Goal: Use online tool/utility: Utilize a website feature to perform a specific function

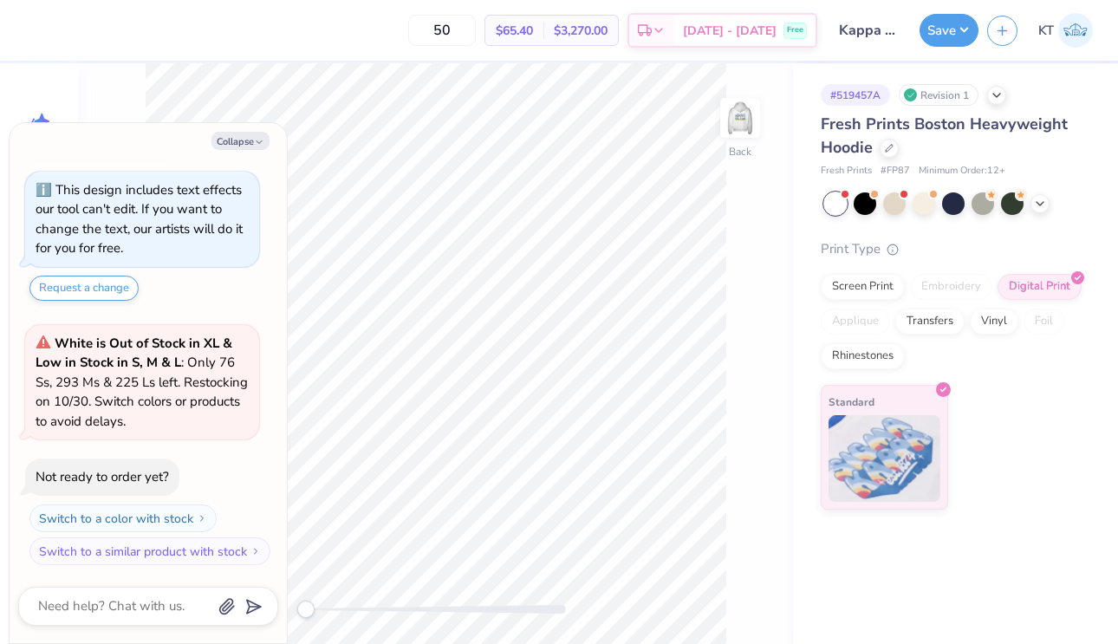
click at [247, 159] on div "How can we help you? This design includes text effects our tool can't edit. If …" at bounding box center [148, 344] width 260 height 469
click at [247, 142] on button "Collapse" at bounding box center [240, 141] width 58 height 18
type textarea "x"
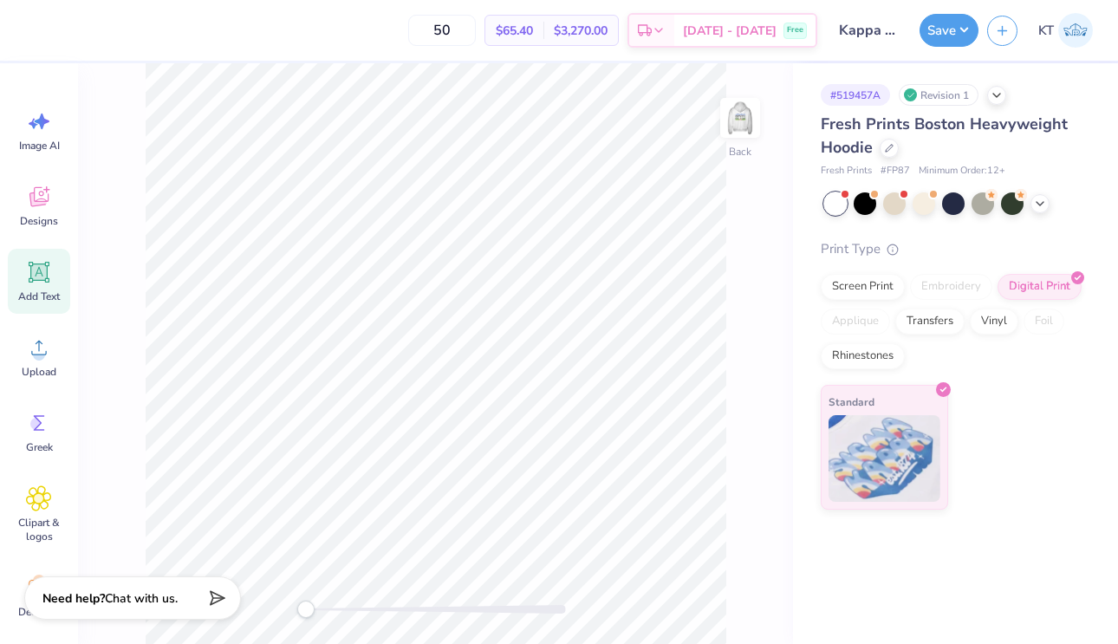
click at [29, 280] on icon at bounding box center [39, 272] width 21 height 21
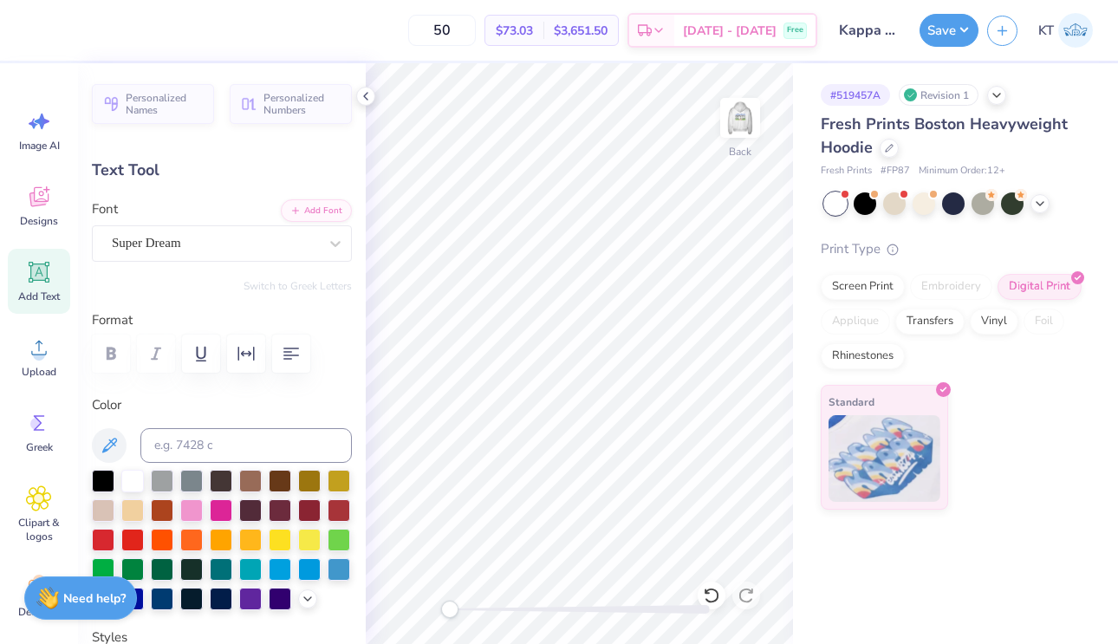
type textarea "kappa"
click at [318, 574] on div at bounding box center [309, 567] width 23 height 23
click at [288, 572] on div at bounding box center [280, 567] width 23 height 23
type input "7.84"
type input "2.70"
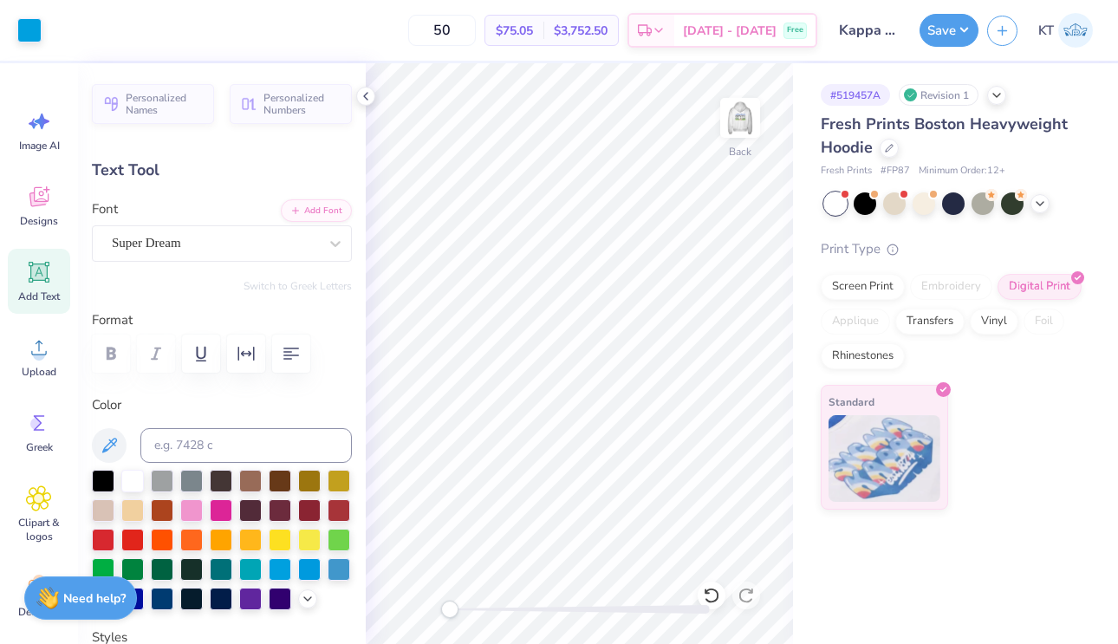
type input "5.40"
type input "5.50"
type input "1.89"
type input "3.00"
click at [221, 255] on div "Super Dream" at bounding box center [215, 243] width 210 height 27
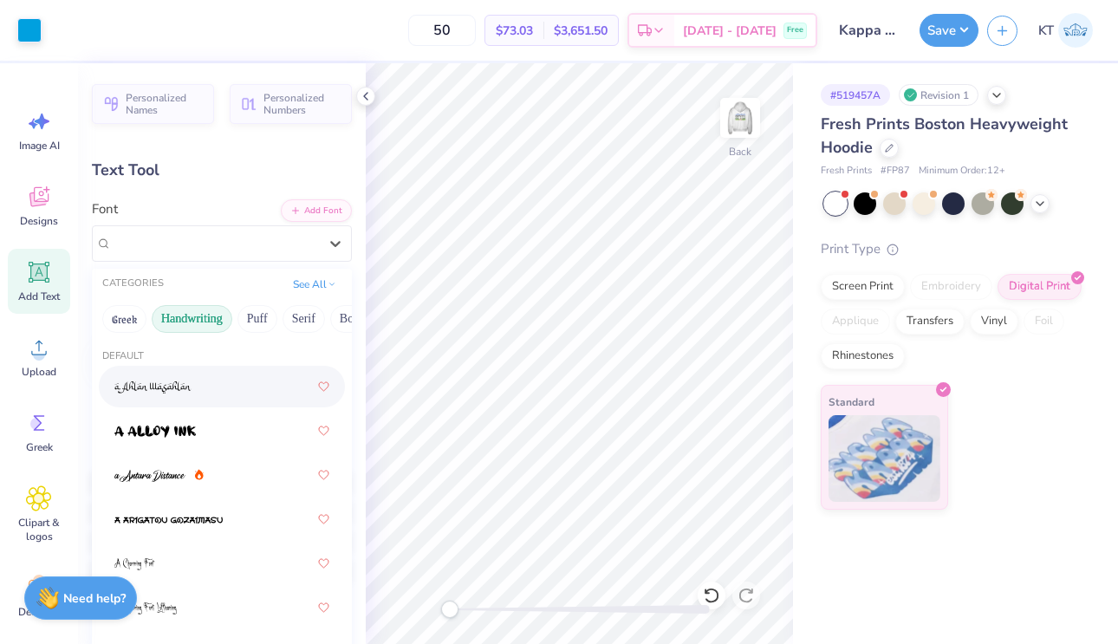
click at [198, 311] on button "Handwriting" at bounding box center [192, 319] width 81 height 28
click at [203, 388] on icon at bounding box center [199, 385] width 9 height 11
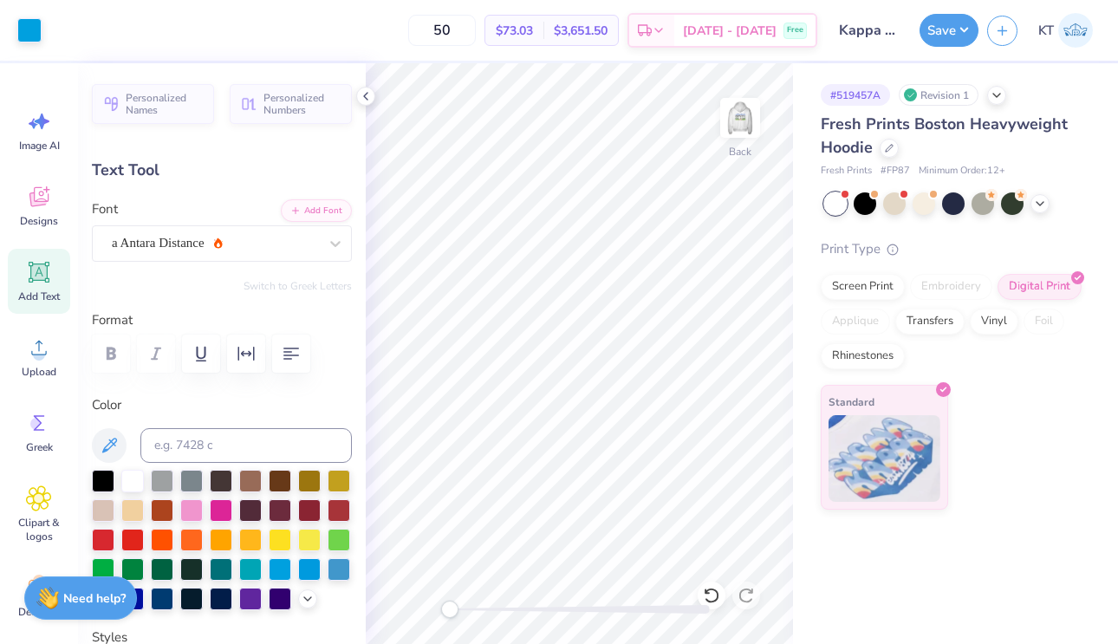
click at [234, 268] on div "Personalized Names Personalized Numbers Text Tool Add Font Font a Antara Distan…" at bounding box center [222, 353] width 288 height 581
click at [235, 256] on div "a Antara Distance" at bounding box center [215, 243] width 210 height 27
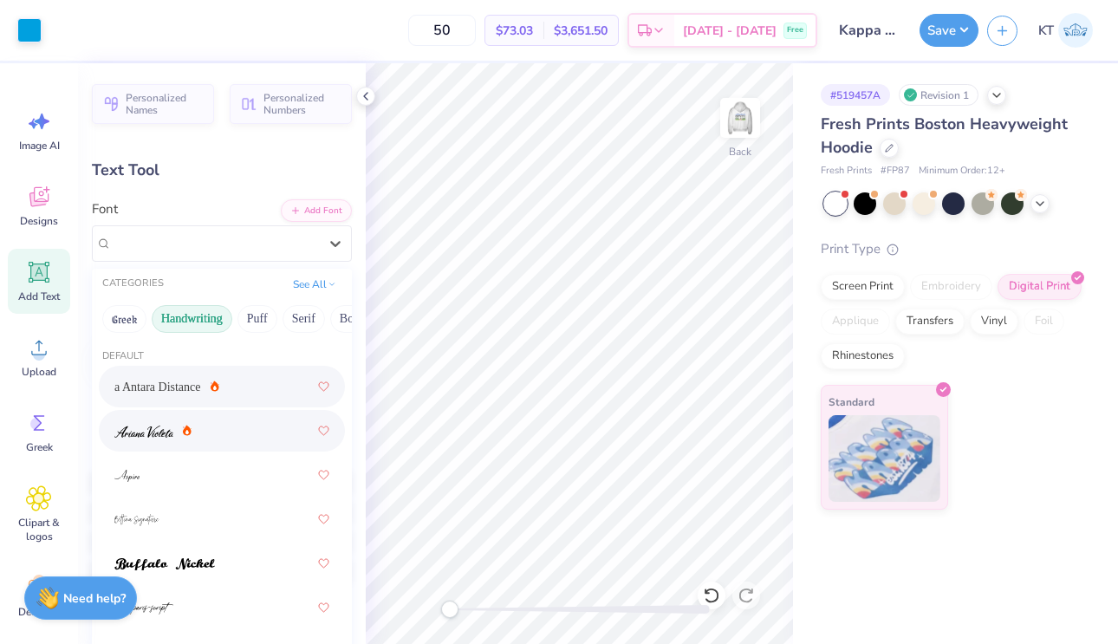
click at [187, 442] on div at bounding box center [221, 430] width 215 height 31
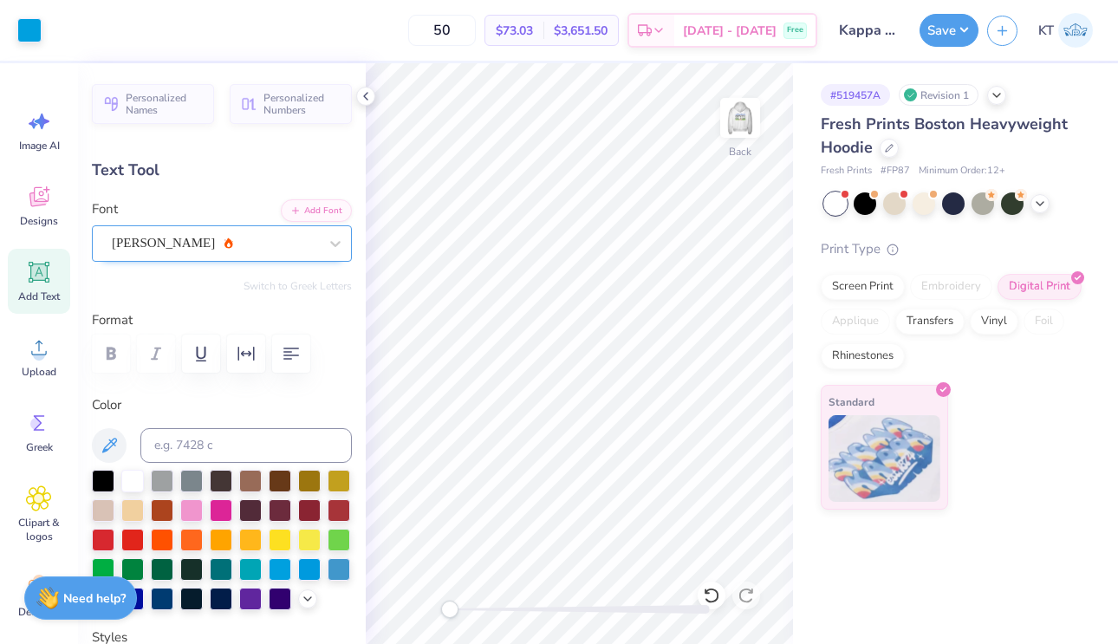
click at [233, 232] on div "[PERSON_NAME]" at bounding box center [215, 243] width 210 height 27
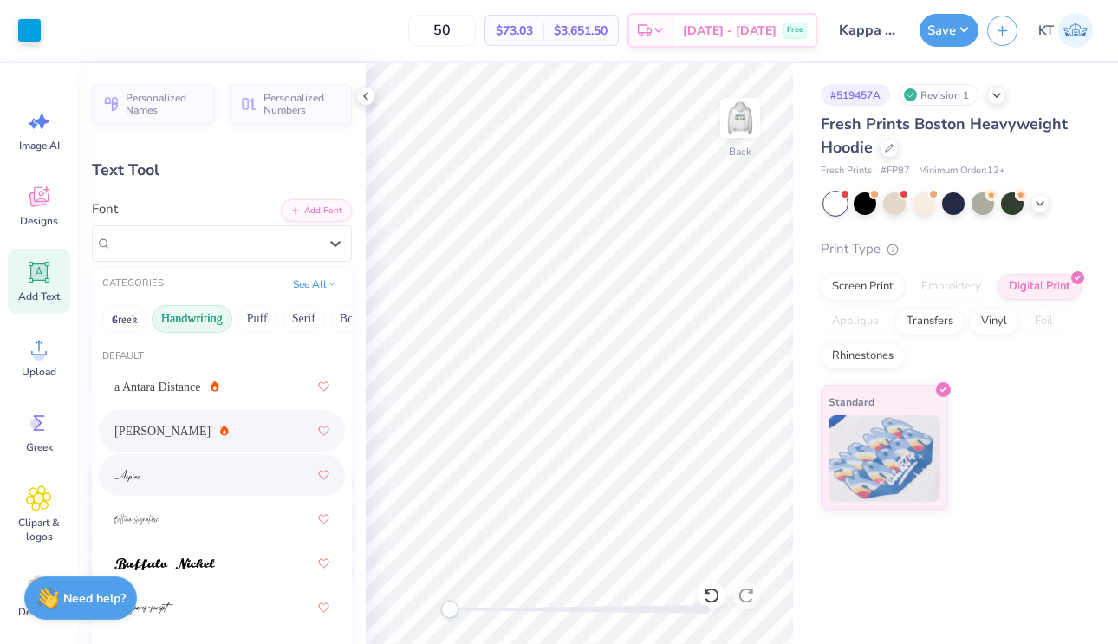
click at [243, 473] on div at bounding box center [221, 474] width 215 height 31
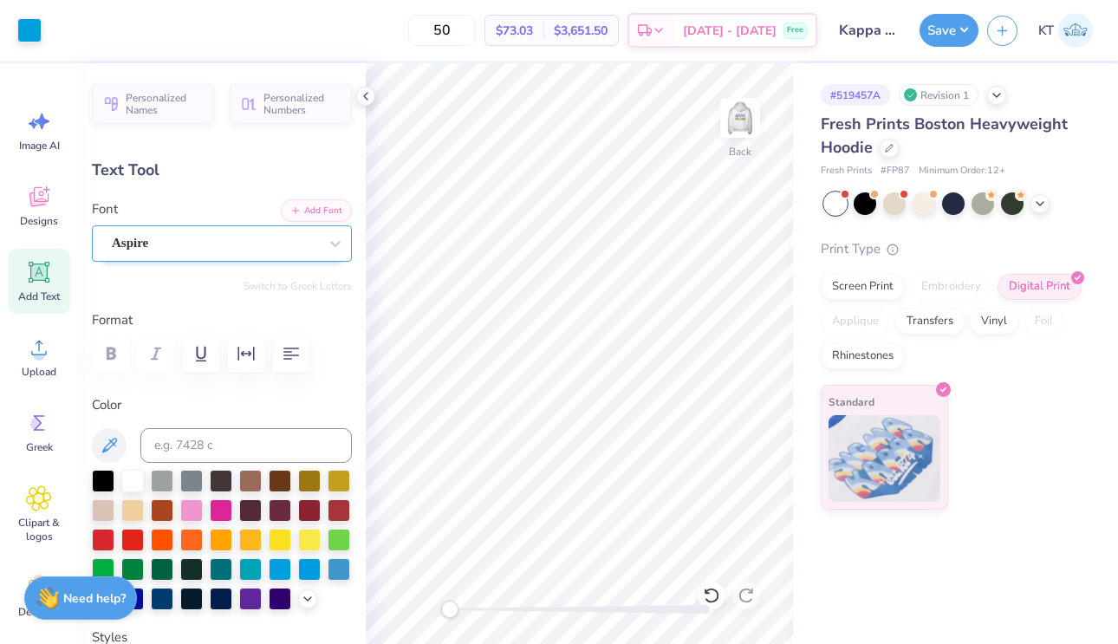
click at [271, 250] on div "Aspire" at bounding box center [215, 243] width 210 height 27
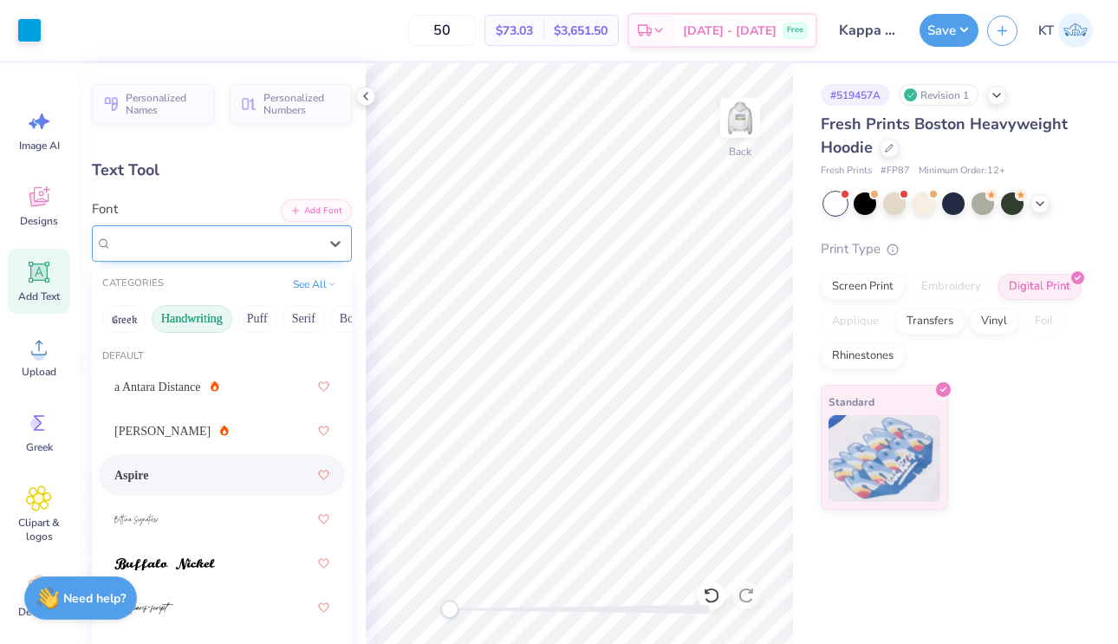
scroll to position [142, 0]
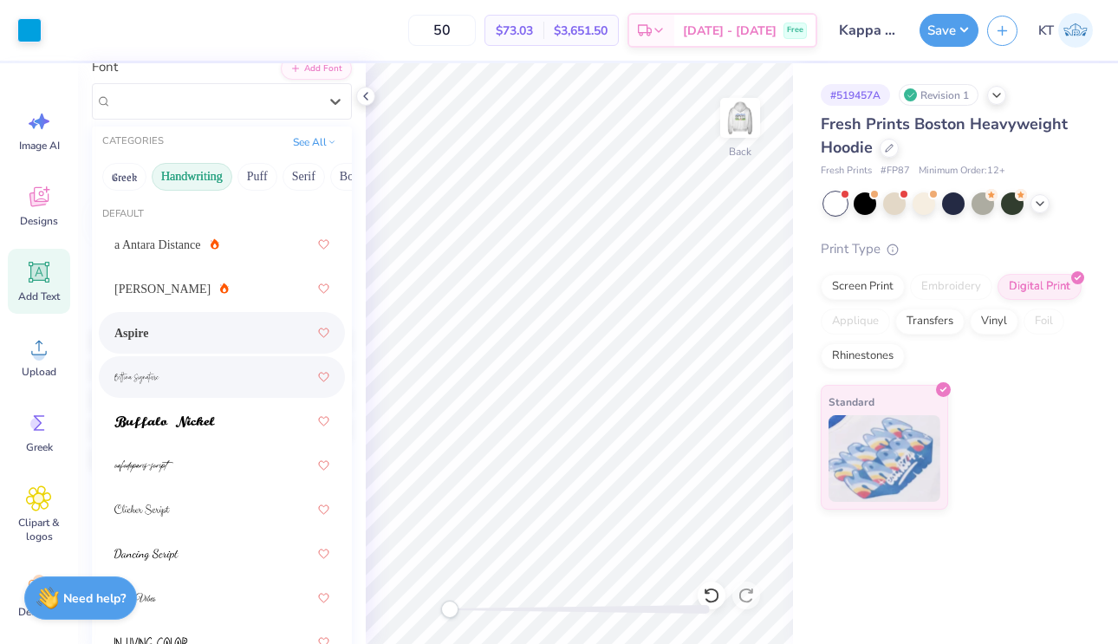
click at [230, 379] on div at bounding box center [221, 376] width 215 height 31
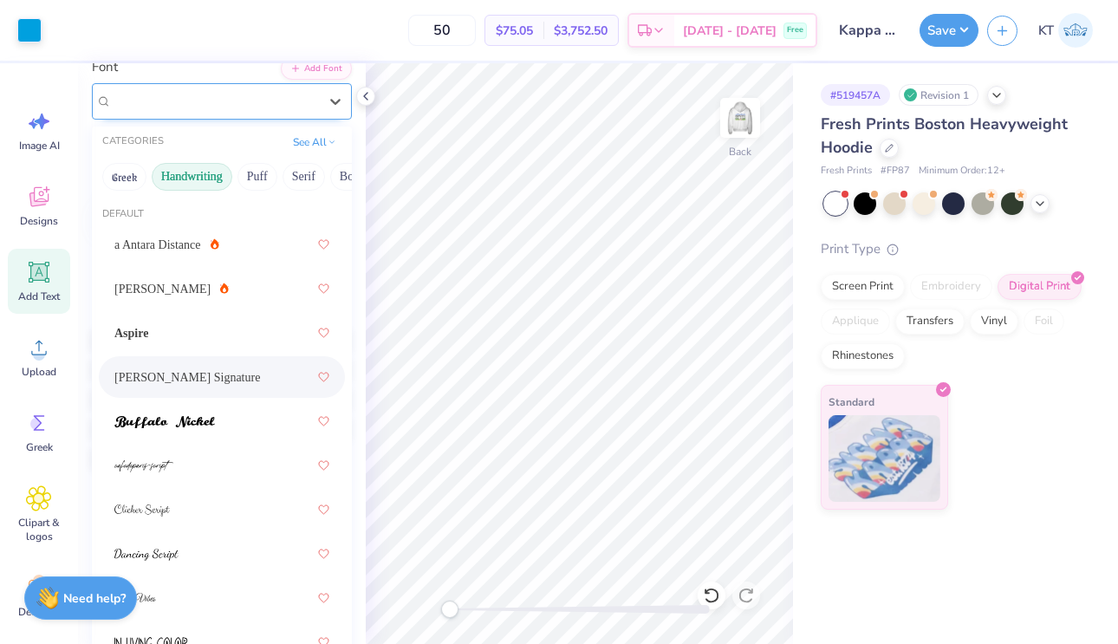
click at [274, 108] on div "[PERSON_NAME] Signature" at bounding box center [215, 101] width 210 height 27
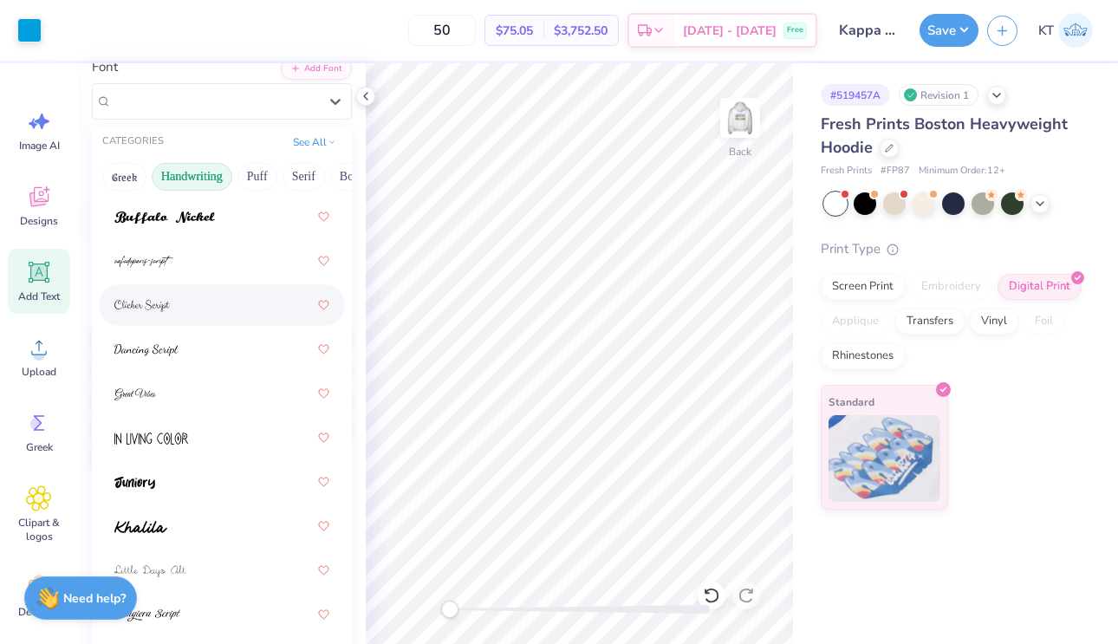
scroll to position [225, 0]
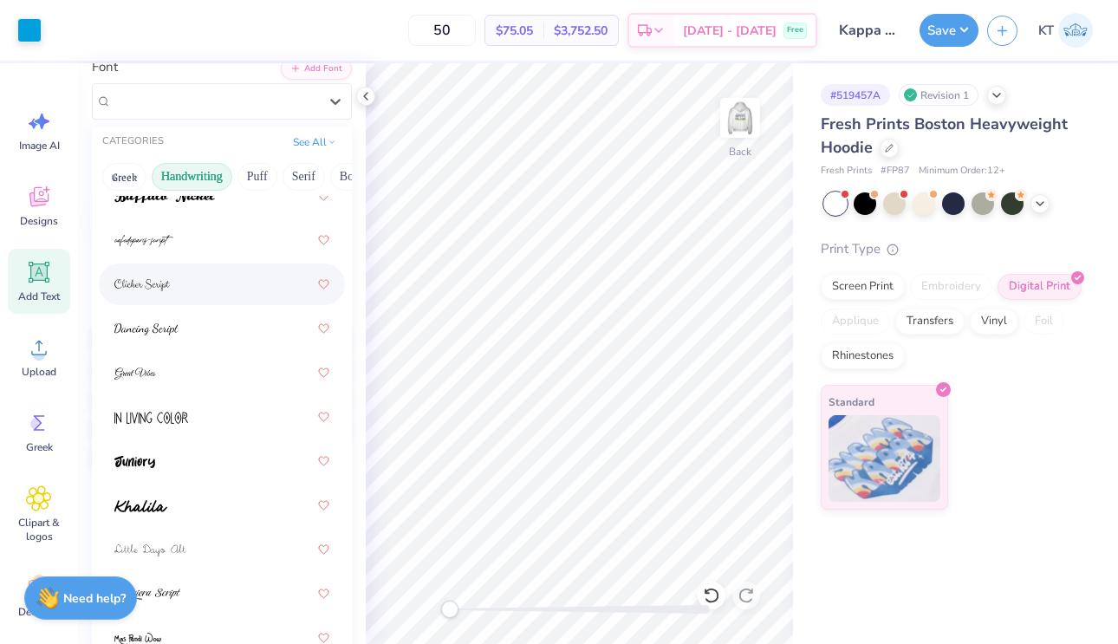
click at [227, 302] on div at bounding box center [222, 284] width 246 height 42
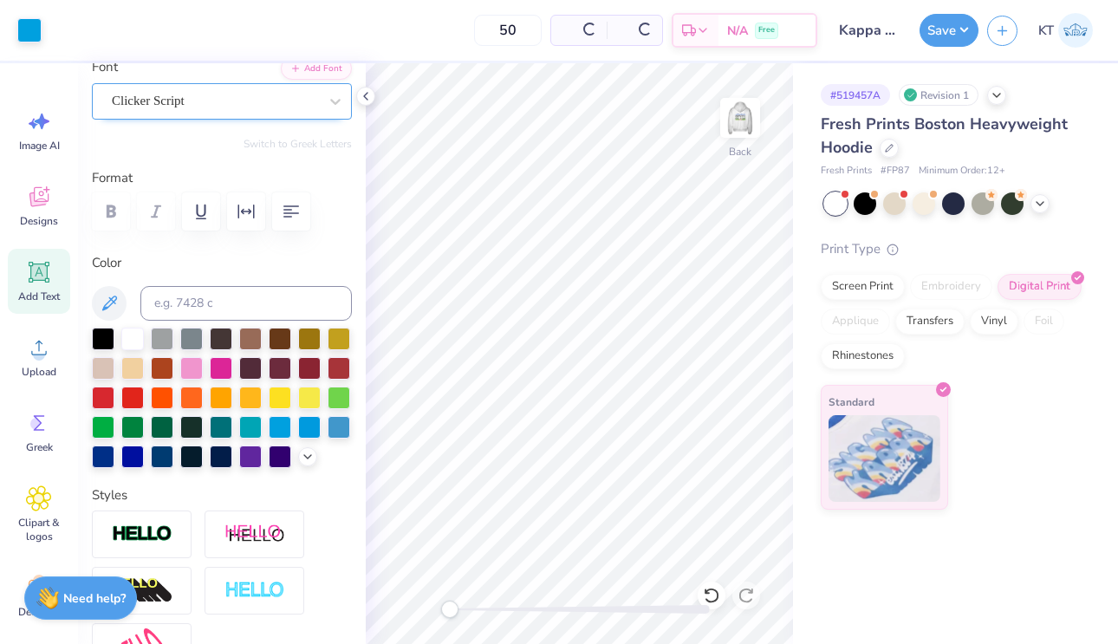
click at [258, 97] on div "Clicker Script" at bounding box center [215, 101] width 210 height 27
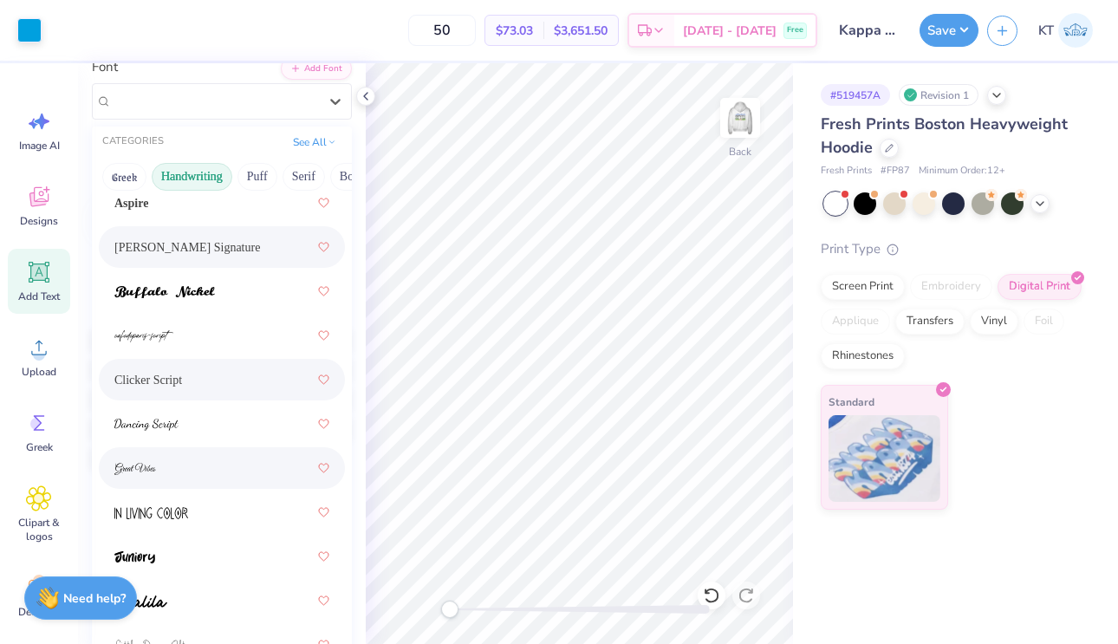
scroll to position [236, 0]
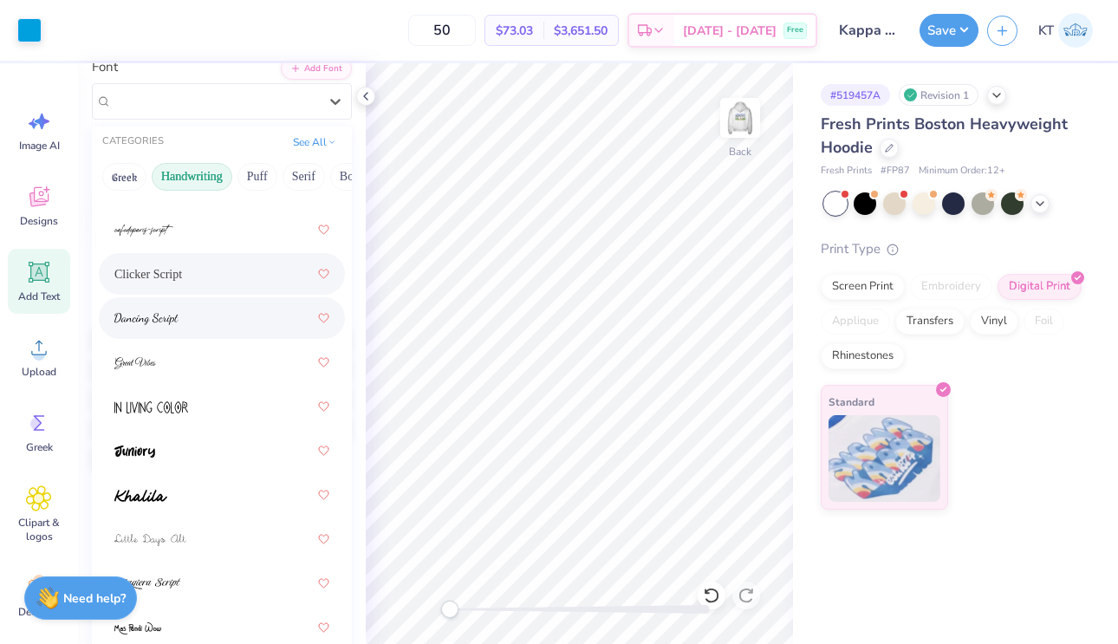
click at [244, 332] on div at bounding box center [221, 317] width 215 height 31
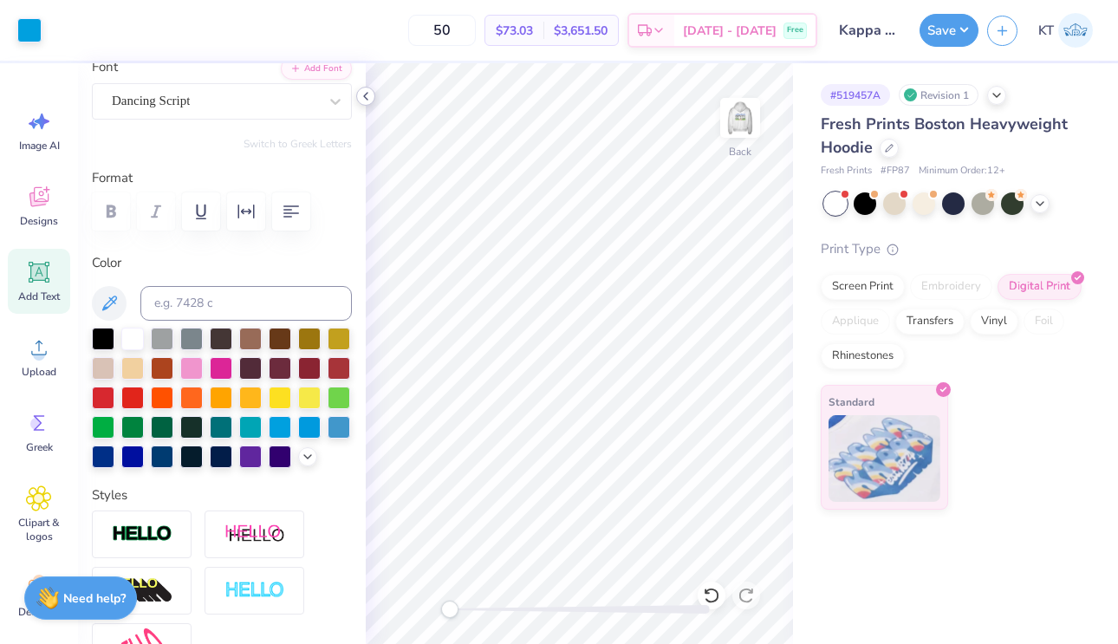
click at [363, 95] on icon at bounding box center [366, 96] width 14 height 14
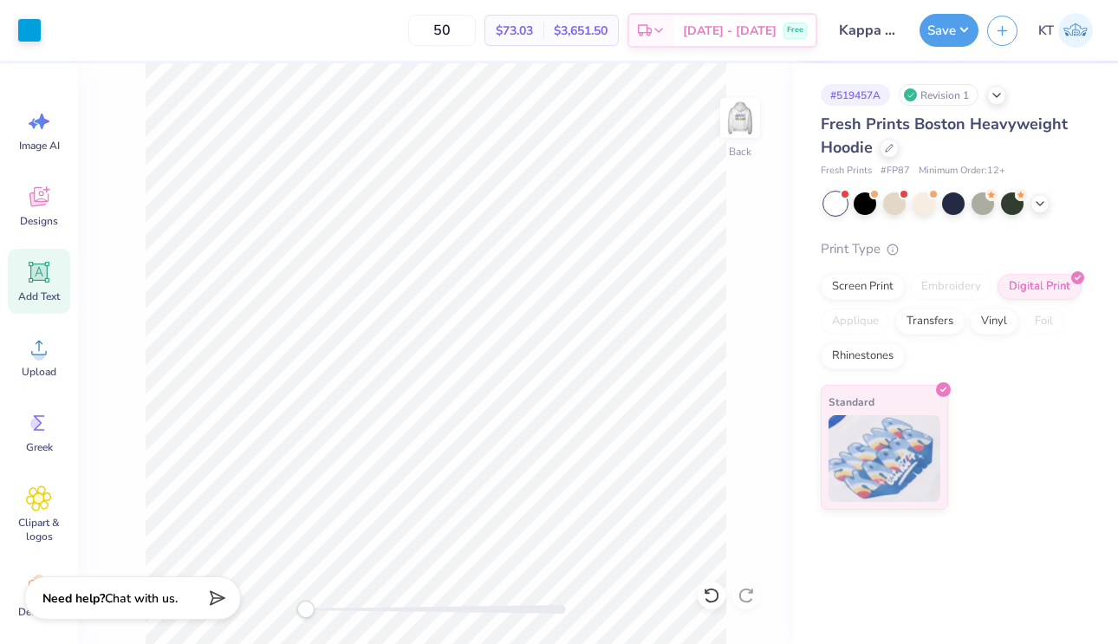
type input "4.35"
type input "2.03"
type input "2.93"
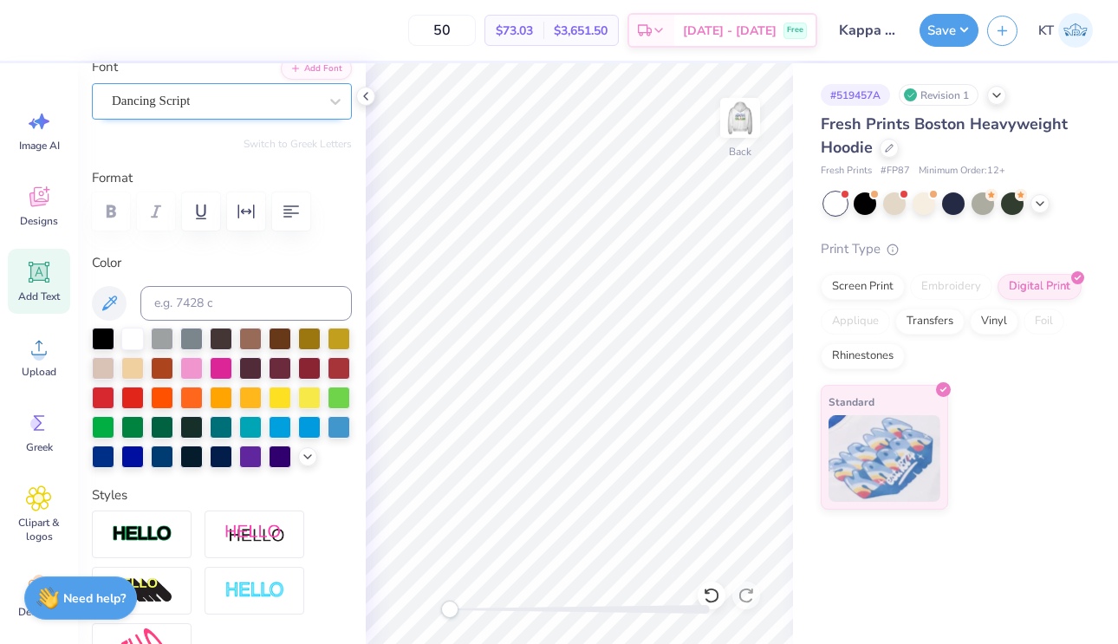
click at [242, 89] on div at bounding box center [215, 100] width 206 height 23
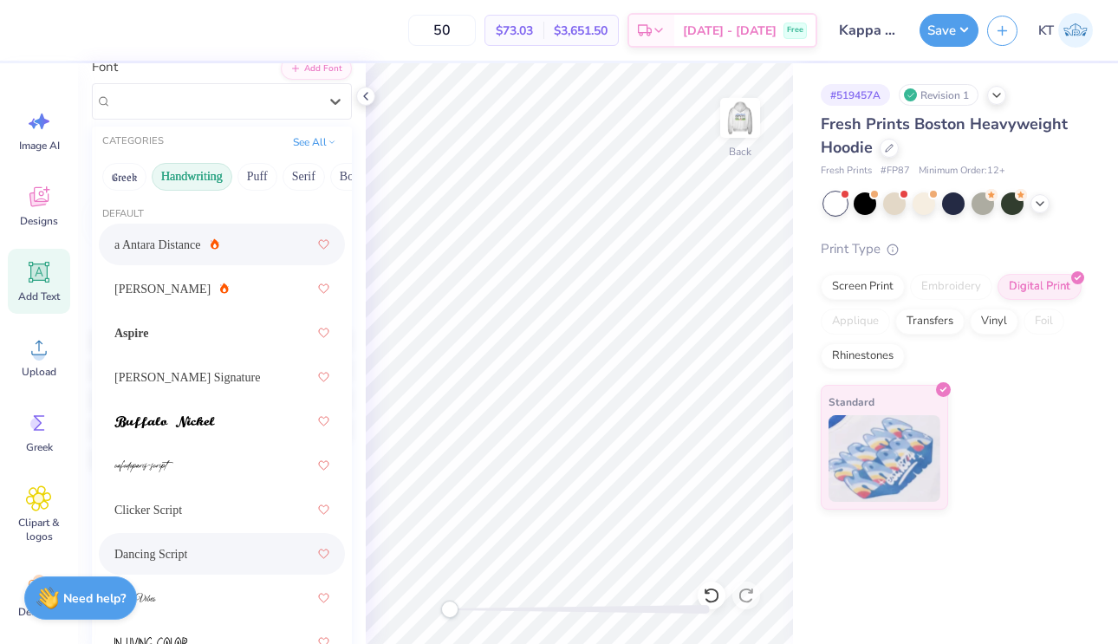
scroll to position [245, 0]
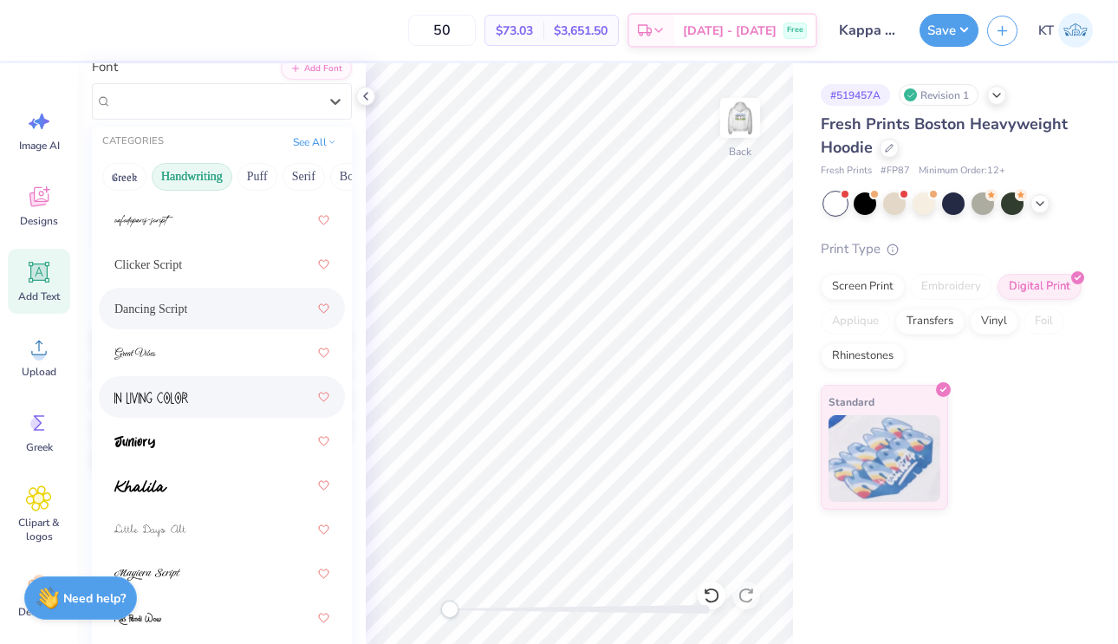
click at [216, 385] on div at bounding box center [221, 396] width 215 height 31
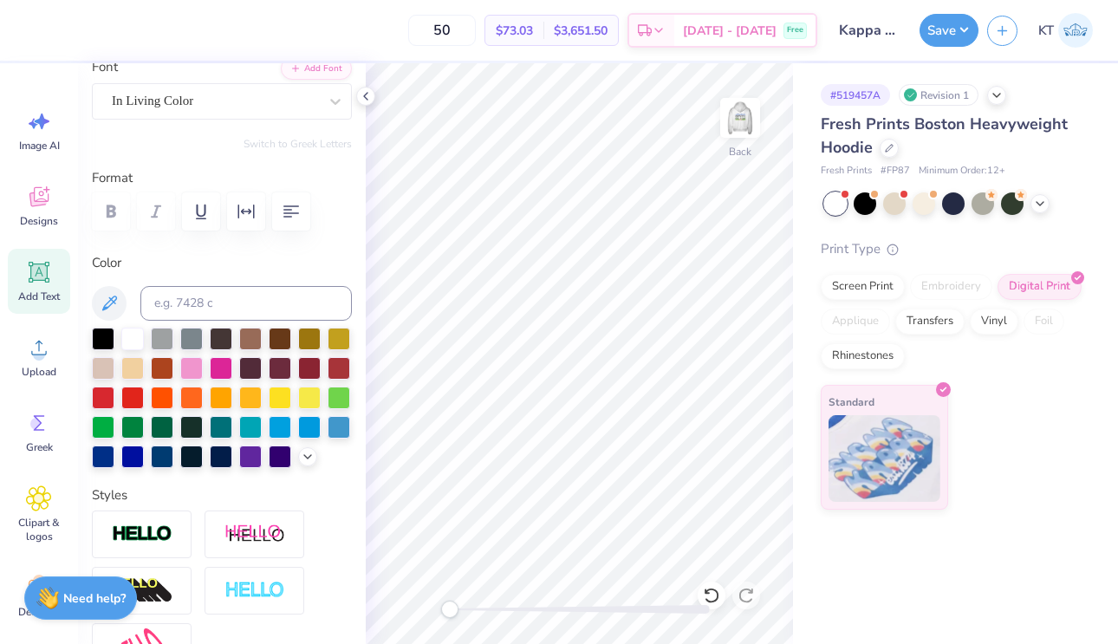
click at [244, 135] on div "Personalized Names Personalized Numbers Text Tool Add Font Font In Living Color…" at bounding box center [222, 353] width 288 height 581
click at [245, 110] on div "In Living Color" at bounding box center [215, 101] width 210 height 27
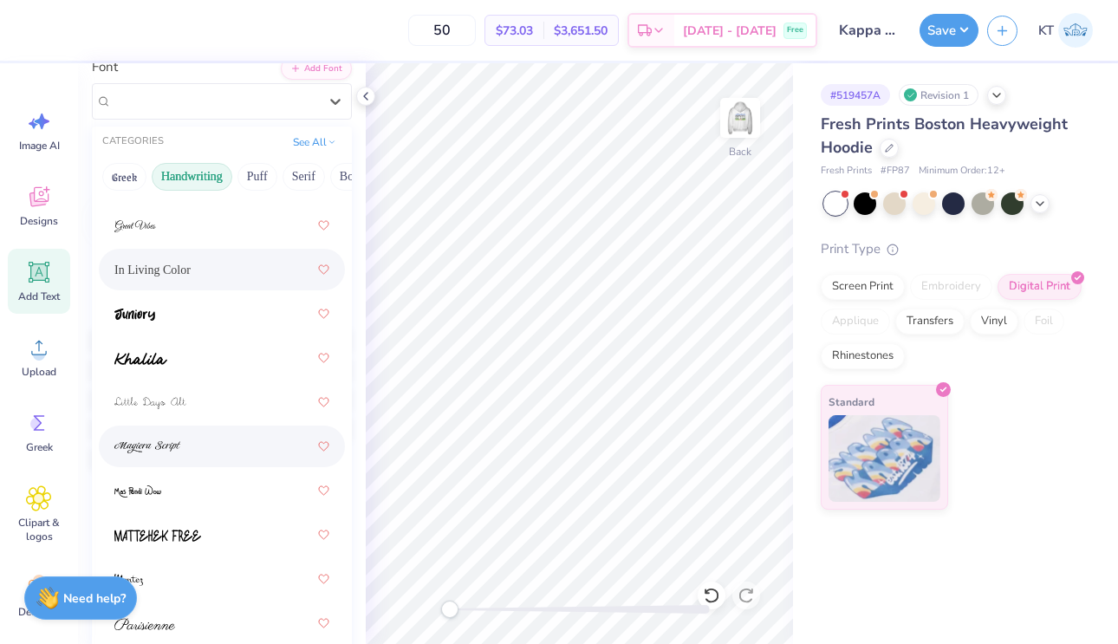
scroll to position [364, 0]
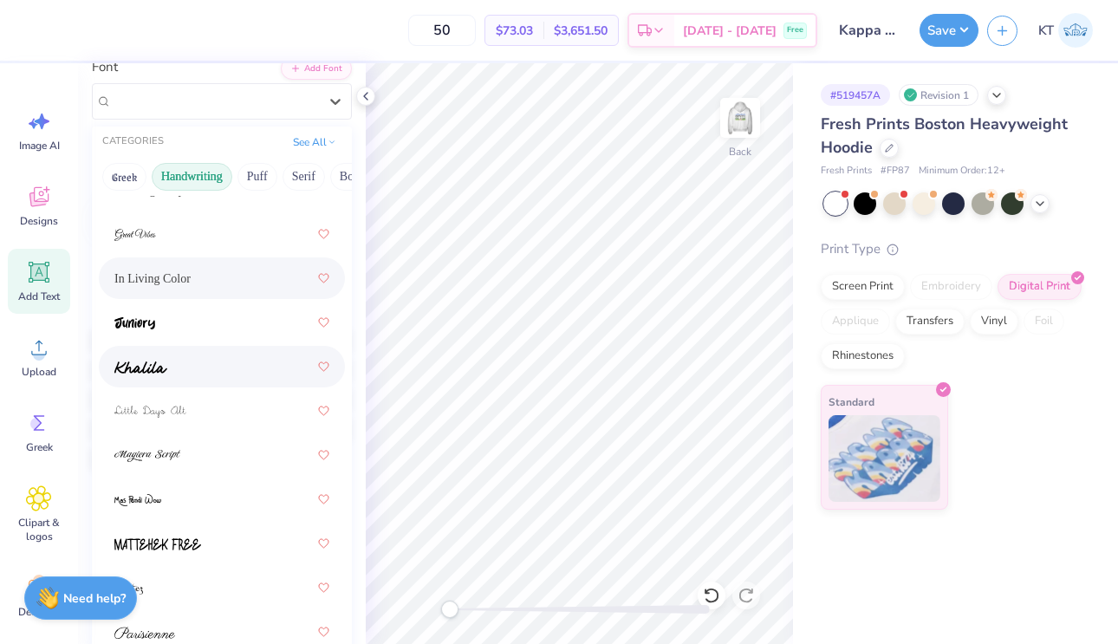
click at [222, 356] on div at bounding box center [221, 366] width 215 height 31
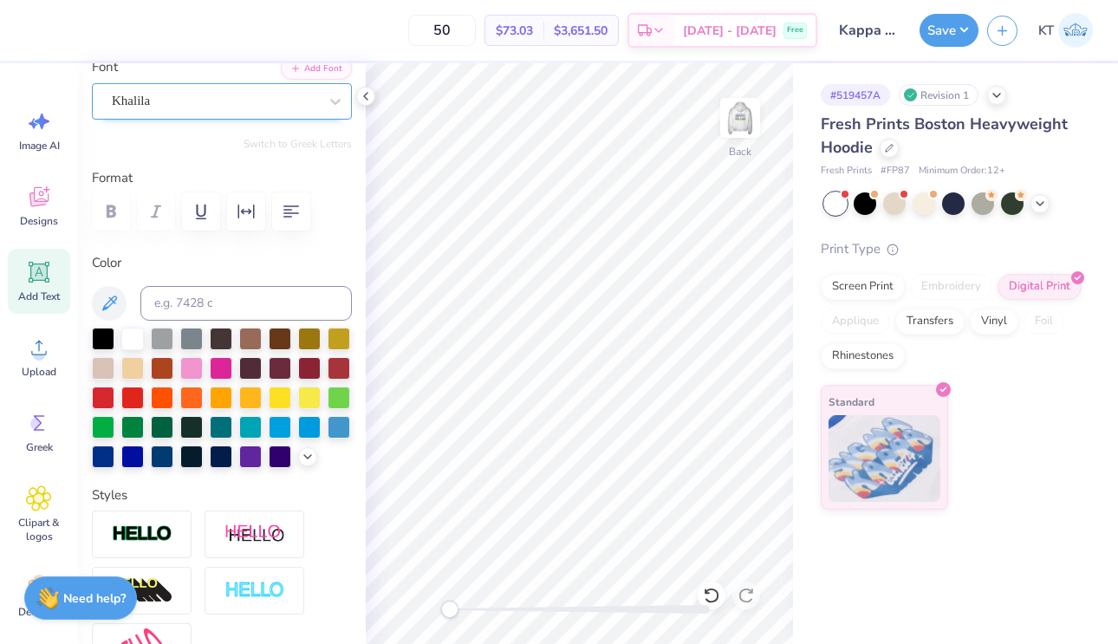
click at [193, 98] on div "Khalila" at bounding box center [215, 101] width 210 height 27
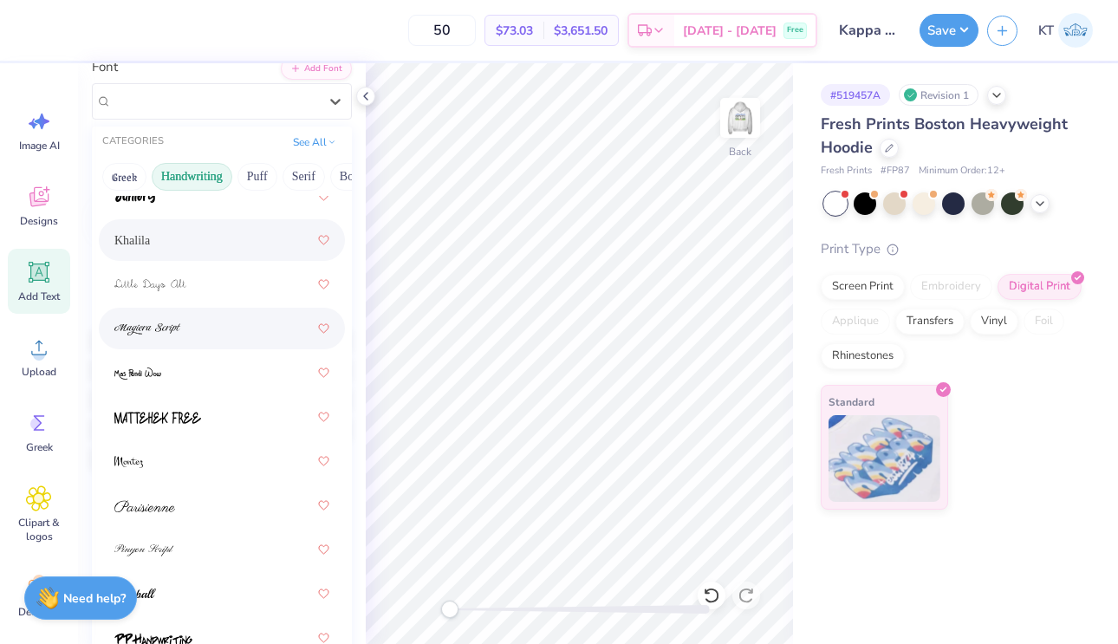
scroll to position [493, 0]
click at [203, 339] on div at bounding box center [221, 325] width 215 height 31
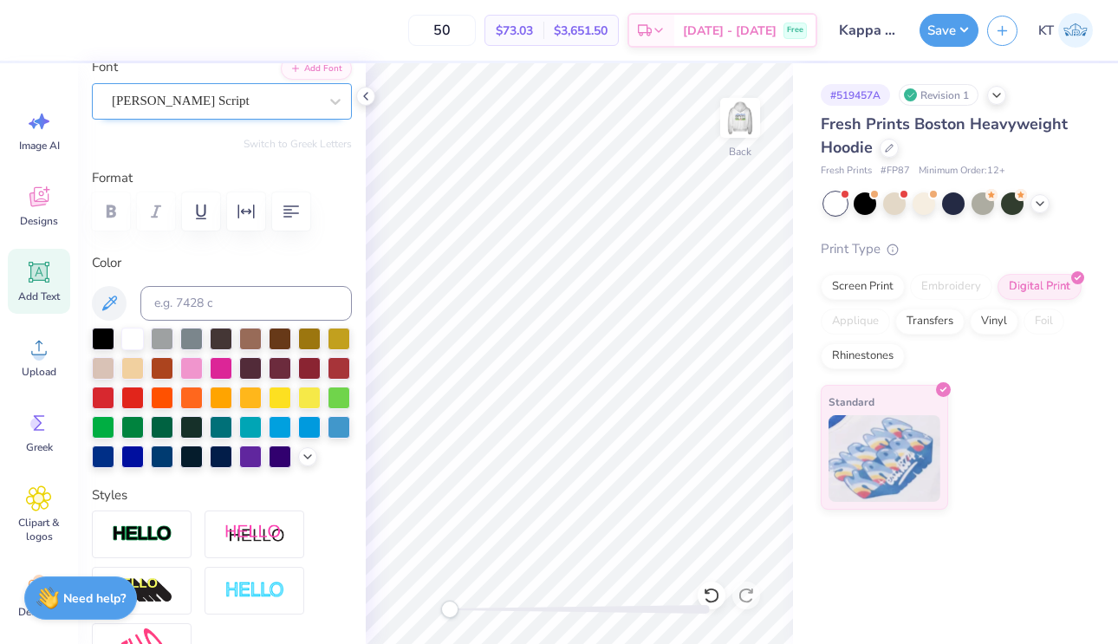
click at [251, 101] on div "[PERSON_NAME] Script" at bounding box center [215, 101] width 210 height 27
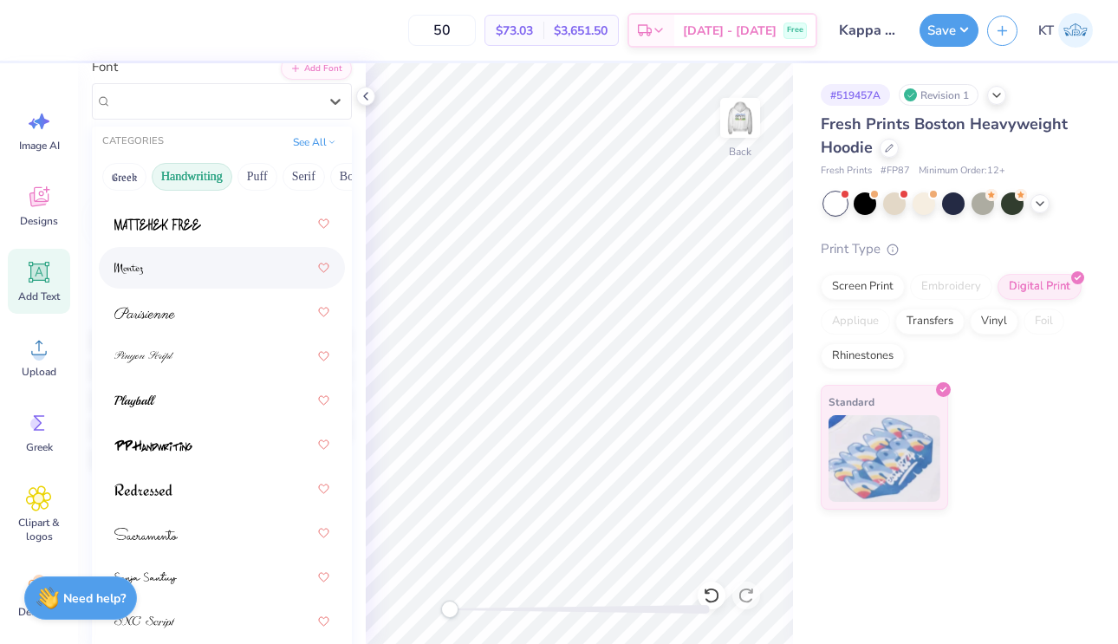
scroll to position [701, 0]
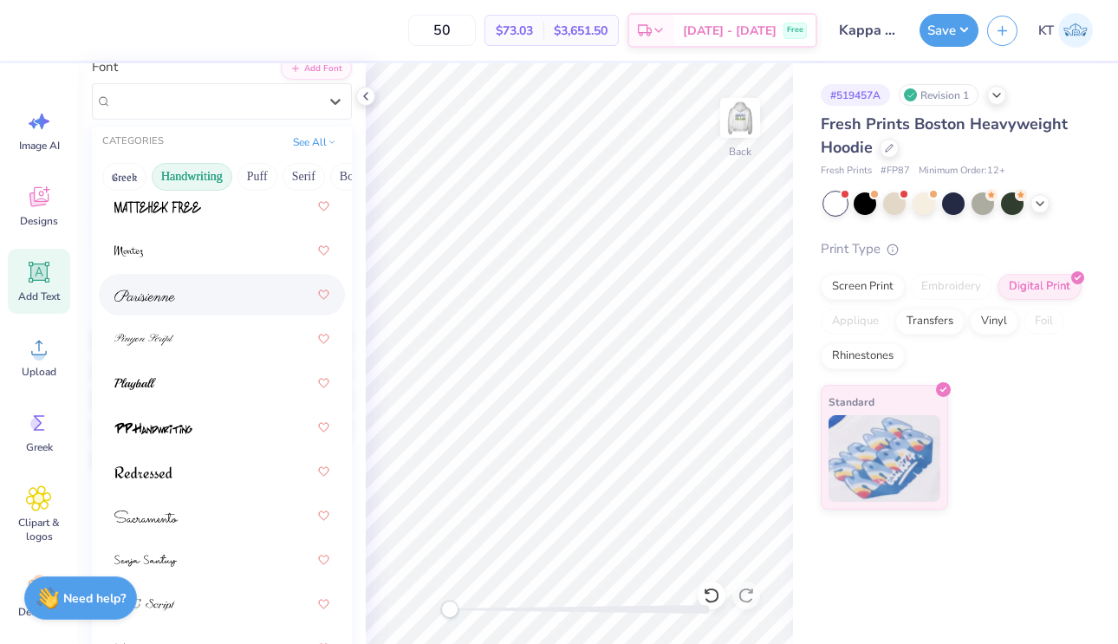
click at [193, 302] on div at bounding box center [221, 294] width 215 height 31
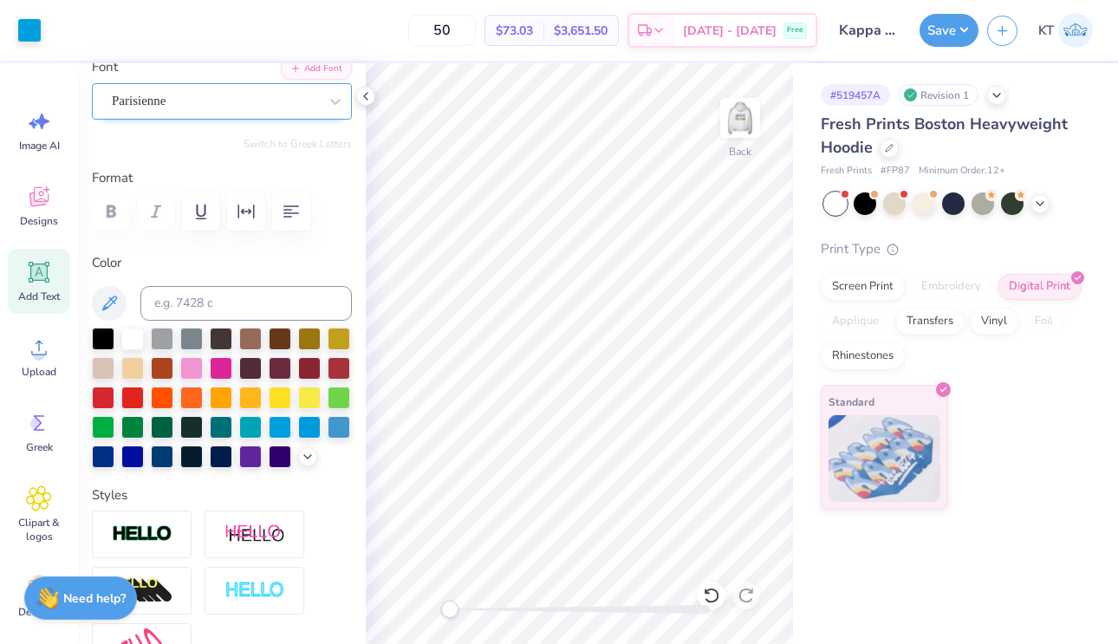
click at [243, 101] on div "Parisienne" at bounding box center [215, 101] width 210 height 27
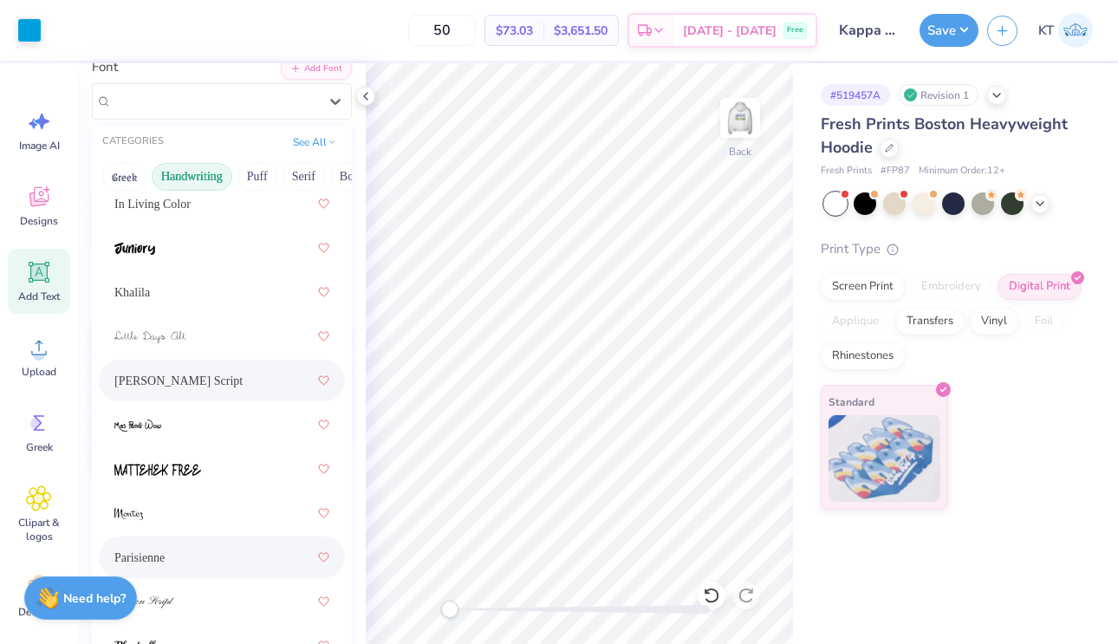
scroll to position [757, 0]
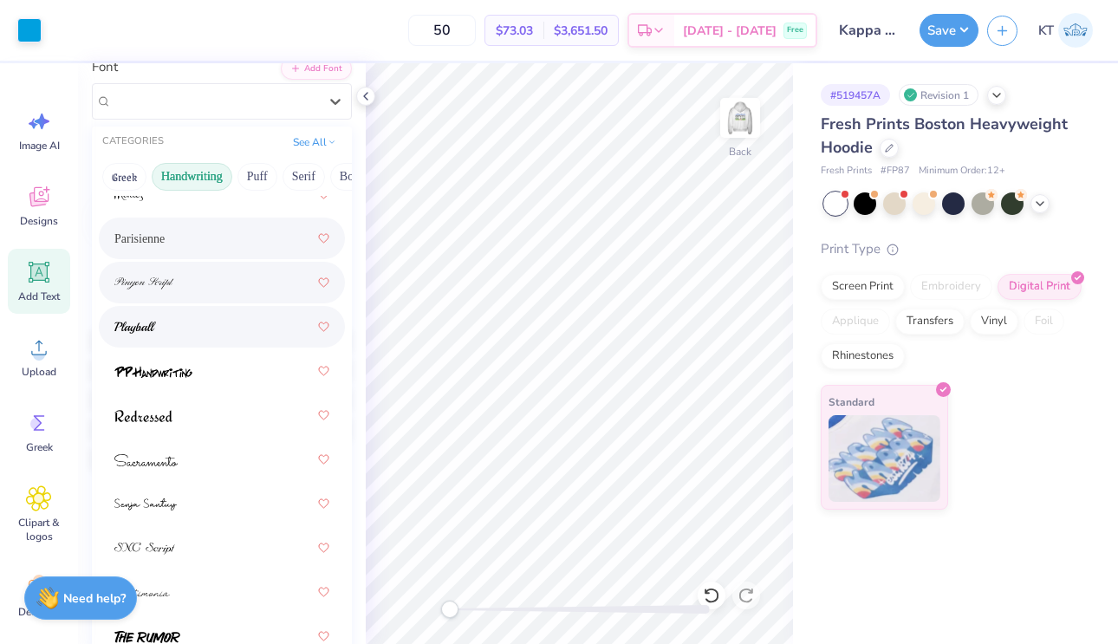
click at [230, 286] on div at bounding box center [221, 282] width 215 height 31
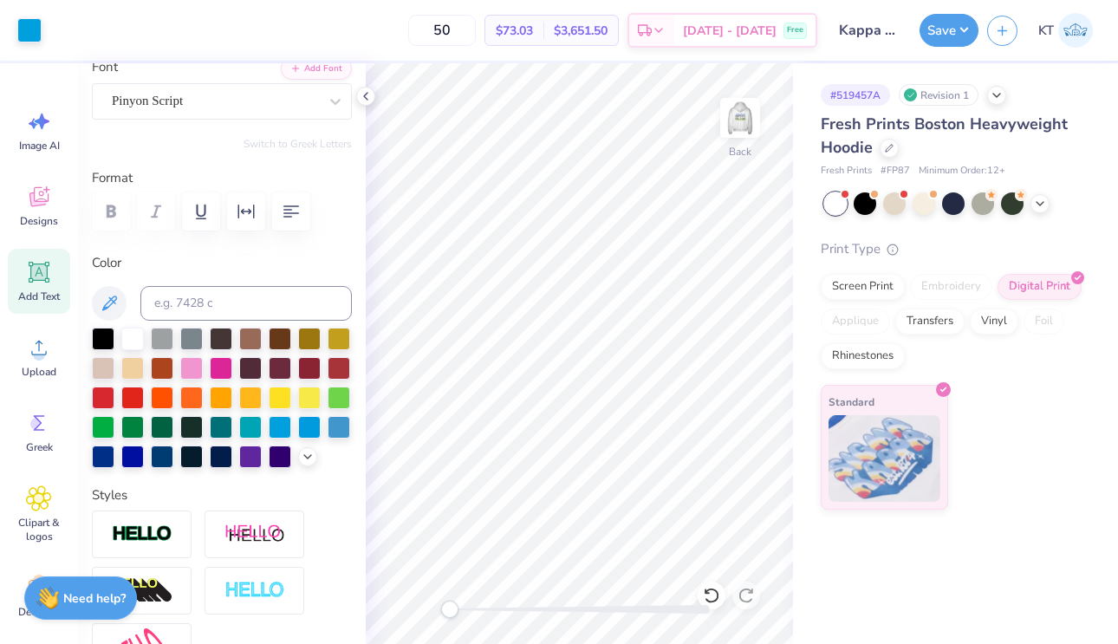
click at [237, 126] on div "Personalized Names Personalized Numbers Text Tool Add Font Font Pinyon Script S…" at bounding box center [222, 353] width 288 height 581
click at [234, 112] on div "Pinyon Script" at bounding box center [215, 101] width 210 height 27
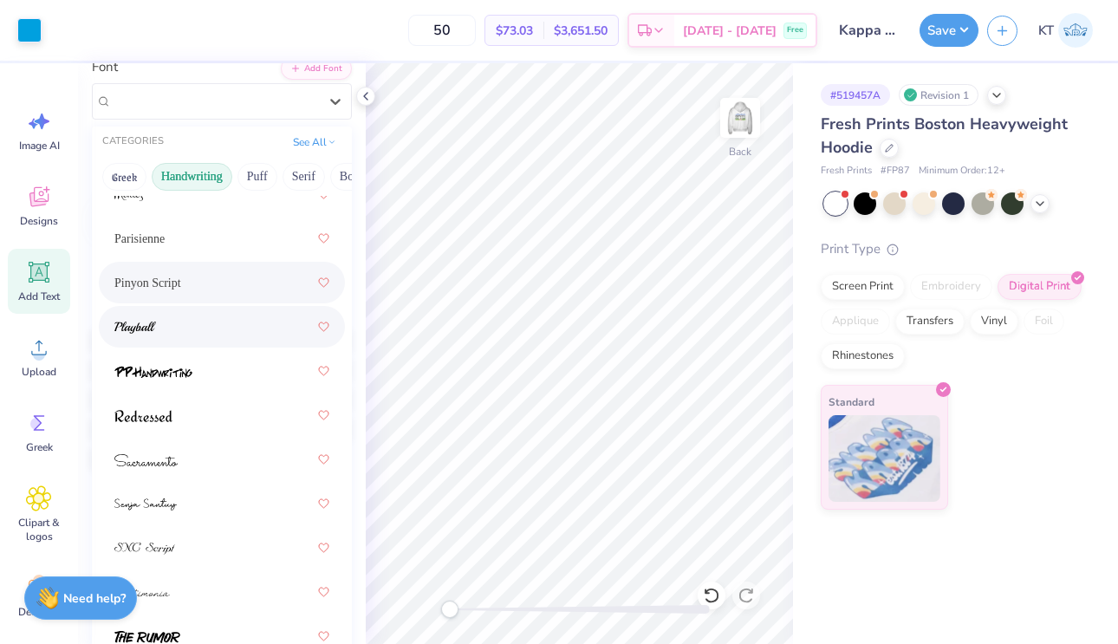
click at [191, 327] on div at bounding box center [221, 326] width 215 height 31
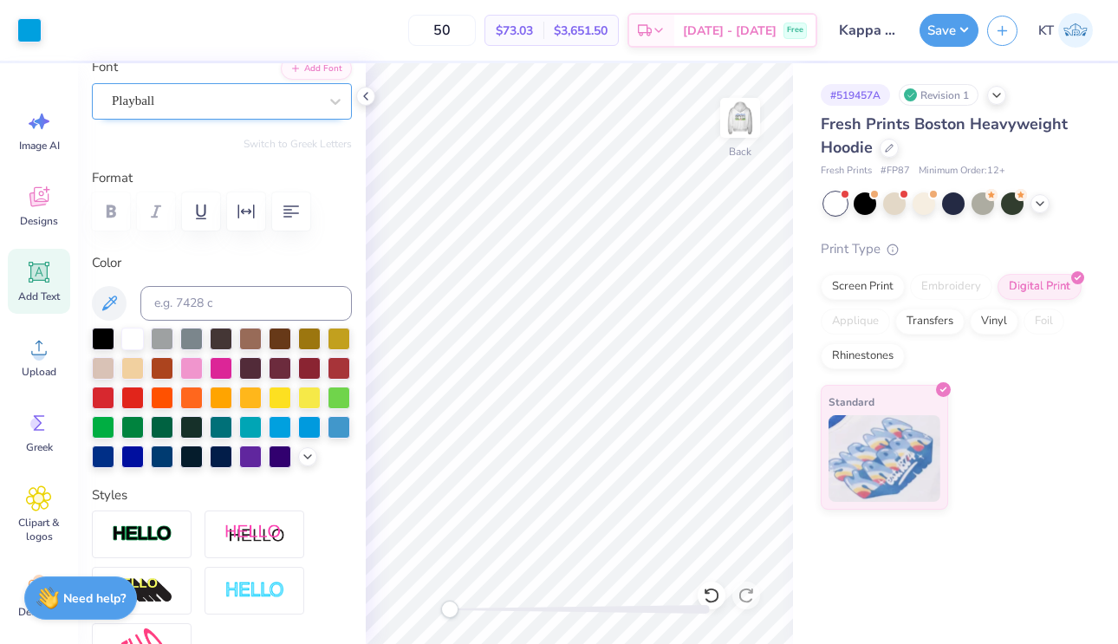
click at [237, 87] on div "Playball" at bounding box center [222, 101] width 260 height 36
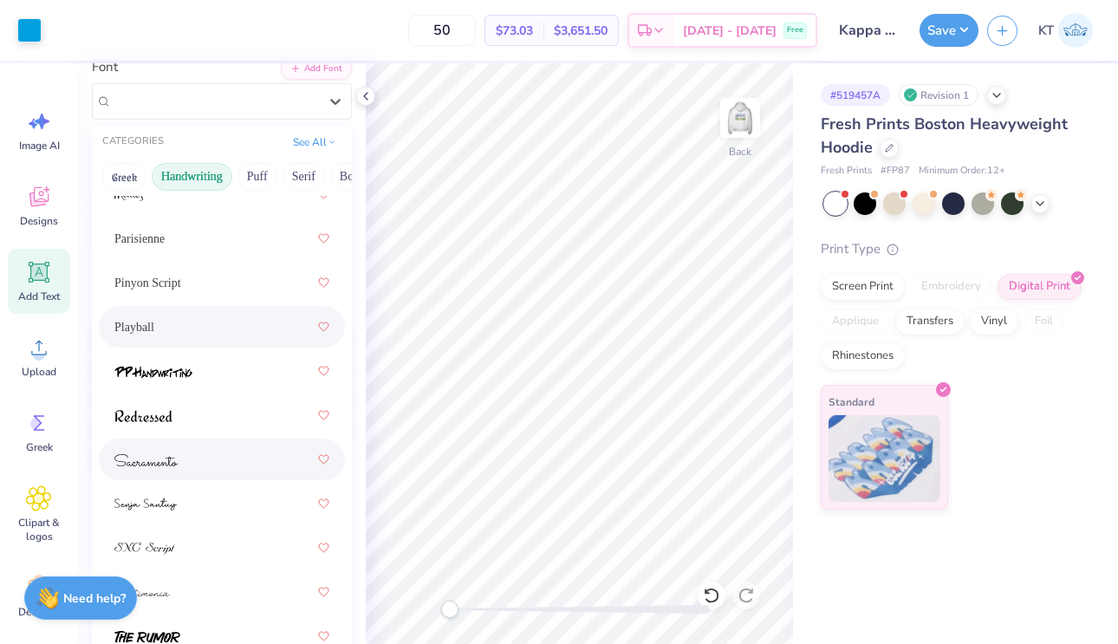
click at [222, 471] on div at bounding box center [221, 459] width 215 height 31
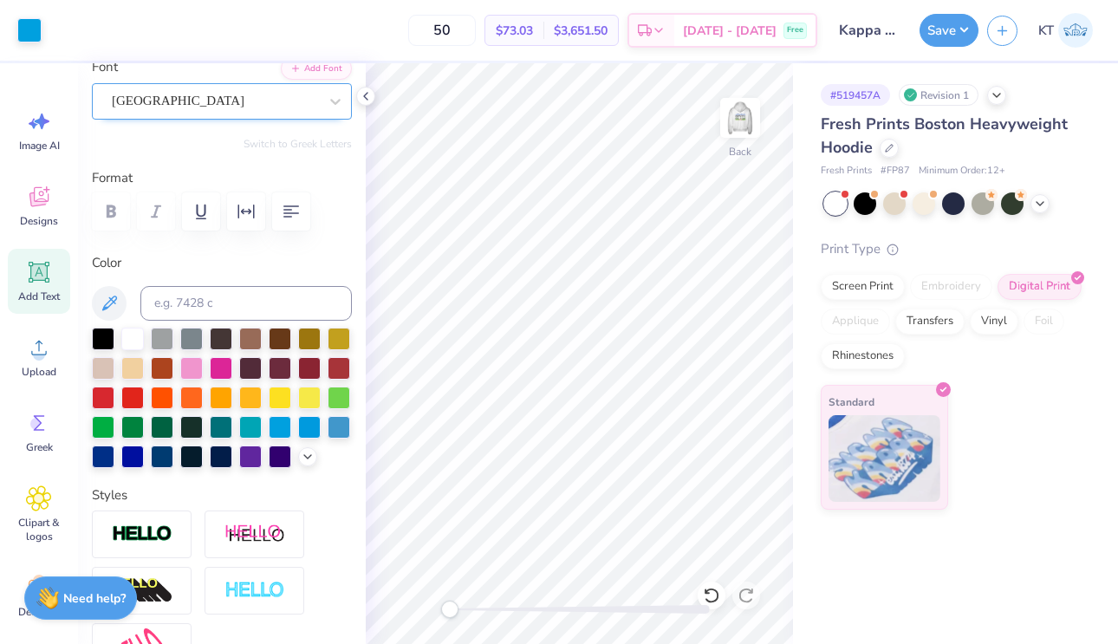
click at [256, 111] on div at bounding box center [215, 100] width 206 height 23
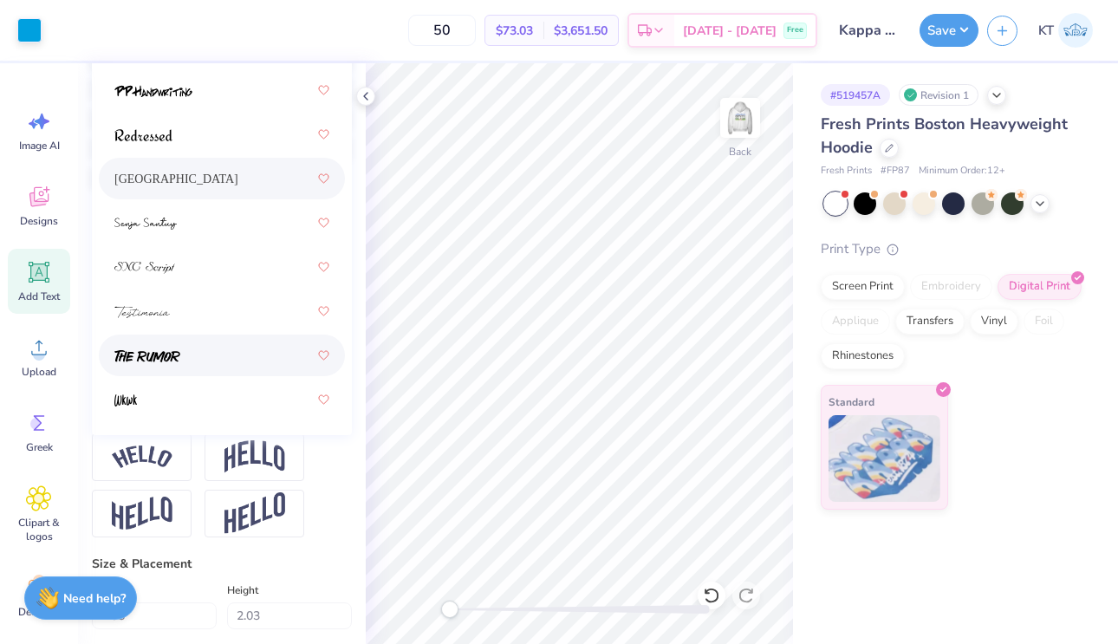
scroll to position [726, 0]
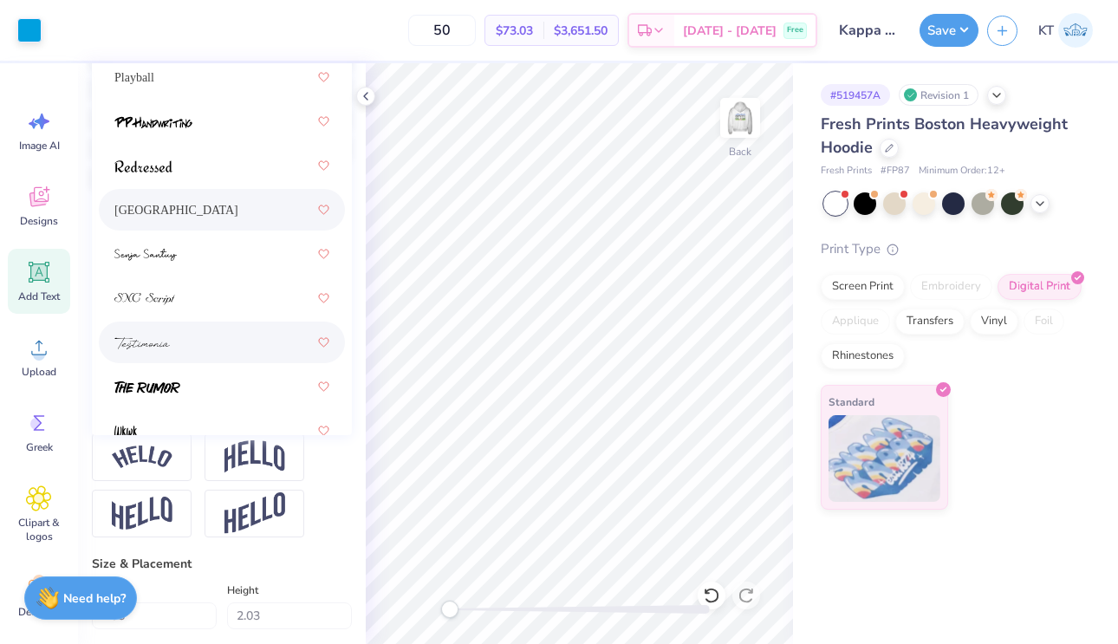
click at [242, 354] on div at bounding box center [221, 342] width 215 height 31
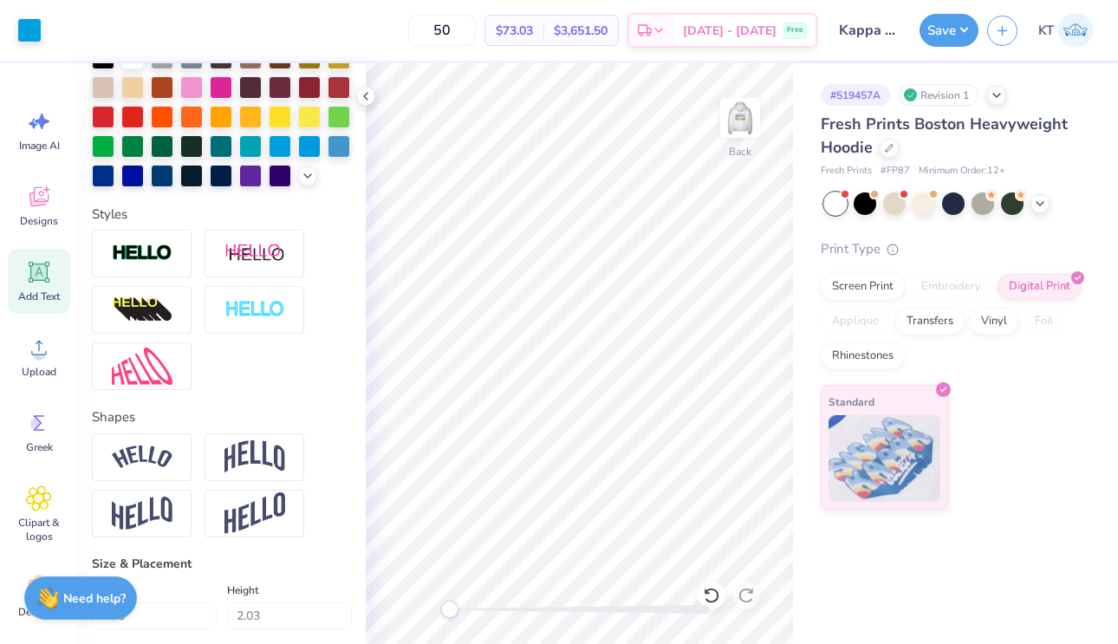
type input "4.03"
type input "1.36"
type input "3.27"
click at [151, 509] on img at bounding box center [142, 513] width 61 height 34
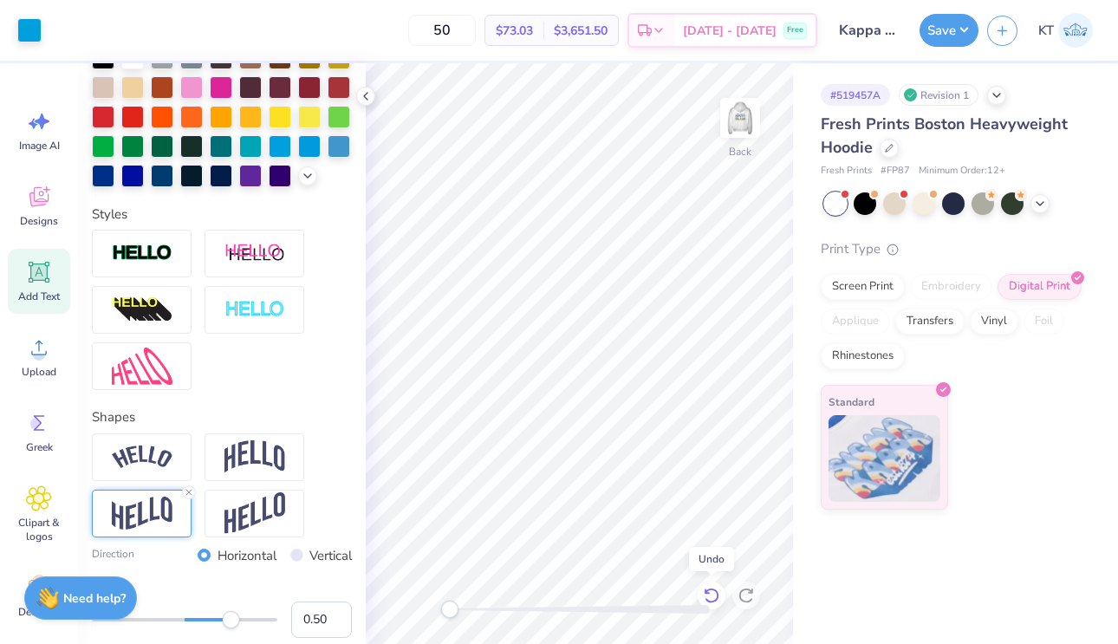
click at [710, 597] on icon at bounding box center [711, 595] width 17 height 17
click at [264, 494] on img at bounding box center [254, 513] width 61 height 42
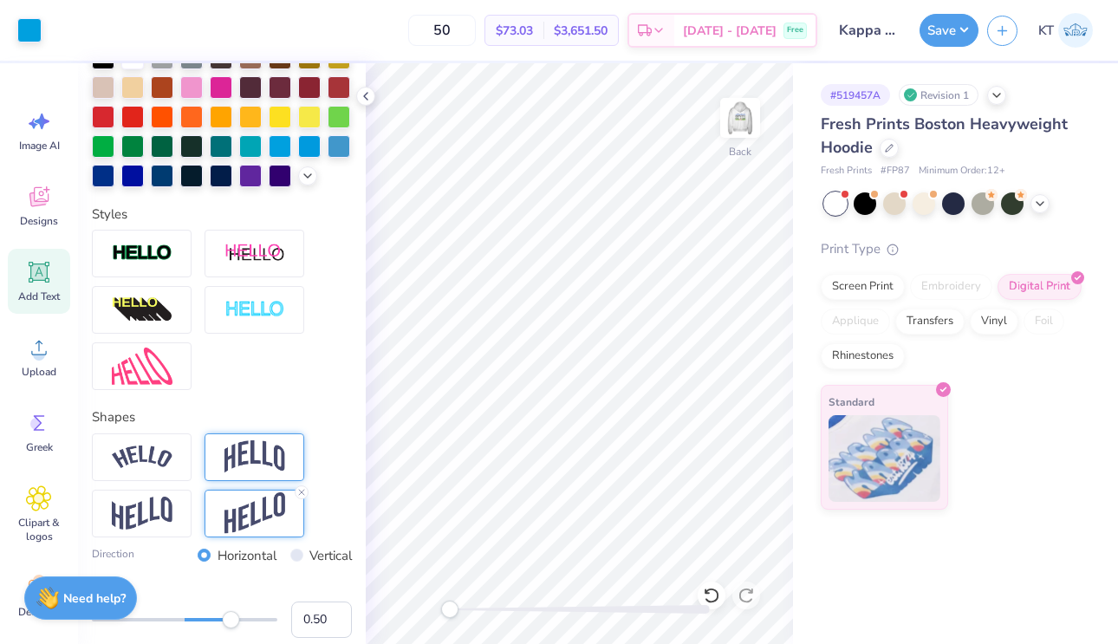
click at [279, 465] on img at bounding box center [254, 456] width 61 height 33
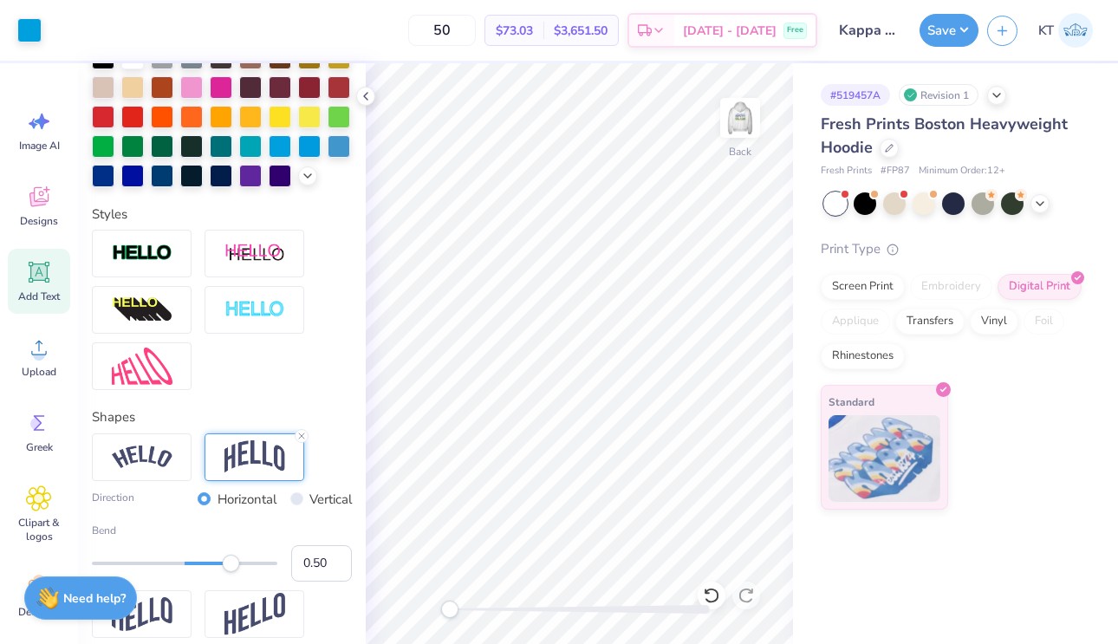
click at [154, 496] on div "Direction Horizontal Vertical" at bounding box center [222, 500] width 260 height 20
click at [154, 468] on div at bounding box center [142, 457] width 100 height 48
click at [192, 433] on icon at bounding box center [189, 436] width 10 height 10
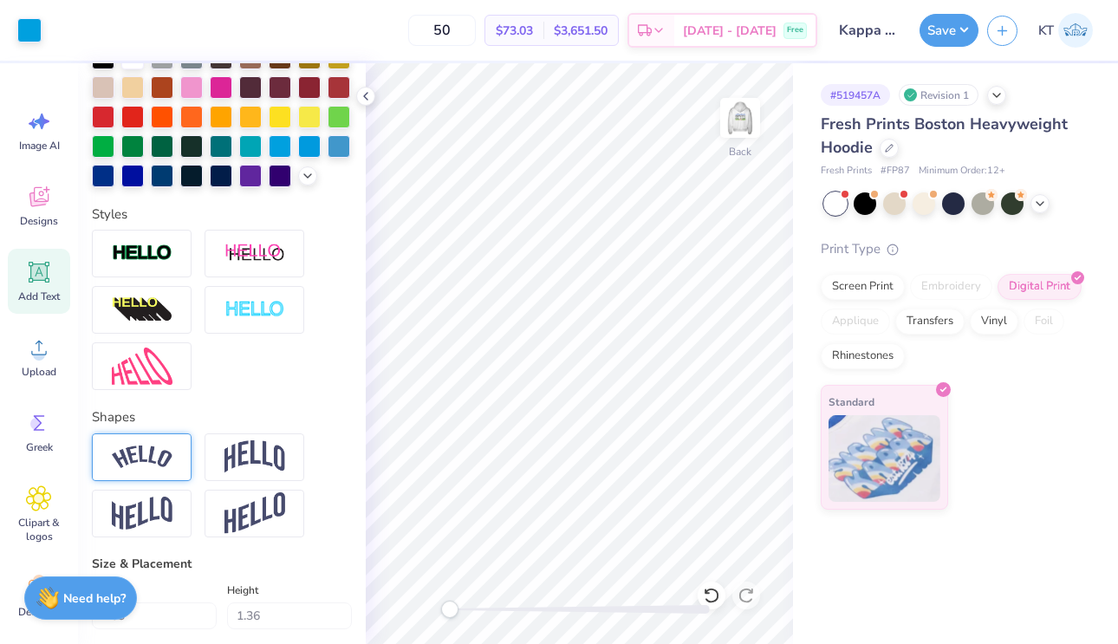
scroll to position [479, 0]
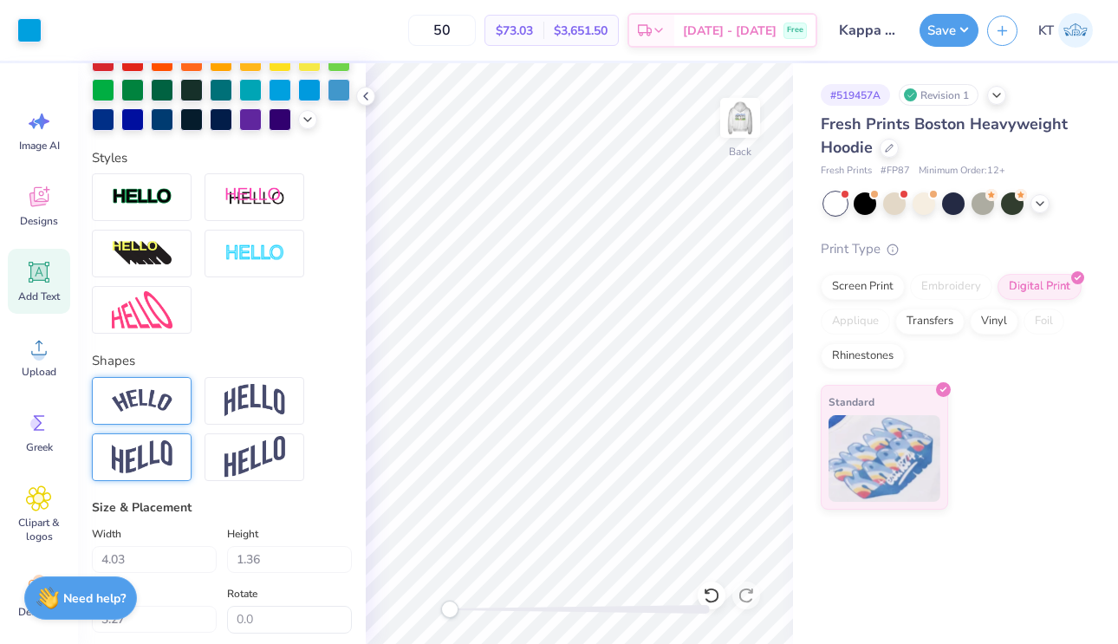
click at [158, 453] on img at bounding box center [142, 457] width 61 height 34
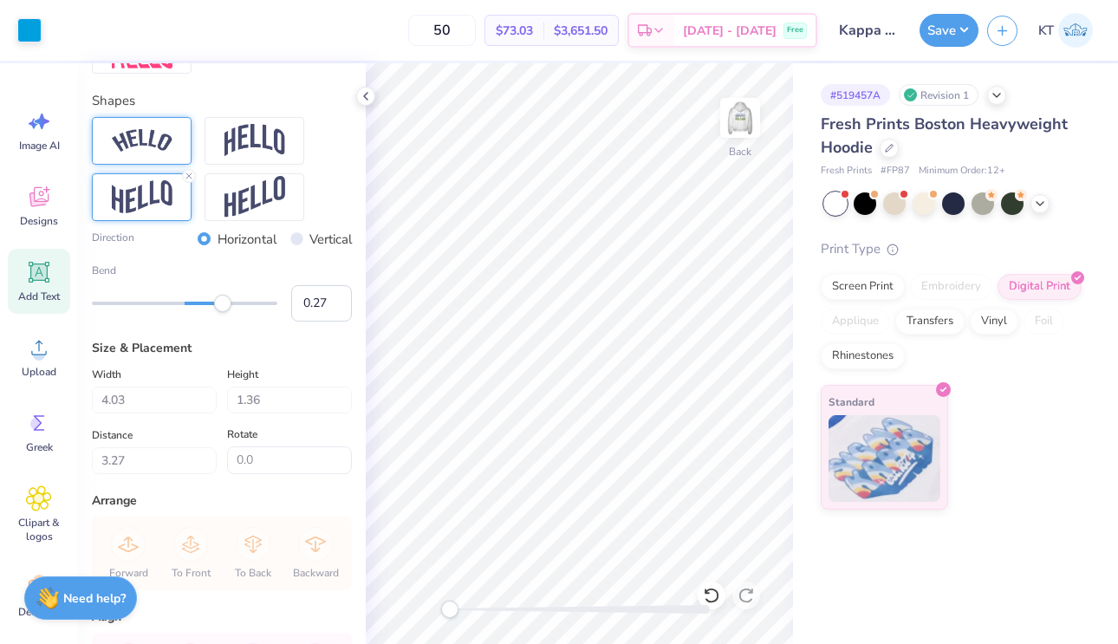
type input "0.26"
drag, startPoint x: 224, startPoint y: 295, endPoint x: 209, endPoint y: 295, distance: 14.7
click at [209, 295] on div at bounding box center [184, 303] width 185 height 17
type input "0.19"
click at [202, 295] on div "Accessibility label" at bounding box center [201, 303] width 17 height 17
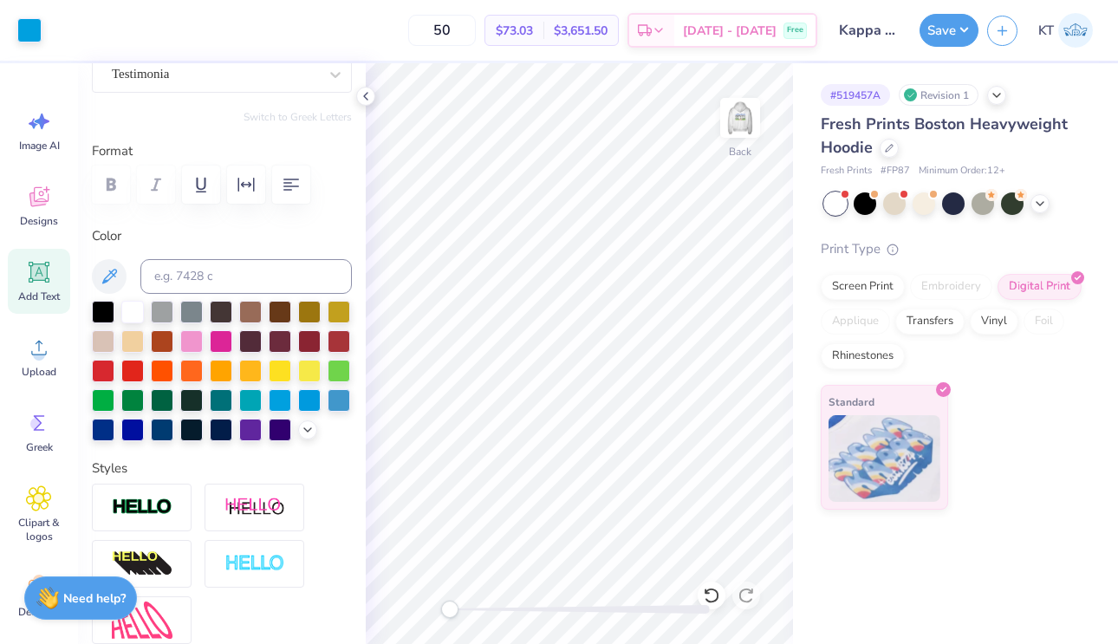
scroll to position [238, 0]
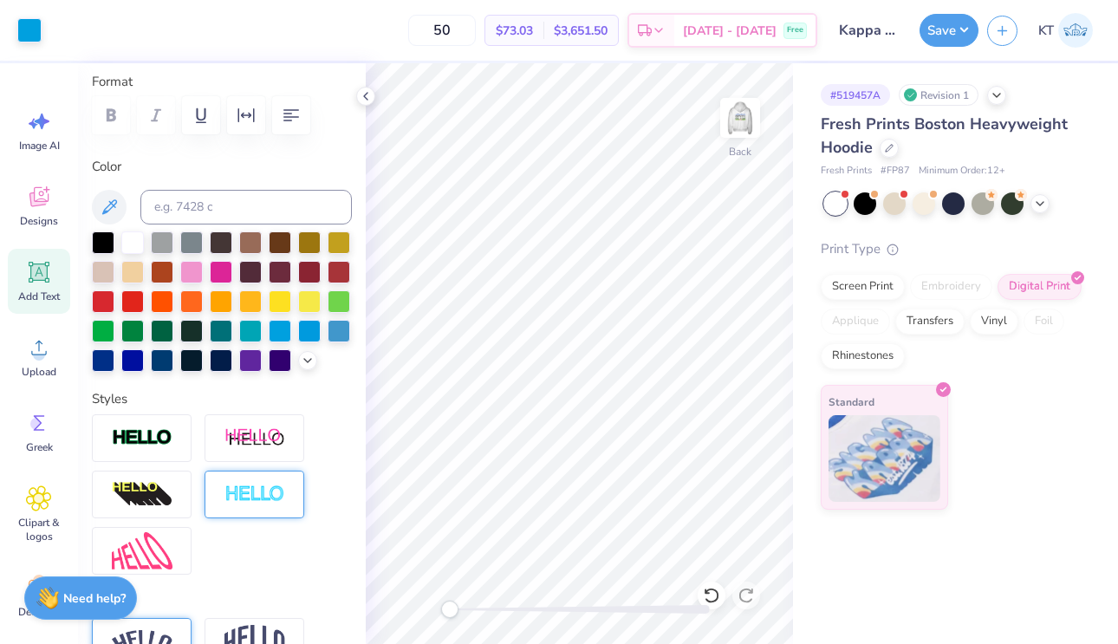
click at [234, 492] on img at bounding box center [254, 494] width 61 height 20
click at [700, 596] on div at bounding box center [711, 595] width 28 height 28
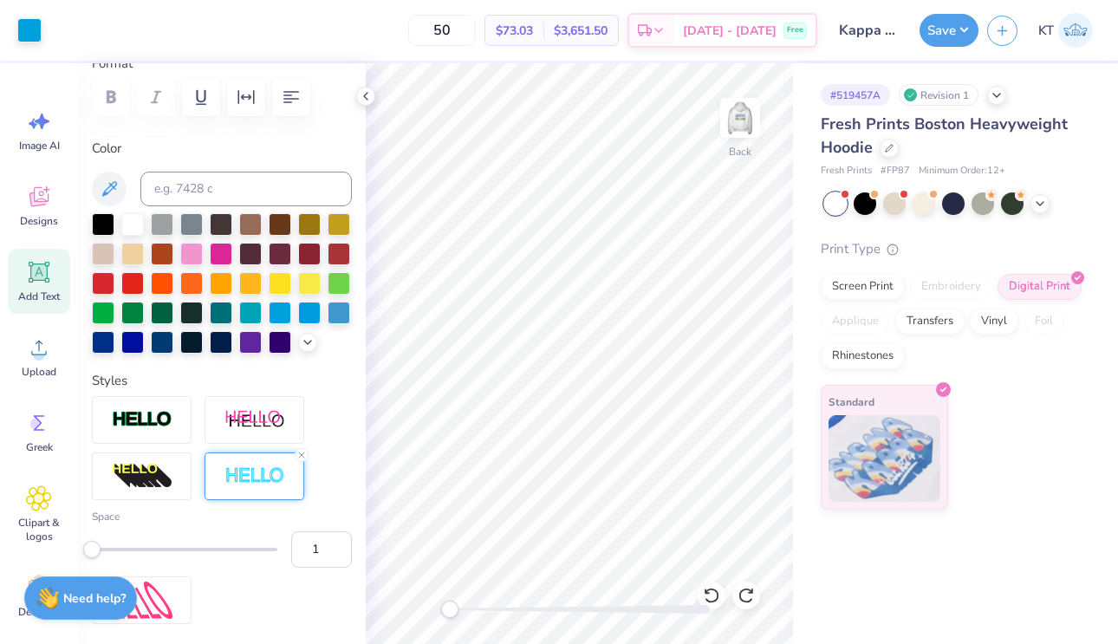
click at [935, 291] on div "Embroidery" at bounding box center [951, 287] width 82 height 26
click at [248, 416] on img at bounding box center [254, 420] width 61 height 22
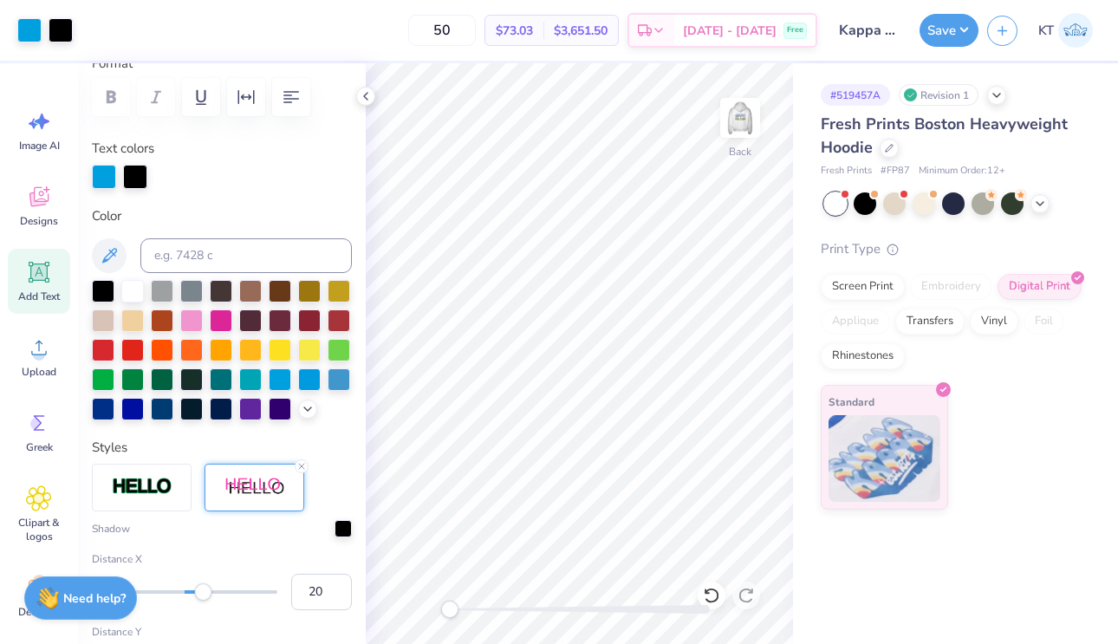
type input "4.85"
type input "1.50"
click at [133, 168] on div at bounding box center [135, 175] width 24 height 24
click at [280, 382] on div at bounding box center [280, 378] width 23 height 23
click at [334, 379] on div at bounding box center [339, 378] width 23 height 23
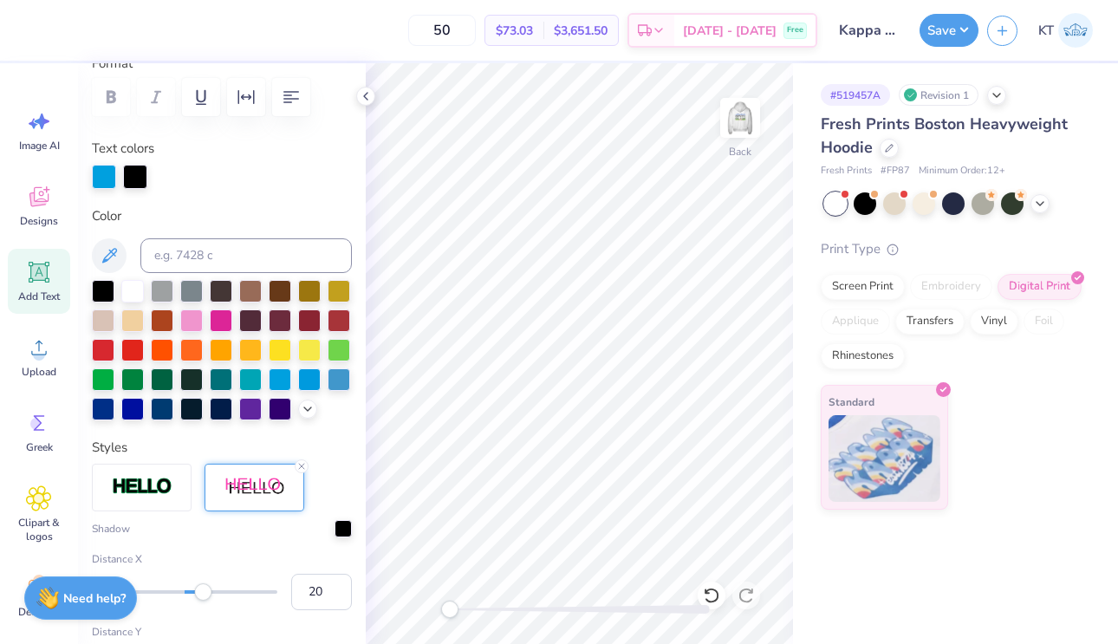
click at [323, 378] on div at bounding box center [222, 350] width 260 height 140
click at [313, 408] on icon at bounding box center [308, 407] width 14 height 14
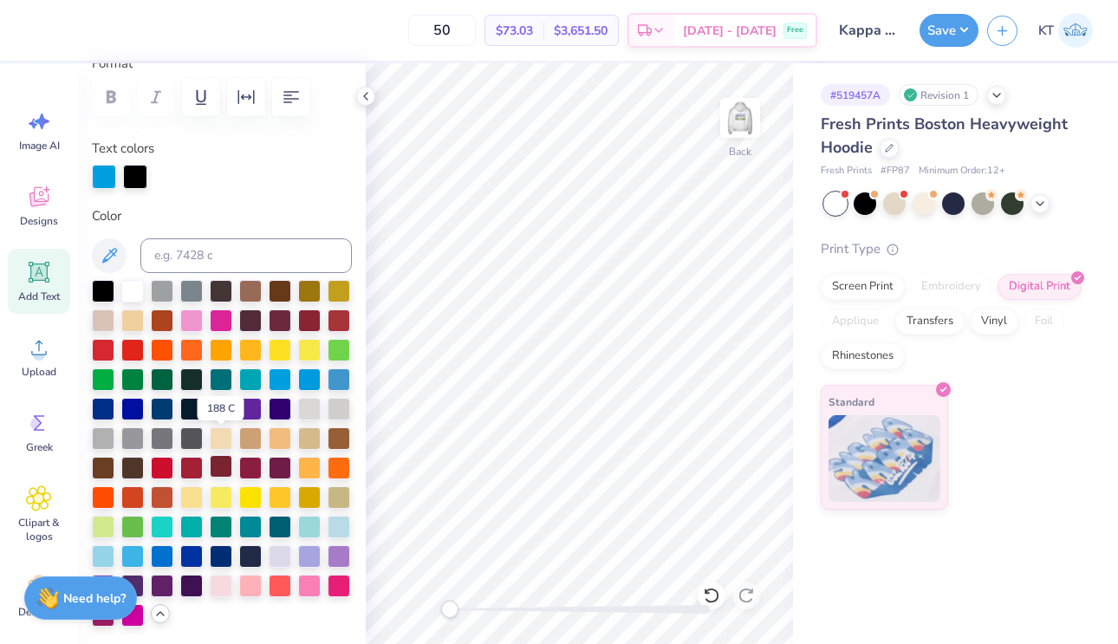
scroll to position [284, 0]
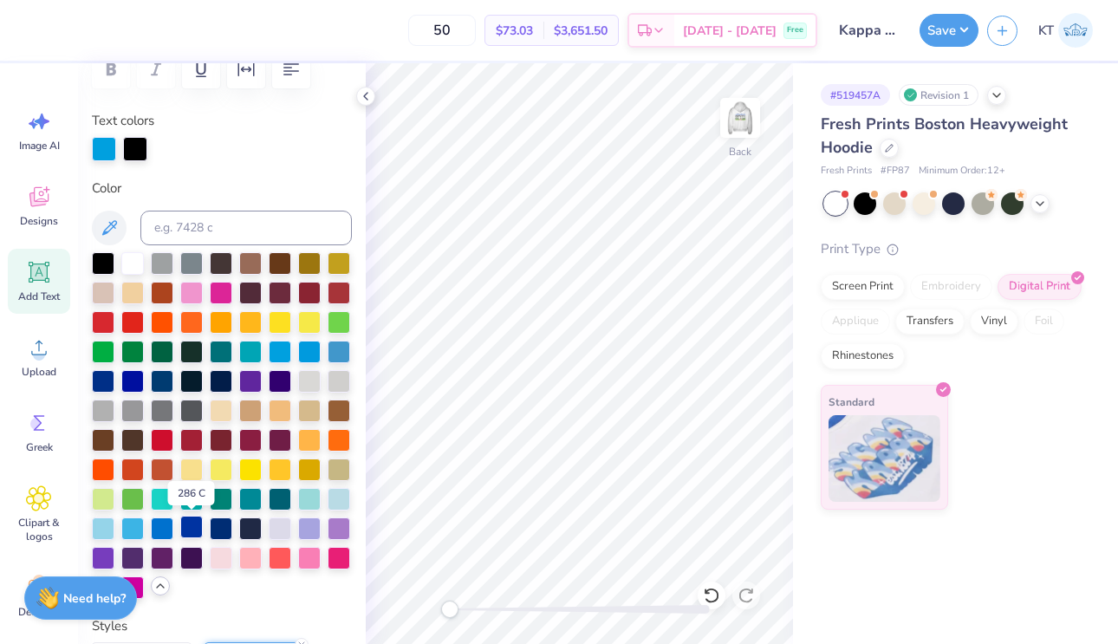
click at [191, 533] on div at bounding box center [191, 527] width 23 height 23
click at [170, 528] on div at bounding box center [162, 527] width 23 height 23
click at [136, 528] on div at bounding box center [132, 527] width 23 height 23
click at [136, 152] on div at bounding box center [135, 147] width 24 height 24
click at [132, 524] on div at bounding box center [132, 527] width 23 height 23
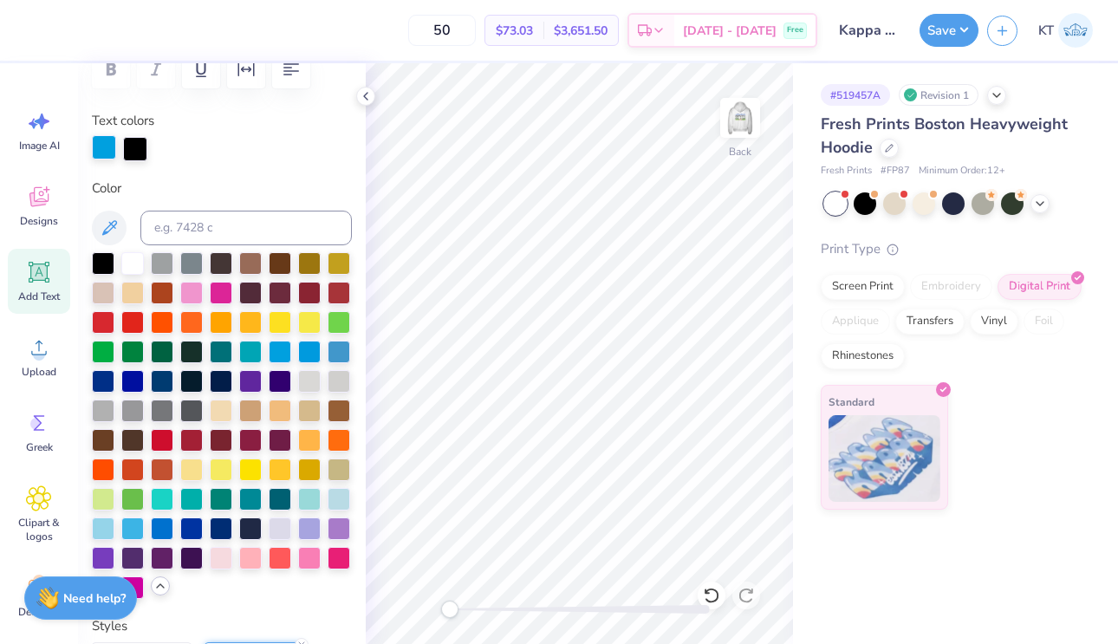
click at [107, 142] on div at bounding box center [104, 147] width 24 height 24
click at [357, 96] on div at bounding box center [365, 96] width 19 height 19
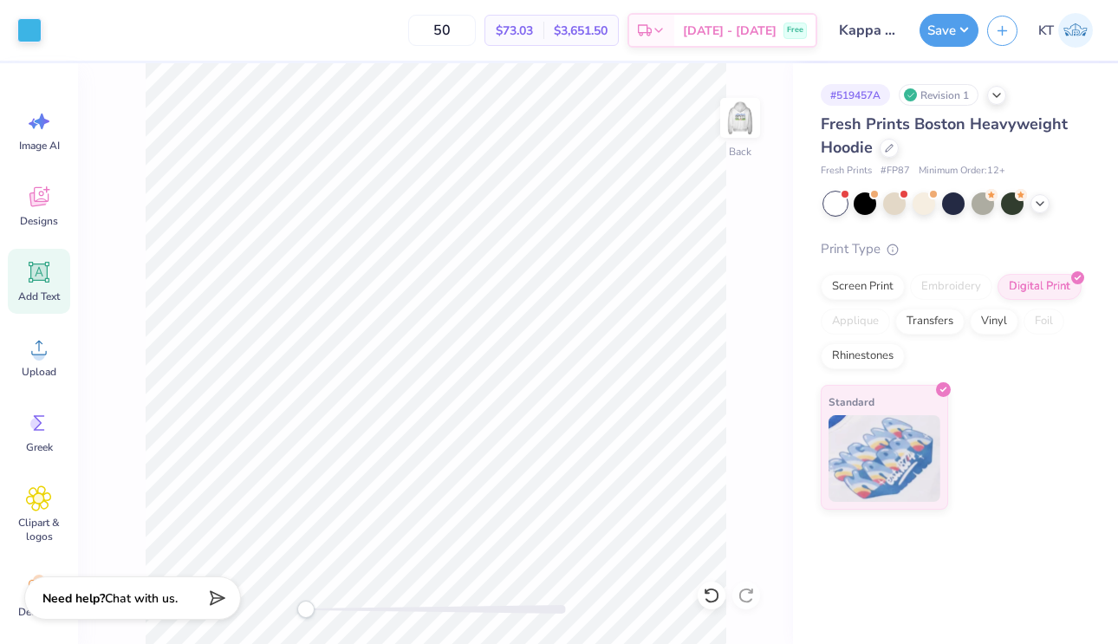
type input "3.51"
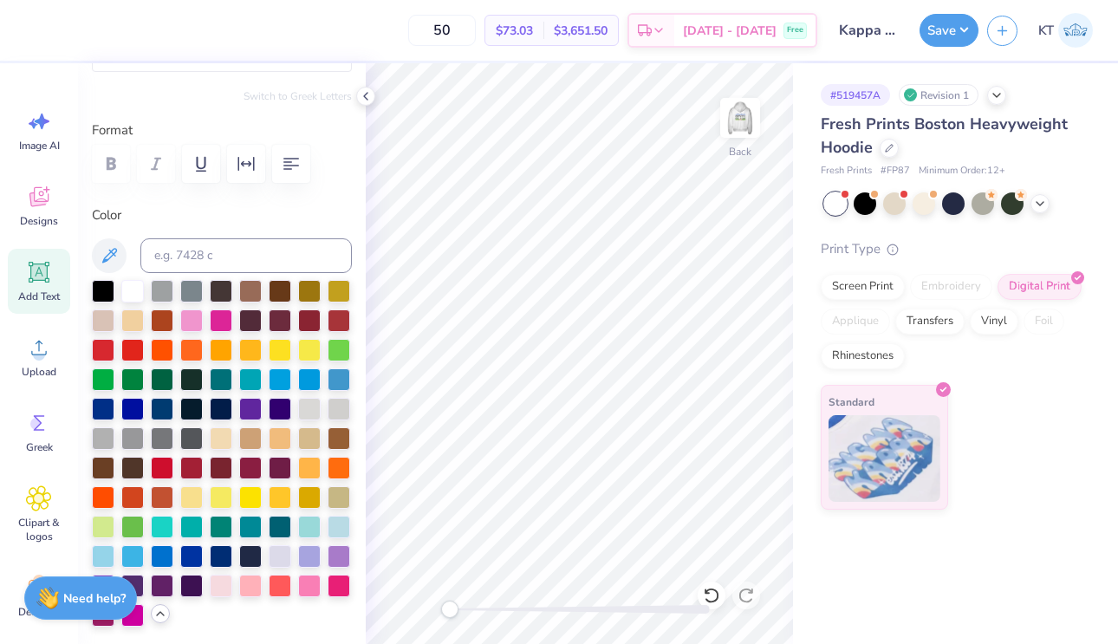
scroll to position [16, 0]
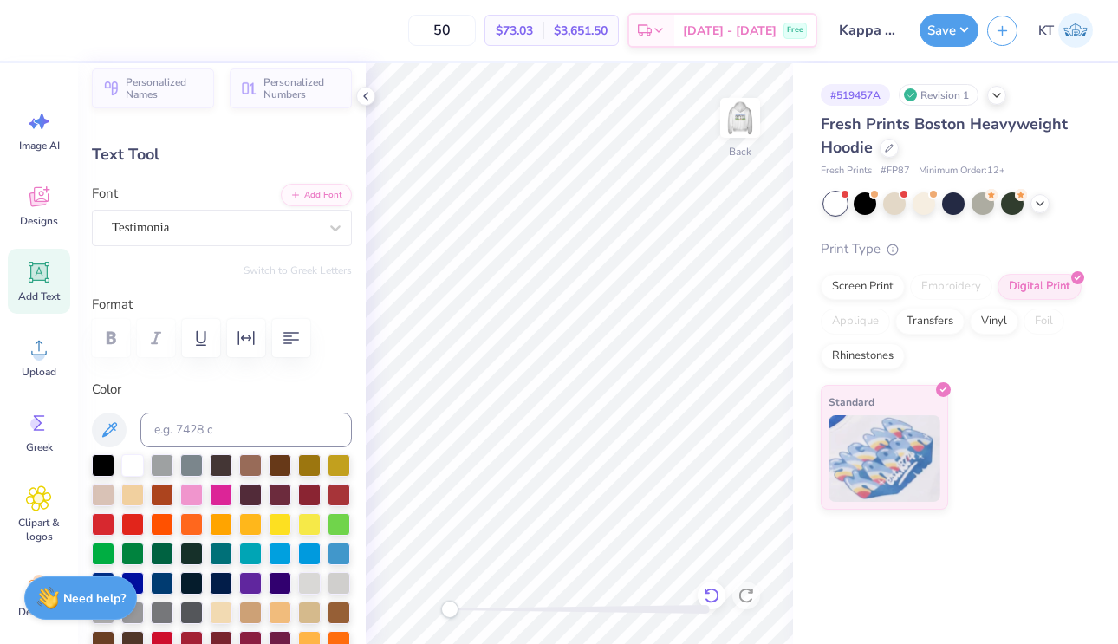
click at [710, 594] on icon at bounding box center [711, 595] width 17 height 17
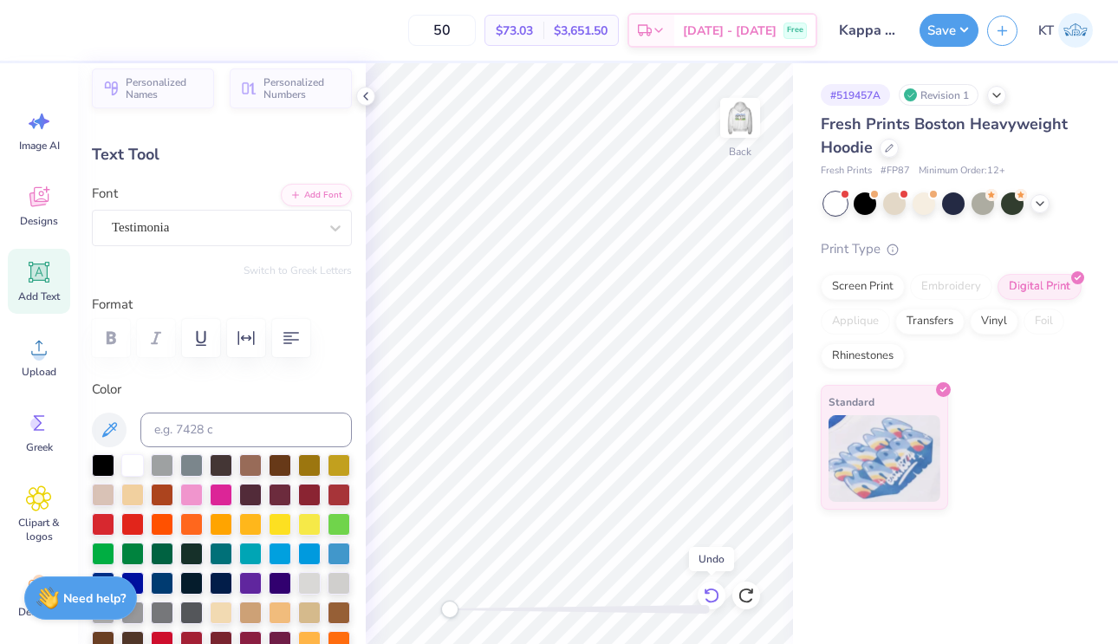
click at [710, 594] on icon at bounding box center [711, 595] width 17 height 17
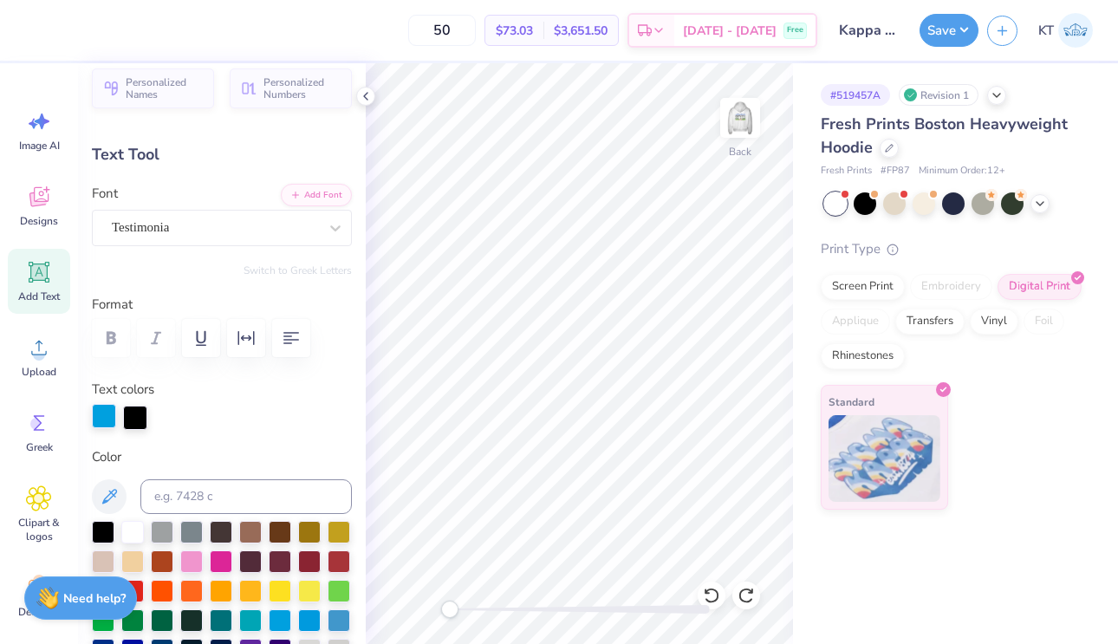
click at [103, 418] on div at bounding box center [104, 416] width 24 height 24
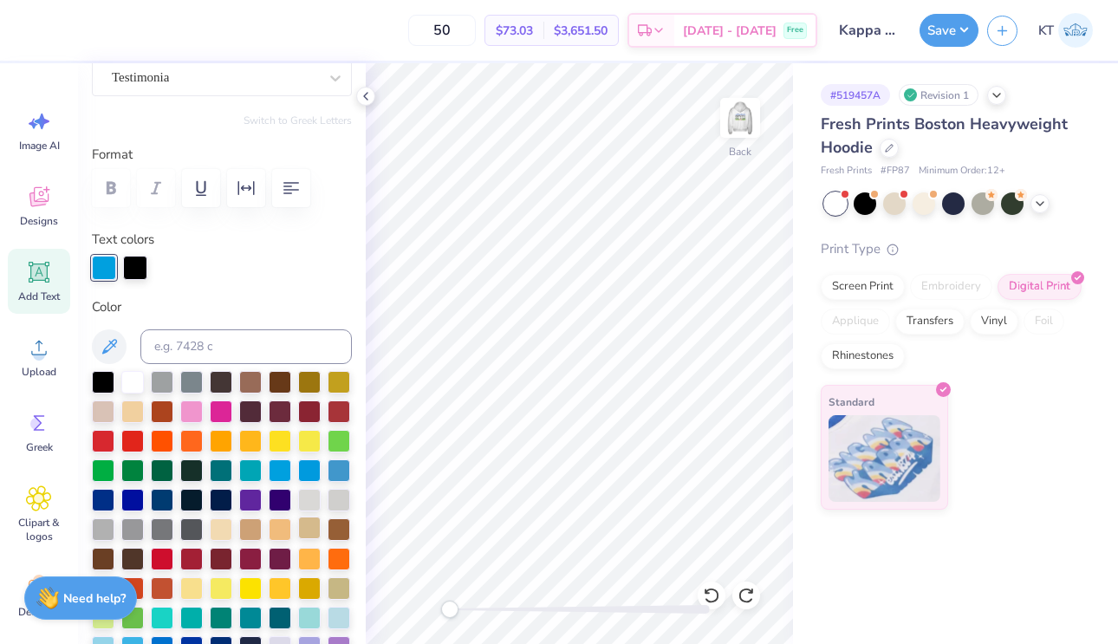
scroll to position [189, 0]
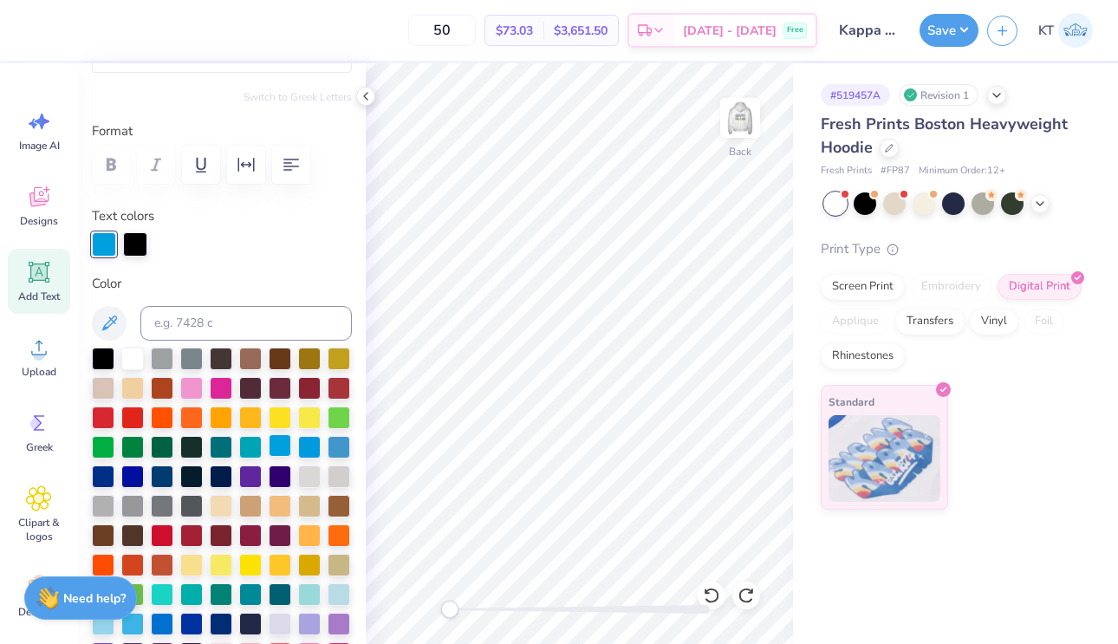
click at [277, 446] on div at bounding box center [280, 445] width 23 height 23
click at [124, 241] on div at bounding box center [135, 242] width 24 height 24
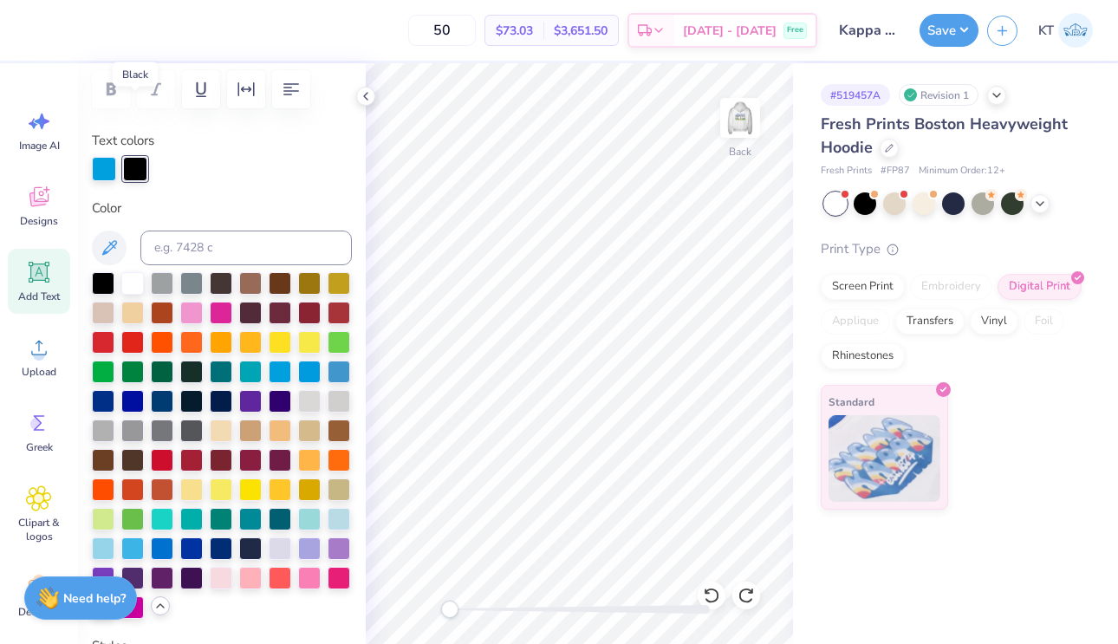
scroll to position [324, 0]
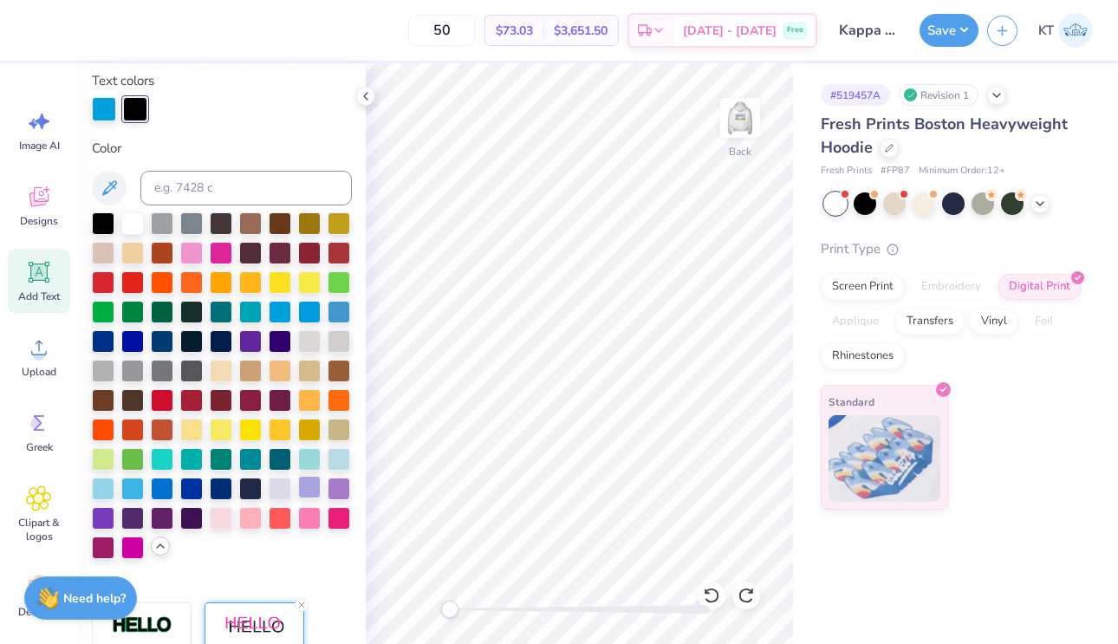
click at [321, 488] on div at bounding box center [309, 487] width 23 height 23
click at [340, 488] on div at bounding box center [339, 487] width 23 height 23
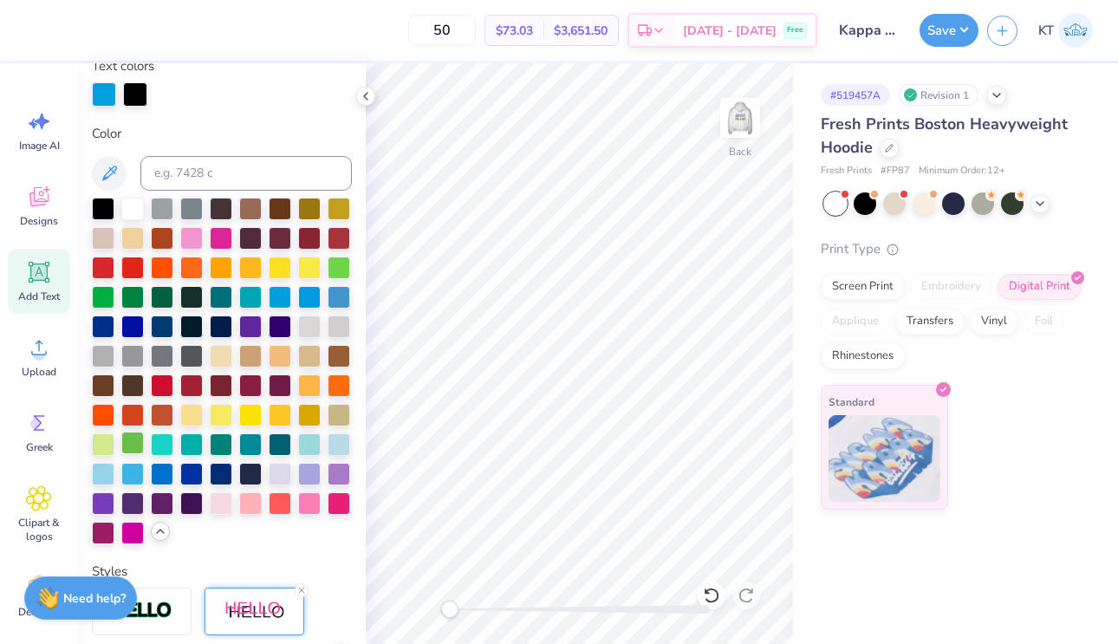
click at [124, 449] on div at bounding box center [132, 442] width 23 height 23
click at [172, 477] on div at bounding box center [162, 472] width 23 height 23
click at [194, 471] on div at bounding box center [191, 472] width 23 height 23
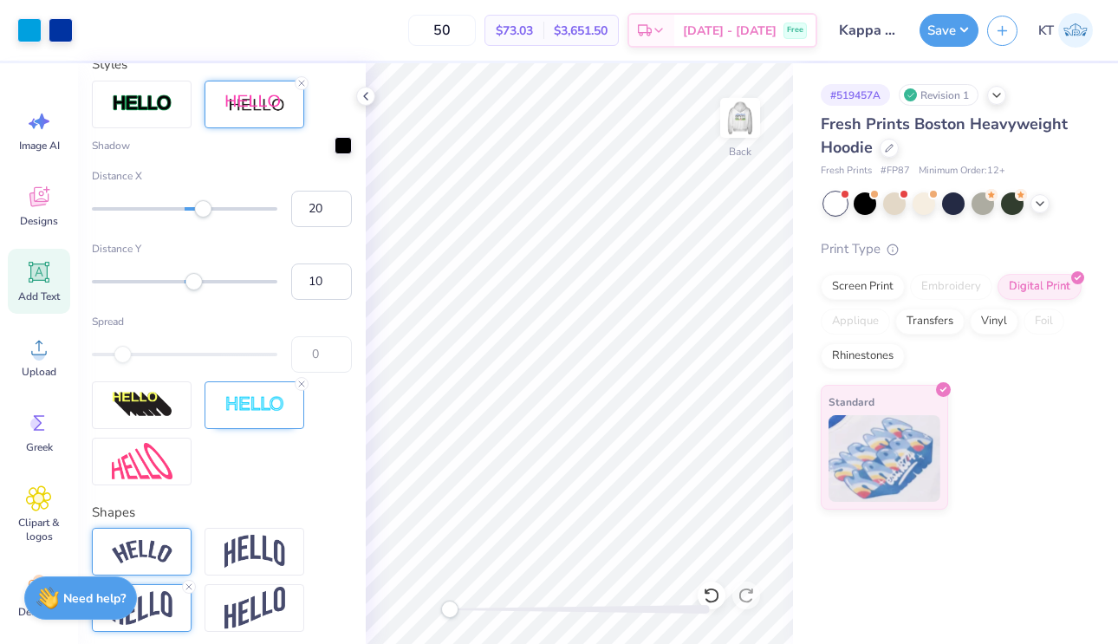
scroll to position [1121, 0]
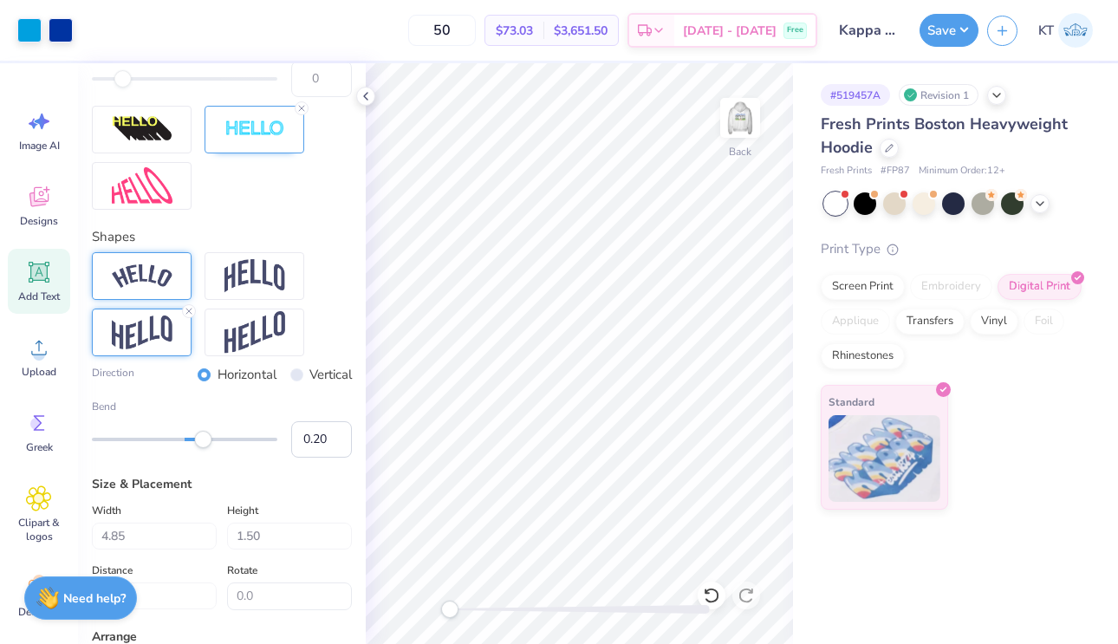
click at [183, 305] on div "Direction Horizontal Vertical Bend 0.20" at bounding box center [222, 354] width 260 height 205
click at [186, 311] on icon at bounding box center [189, 311] width 10 height 10
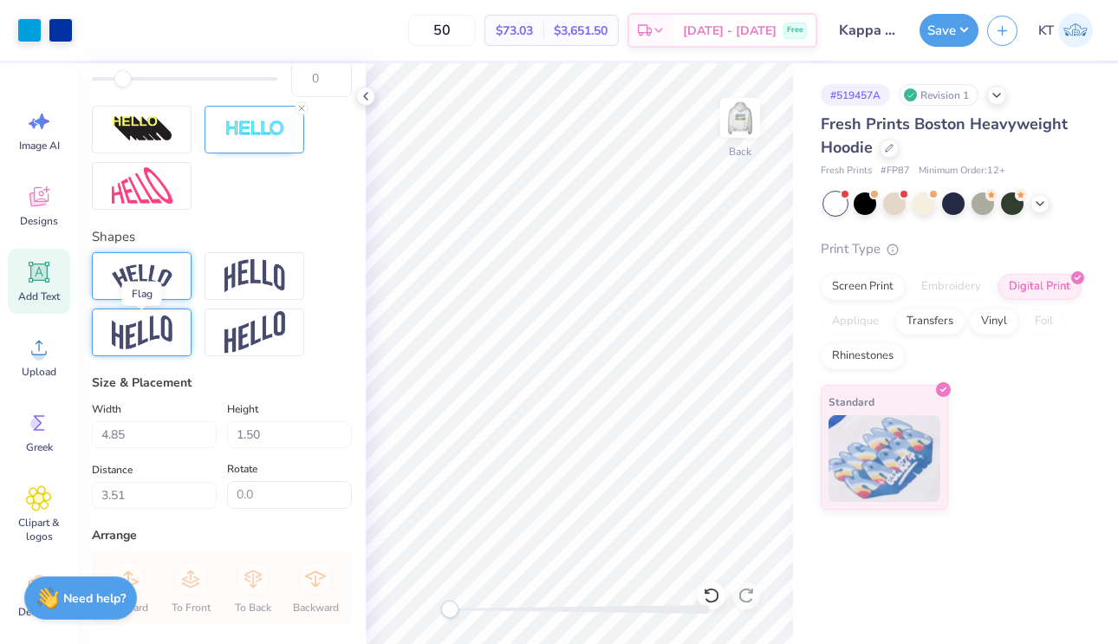
click at [149, 339] on img at bounding box center [142, 332] width 61 height 34
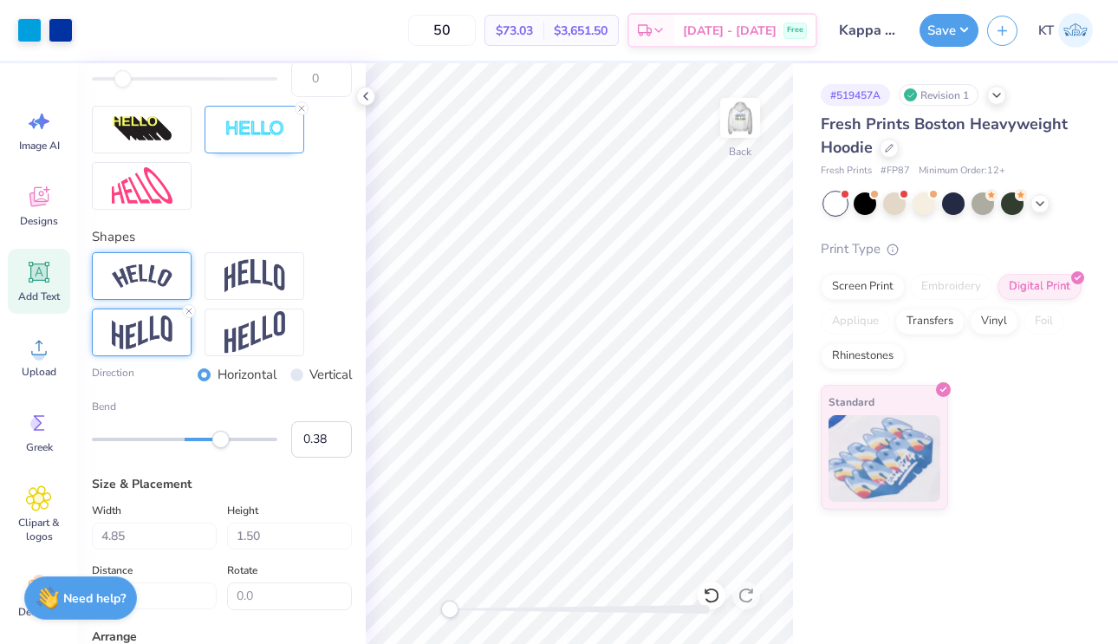
type input "0.37"
click at [219, 432] on div "Accessibility label" at bounding box center [219, 439] width 17 height 17
type input "0.27"
drag, startPoint x: 219, startPoint y: 432, endPoint x: 210, endPoint y: 432, distance: 9.5
click at [210, 432] on div "Accessibility label" at bounding box center [209, 439] width 17 height 17
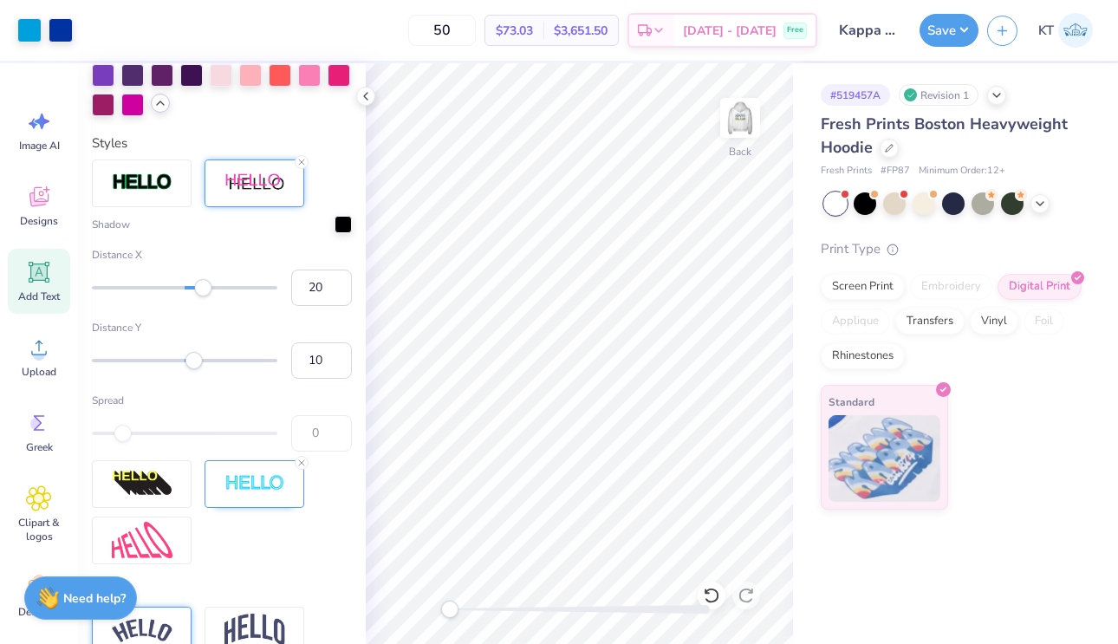
scroll to position [710, 0]
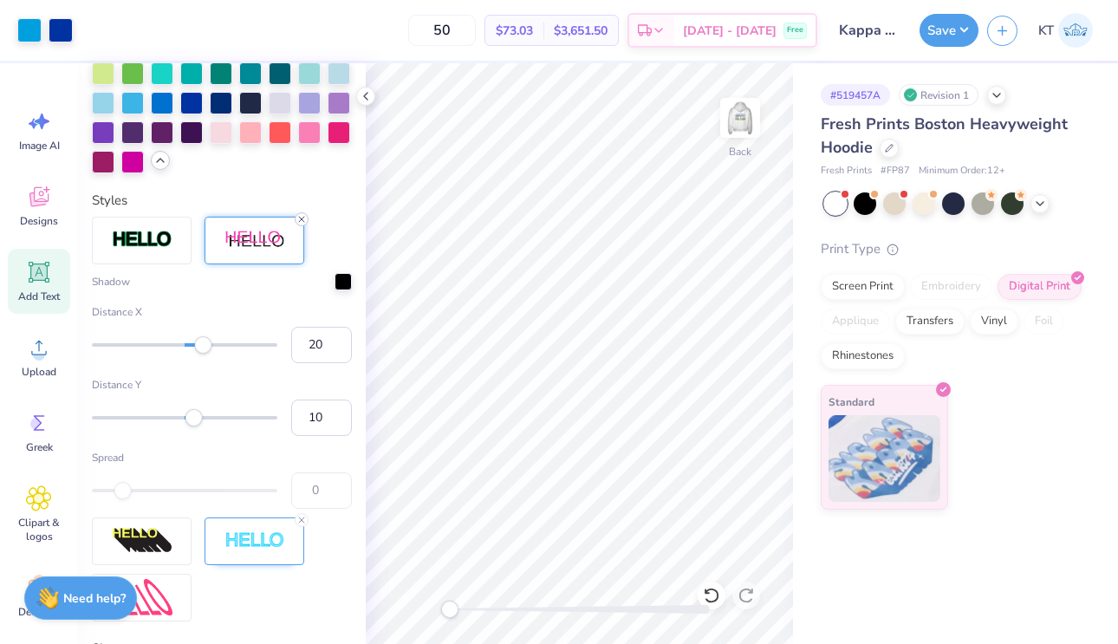
click at [300, 221] on icon at bounding box center [301, 219] width 10 height 10
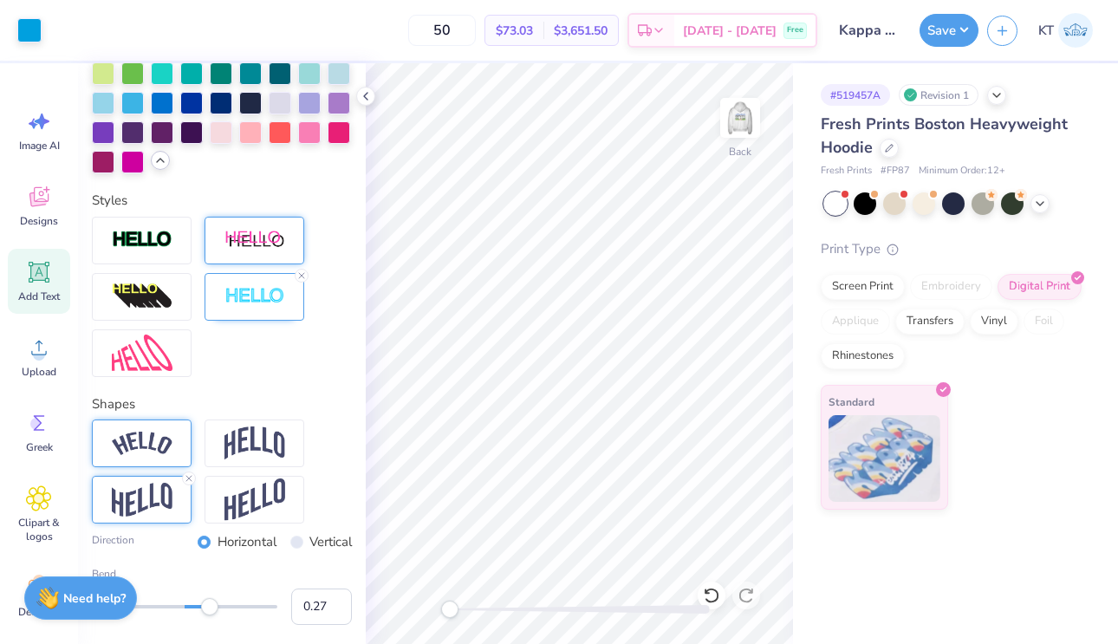
type input "4.06"
type input "1.38"
click at [263, 245] on img at bounding box center [254, 241] width 61 height 22
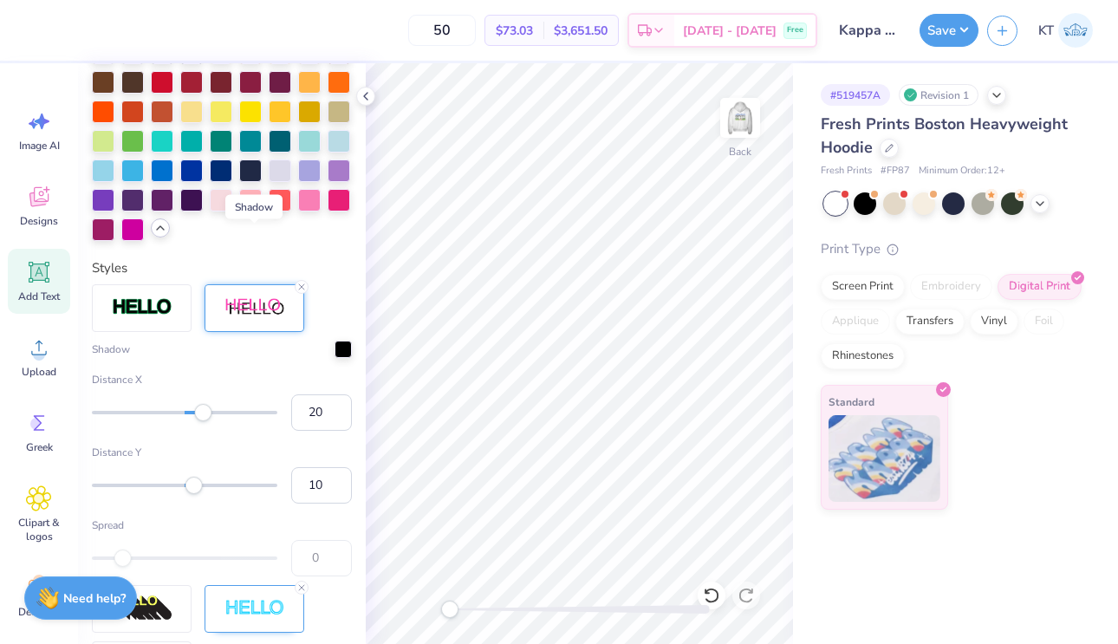
scroll to position [710, 0]
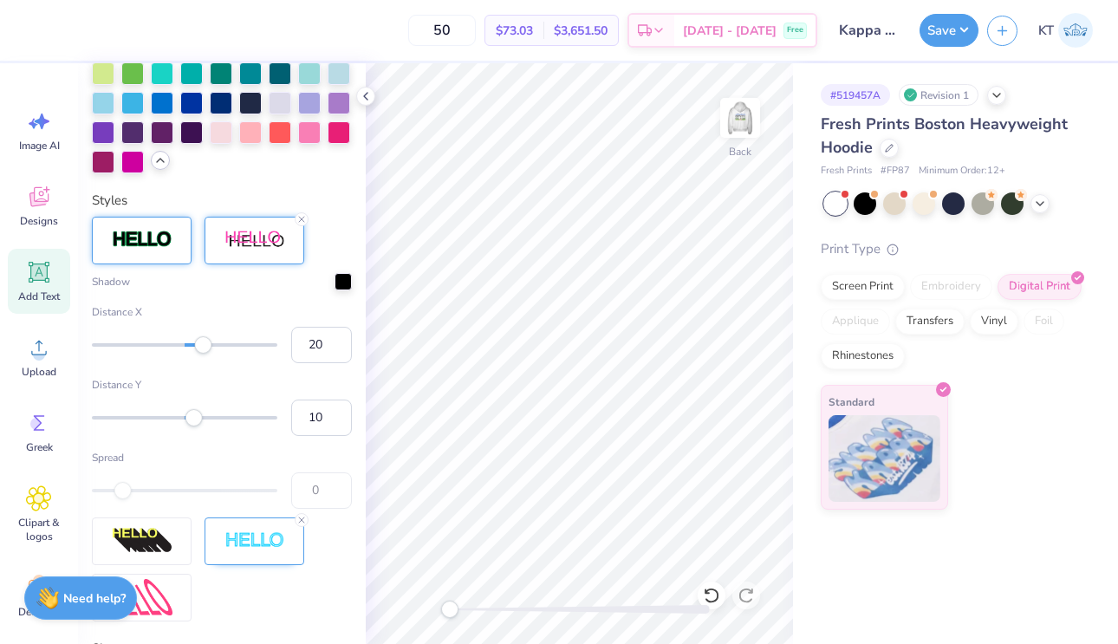
click at [158, 250] on div at bounding box center [142, 241] width 100 height 48
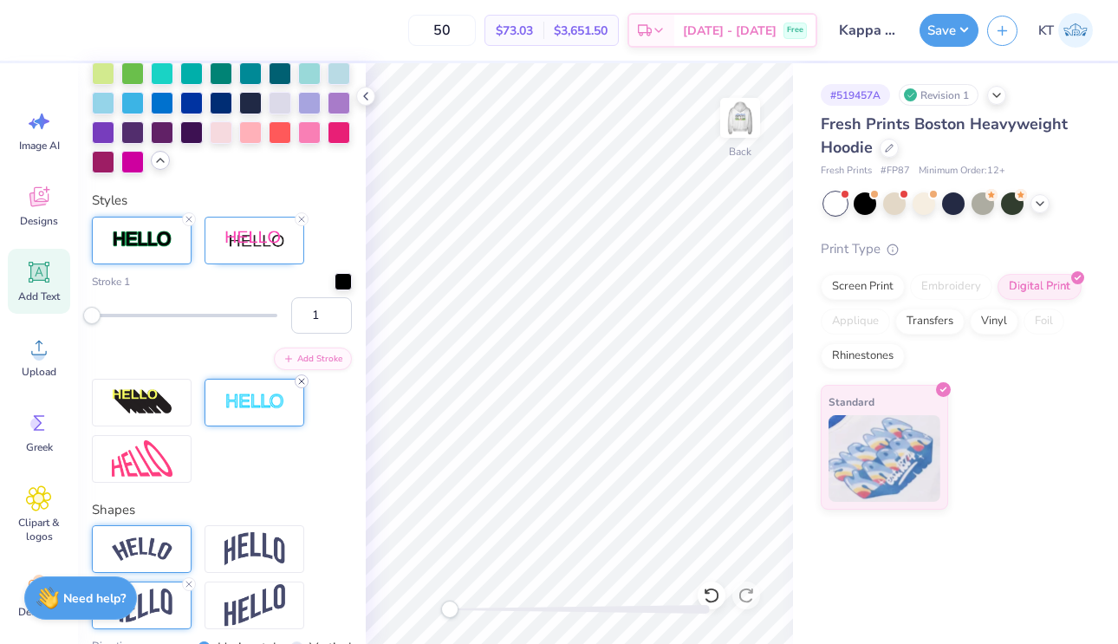
click at [302, 386] on div at bounding box center [302, 381] width 14 height 14
click at [304, 218] on icon at bounding box center [301, 219] width 10 height 10
click at [334, 285] on div at bounding box center [342, 279] width 17 height 17
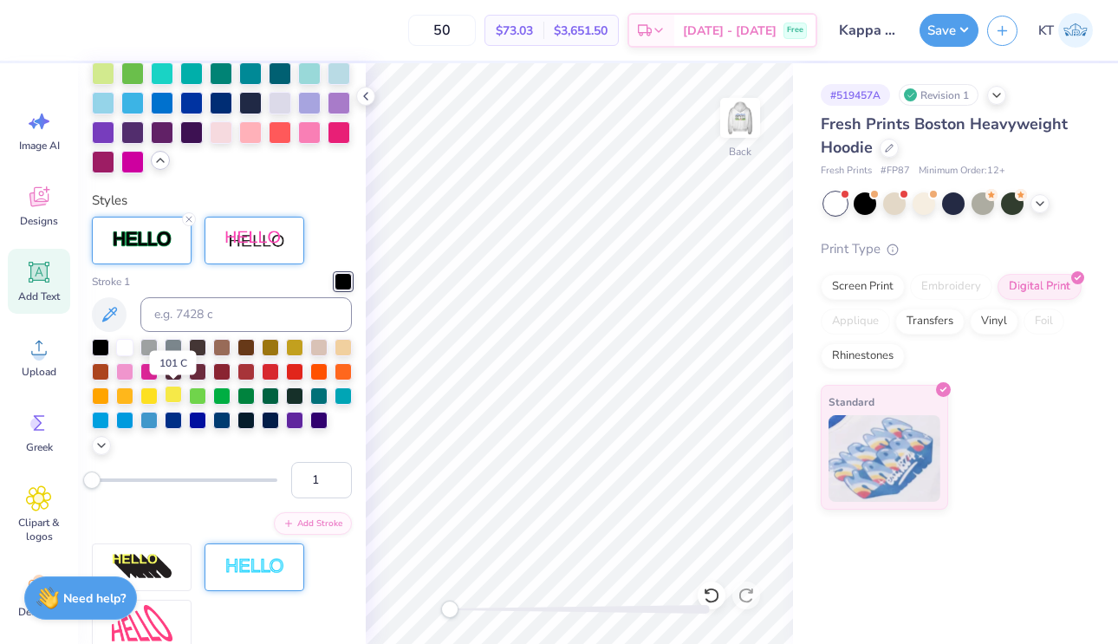
click at [172, 397] on div at bounding box center [173, 394] width 17 height 17
click at [121, 350] on div at bounding box center [124, 345] width 17 height 17
click at [362, 243] on div "Personalized Names Personalized Numbers Text Tool Add Font Font Testimonia Swit…" at bounding box center [222, 353] width 288 height 581
click at [710, 600] on icon at bounding box center [711, 595] width 17 height 17
click at [710, 597] on icon at bounding box center [711, 595] width 17 height 17
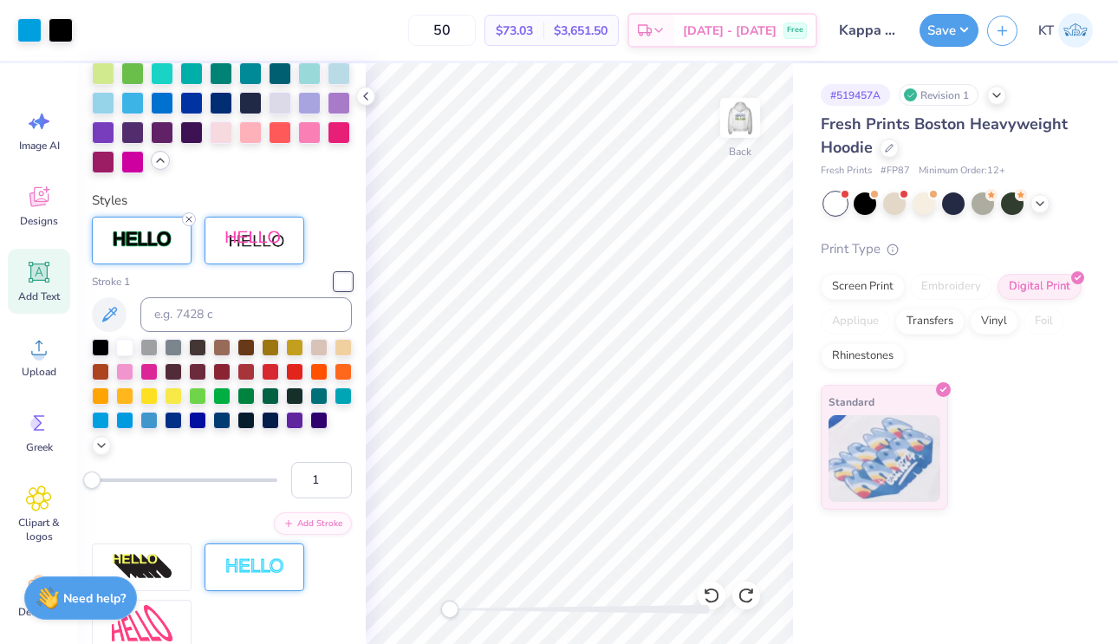
click at [186, 221] on line at bounding box center [188, 219] width 5 height 5
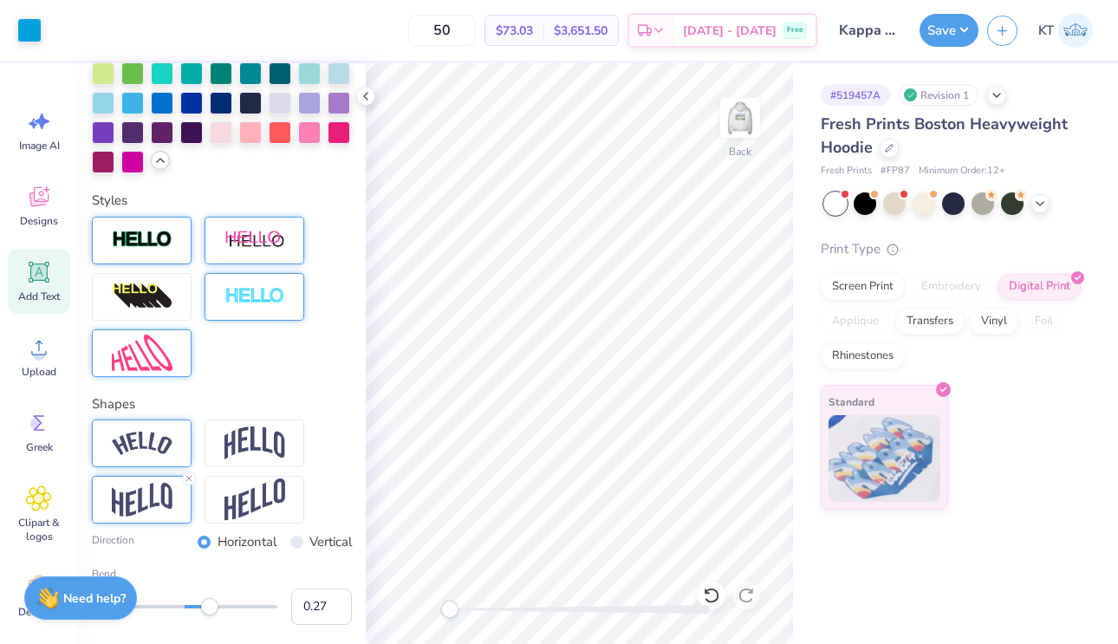
click at [151, 339] on img at bounding box center [142, 352] width 61 height 37
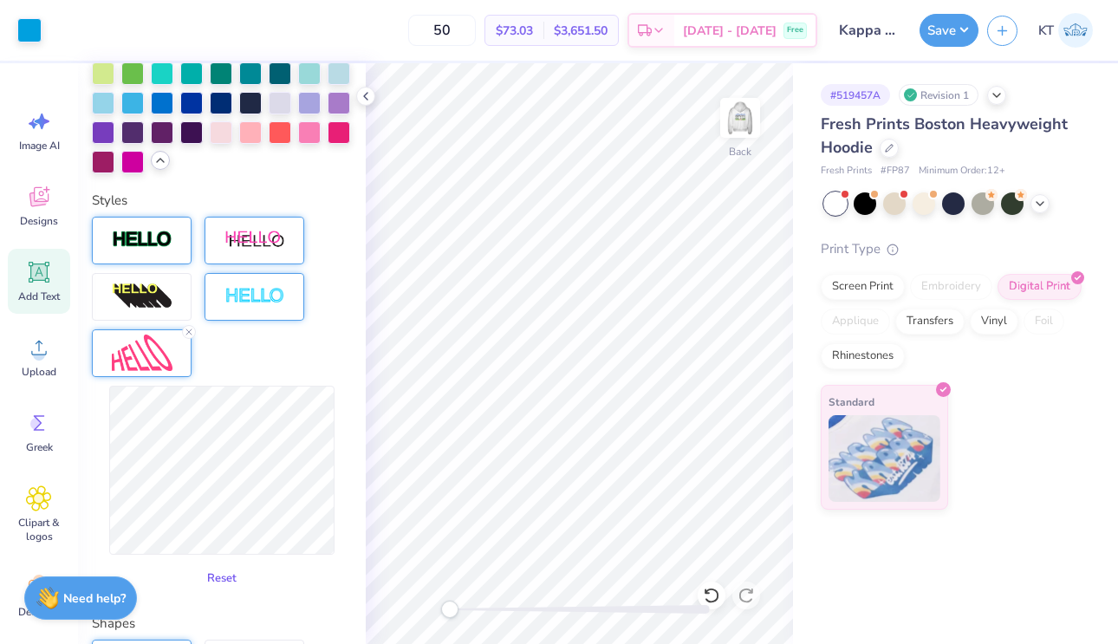
click at [230, 573] on button "Reset" at bounding box center [221, 578] width 45 height 29
click at [230, 571] on button "Reset" at bounding box center [221, 578] width 45 height 29
click at [710, 592] on icon at bounding box center [711, 595] width 17 height 17
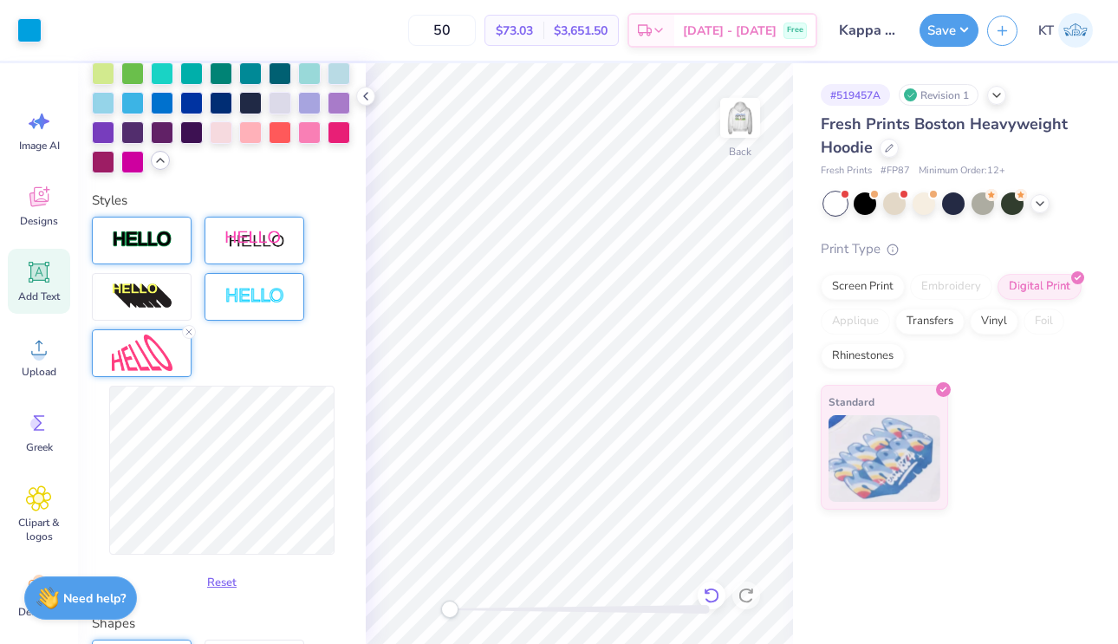
click at [710, 592] on icon at bounding box center [711, 595] width 17 height 17
click at [191, 330] on icon at bounding box center [189, 332] width 10 height 10
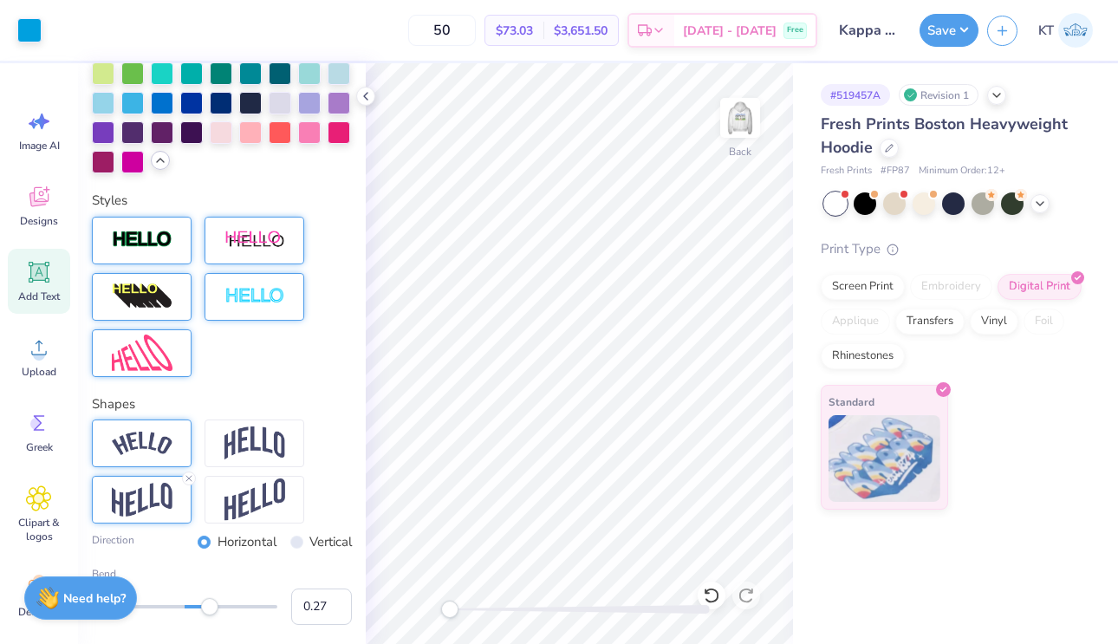
click at [170, 298] on img at bounding box center [142, 296] width 61 height 28
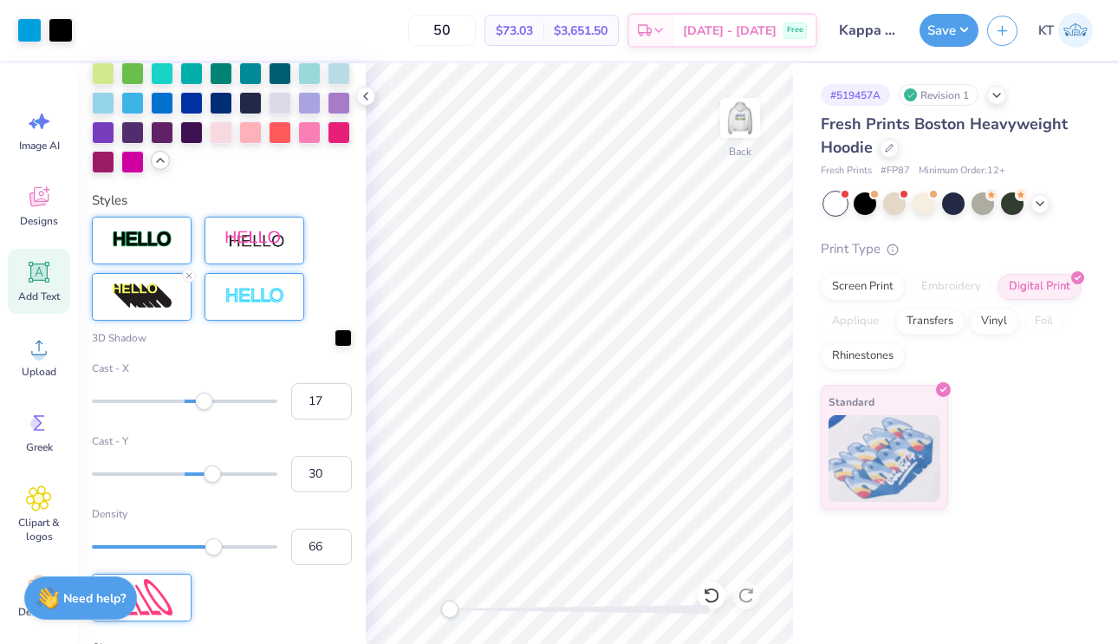
type input "16"
drag, startPoint x: 220, startPoint y: 402, endPoint x: 199, endPoint y: 402, distance: 20.8
click at [199, 402] on div "Accessibility label" at bounding box center [199, 400] width 17 height 17
click at [702, 596] on div at bounding box center [711, 595] width 28 height 28
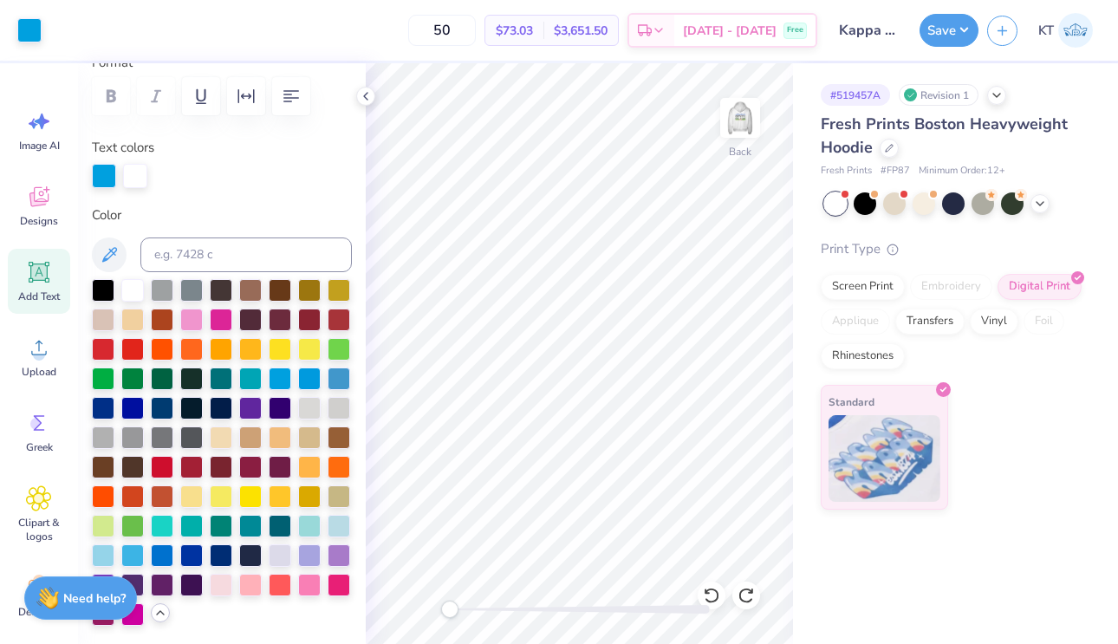
scroll to position [0, 0]
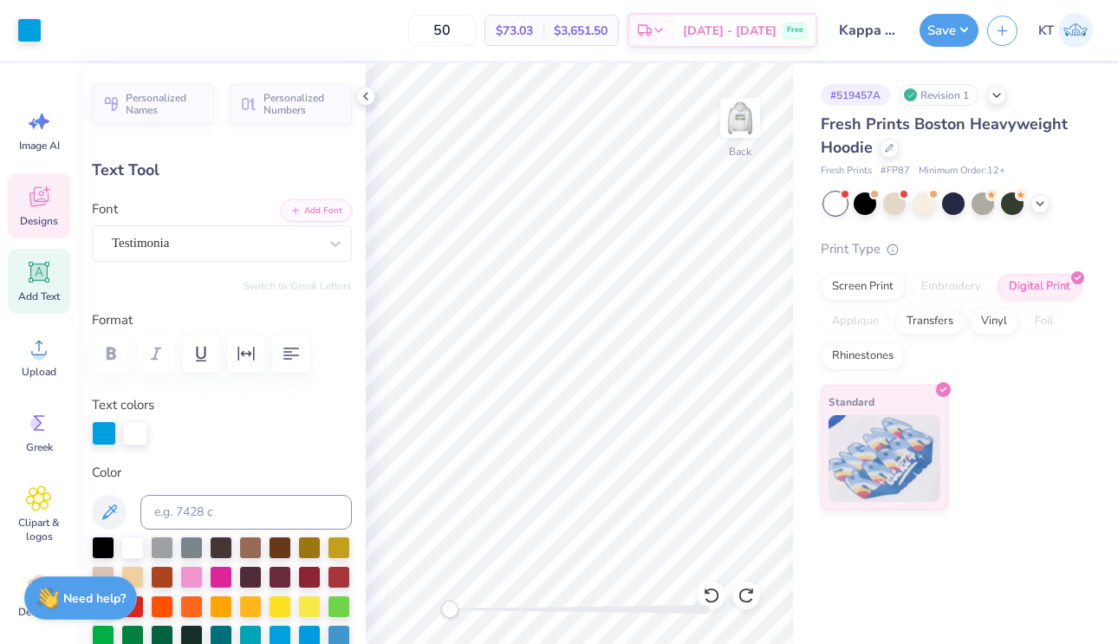
click at [53, 226] on span "Designs" at bounding box center [39, 221] width 38 height 14
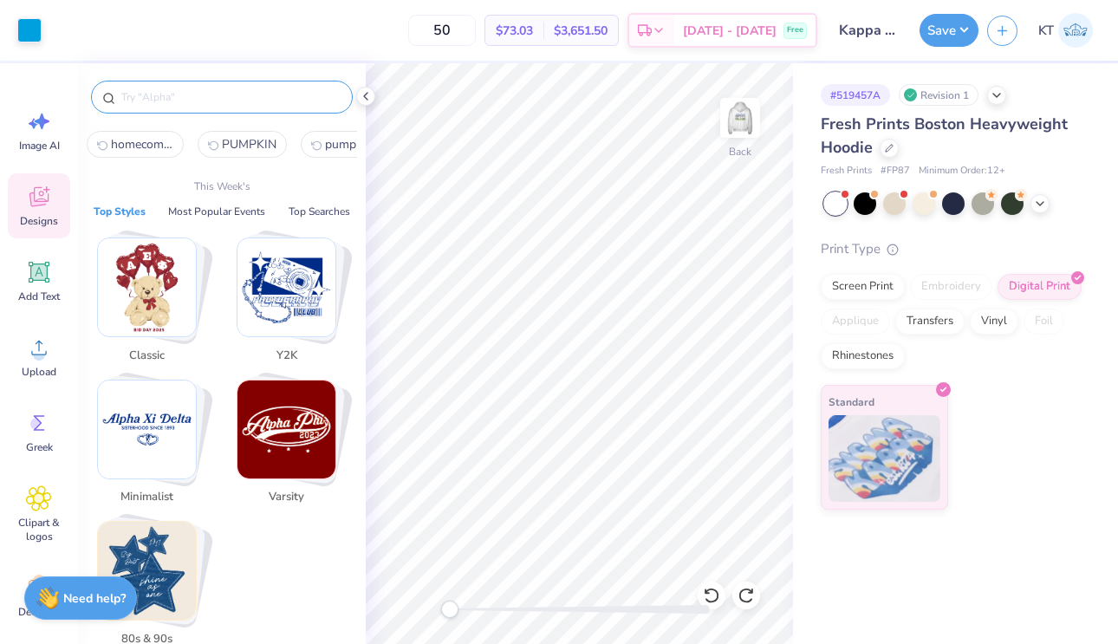
click at [193, 99] on input "text" at bounding box center [231, 96] width 222 height 17
type input "j"
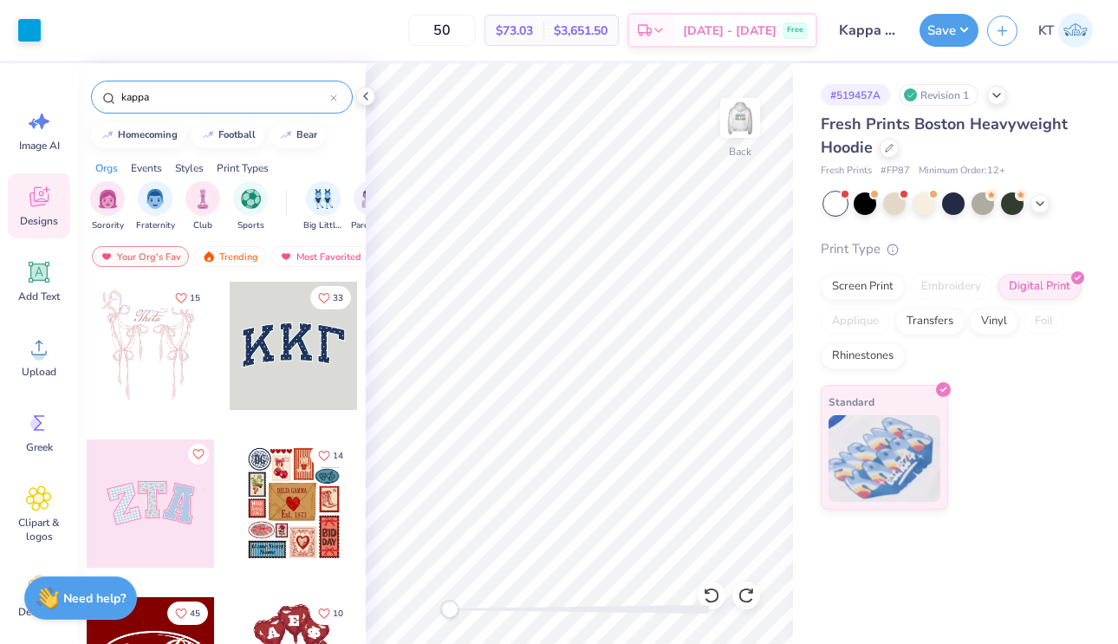
type input "kappa"
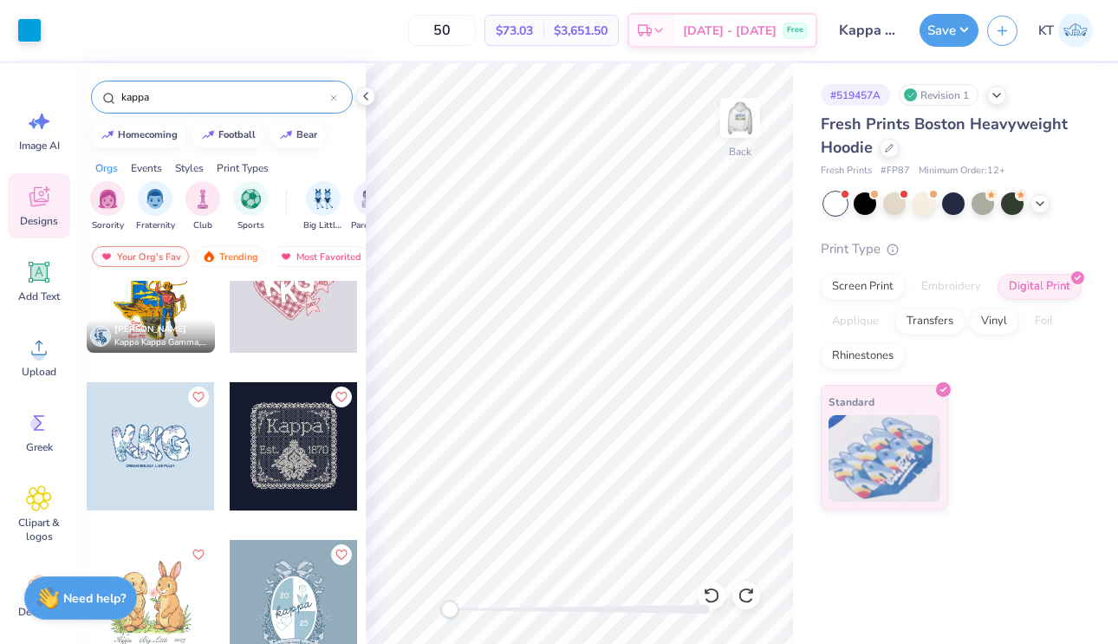
scroll to position [60, 0]
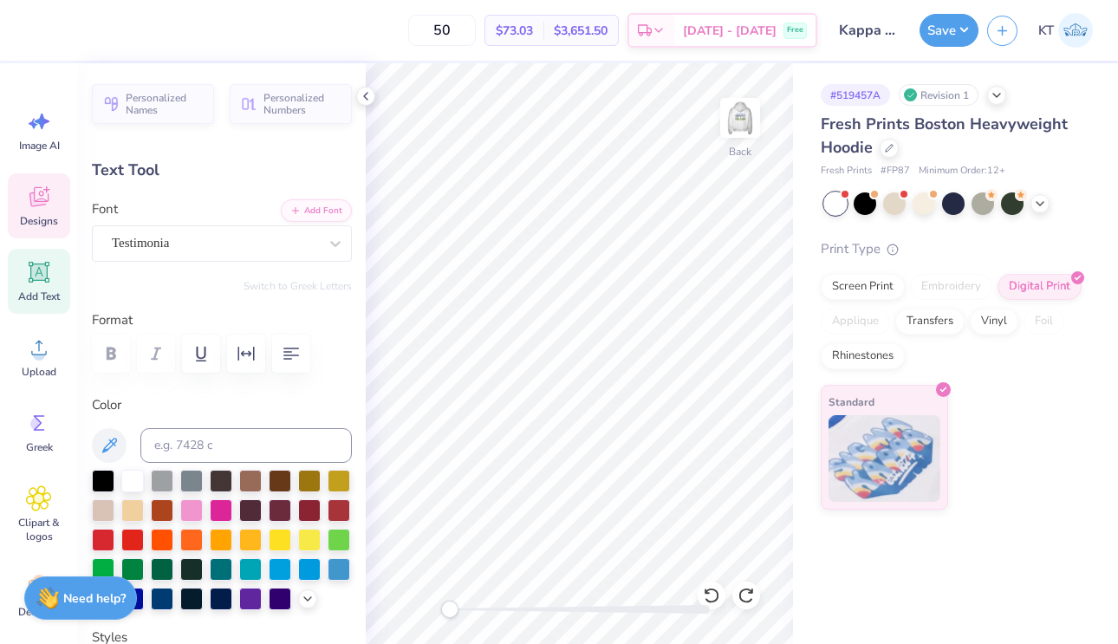
click at [45, 178] on div "Designs" at bounding box center [39, 205] width 62 height 65
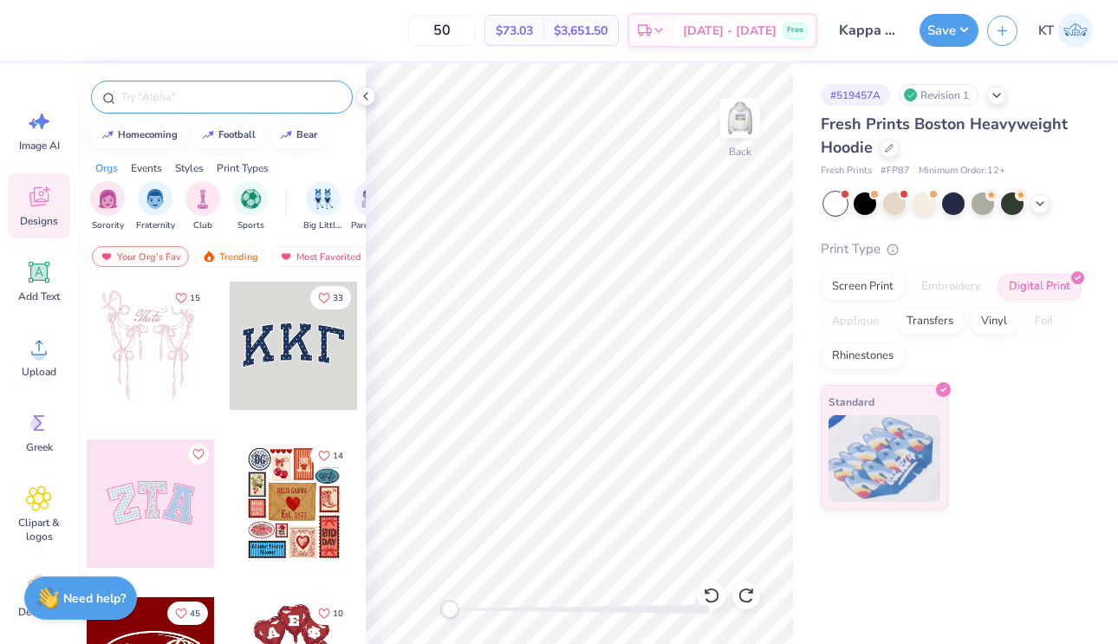
click at [198, 91] on input "text" at bounding box center [231, 96] width 222 height 17
type input "kappa"
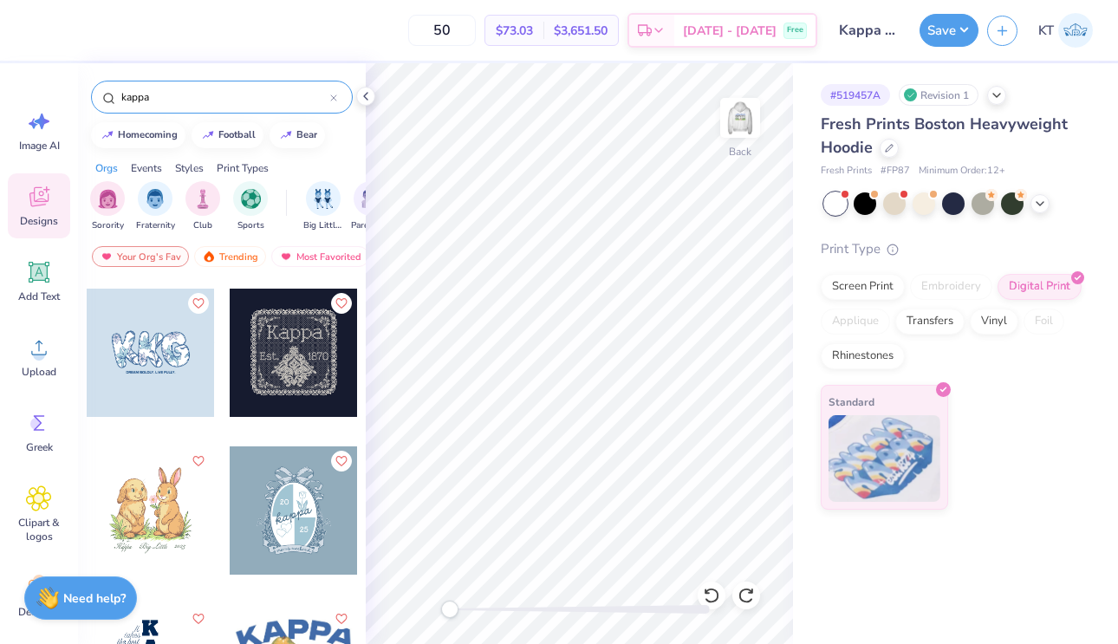
scroll to position [154, 0]
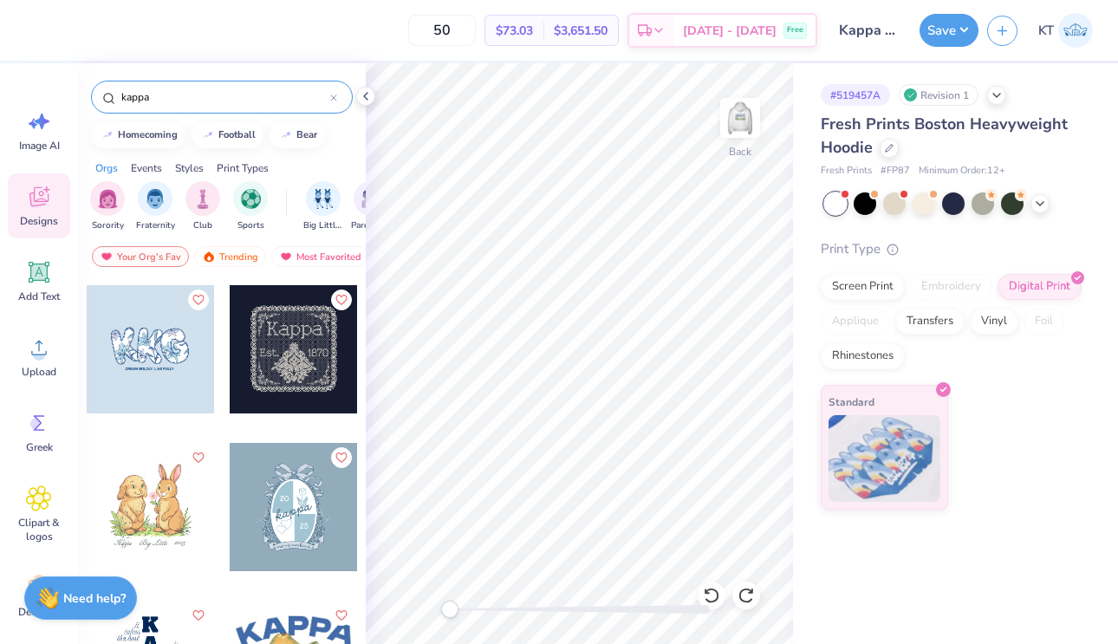
click at [86, 362] on div at bounding box center [22, 349] width 128 height 128
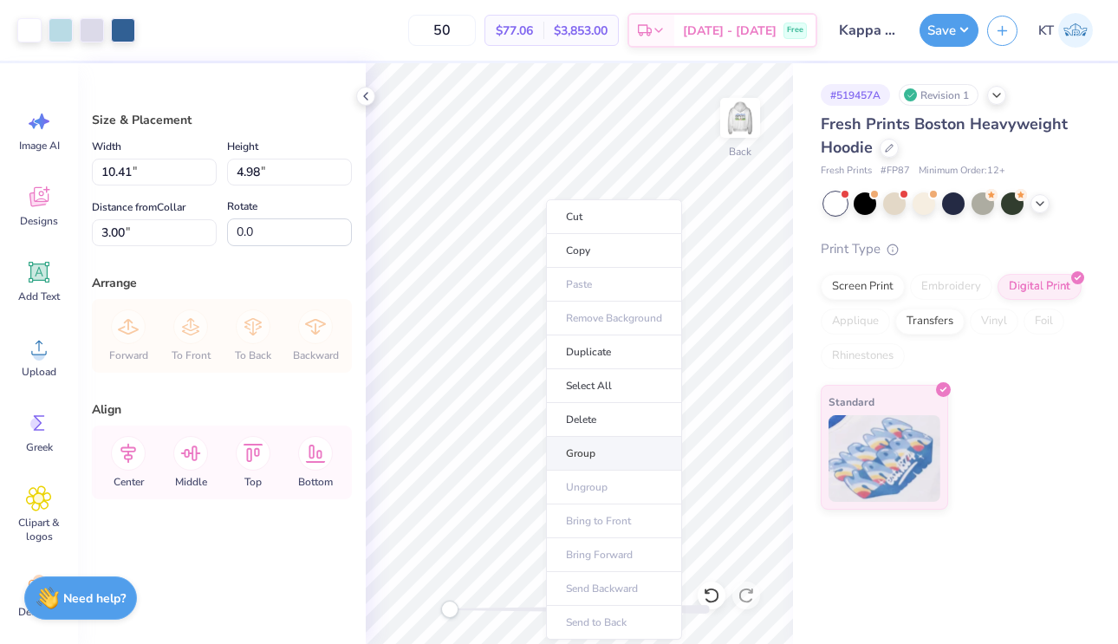
click at [617, 454] on li "Group" at bounding box center [614, 454] width 136 height 34
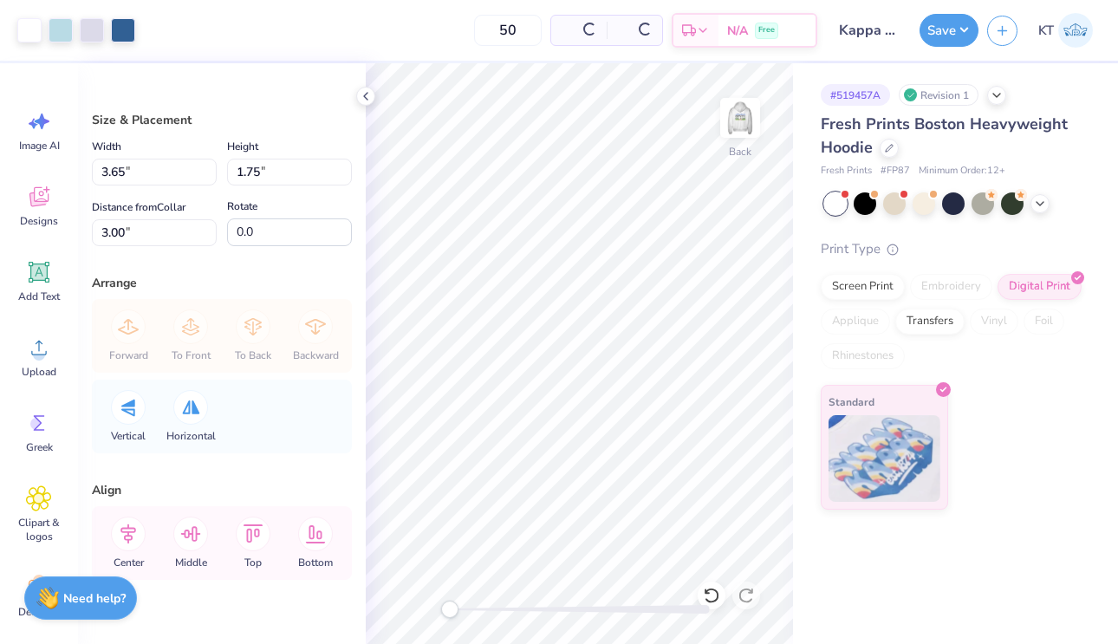
type input "3.65"
type input "1.75"
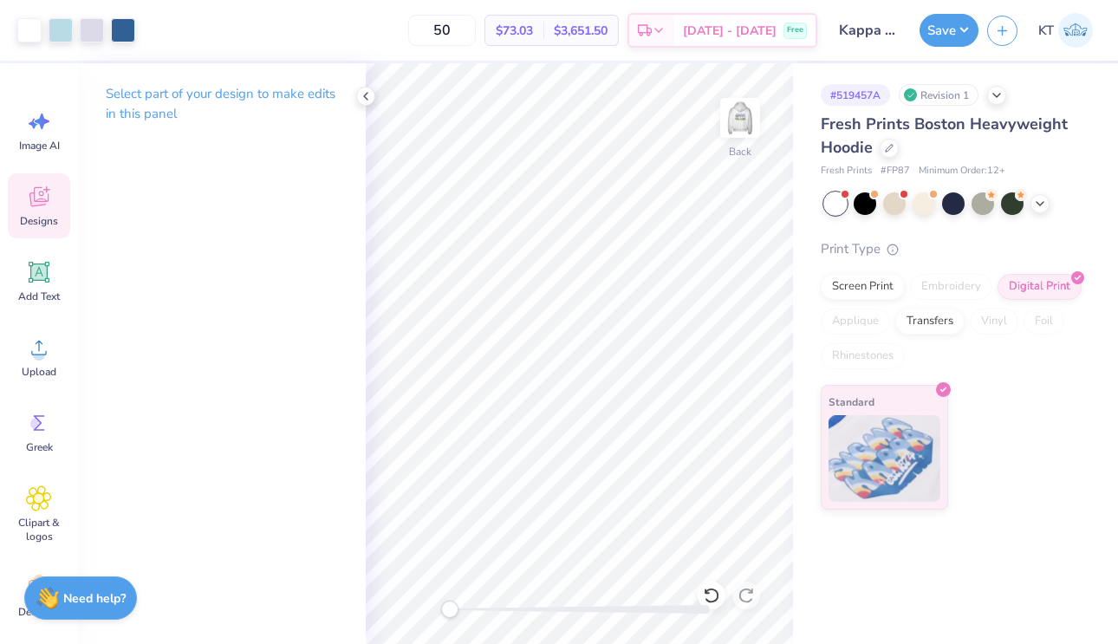
click at [36, 181] on div "Designs" at bounding box center [39, 205] width 62 height 65
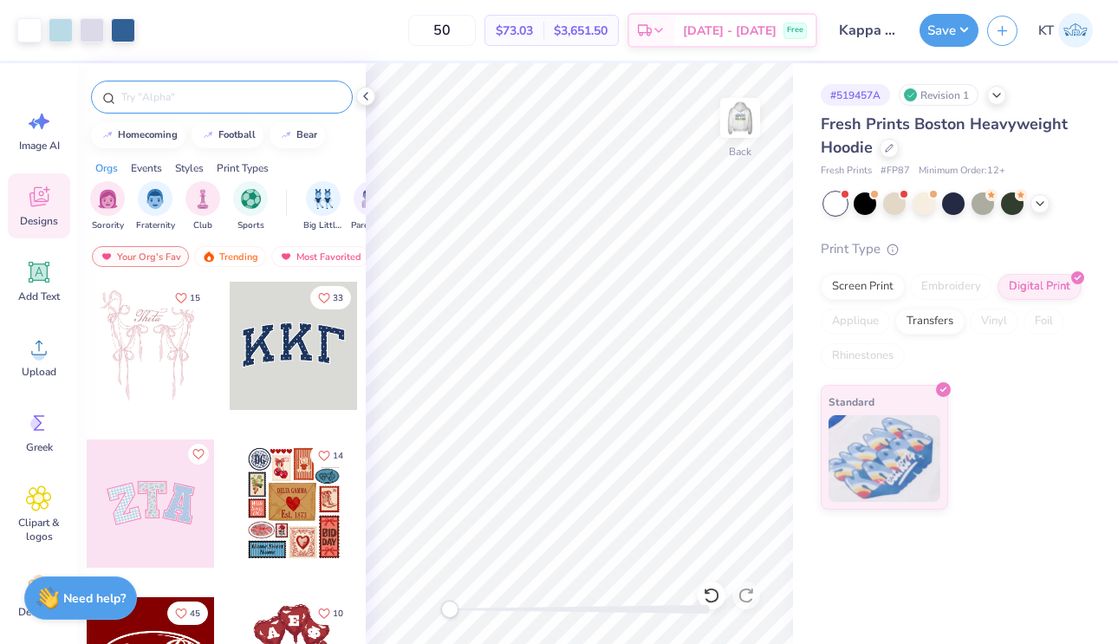
click at [193, 86] on div at bounding box center [222, 97] width 262 height 33
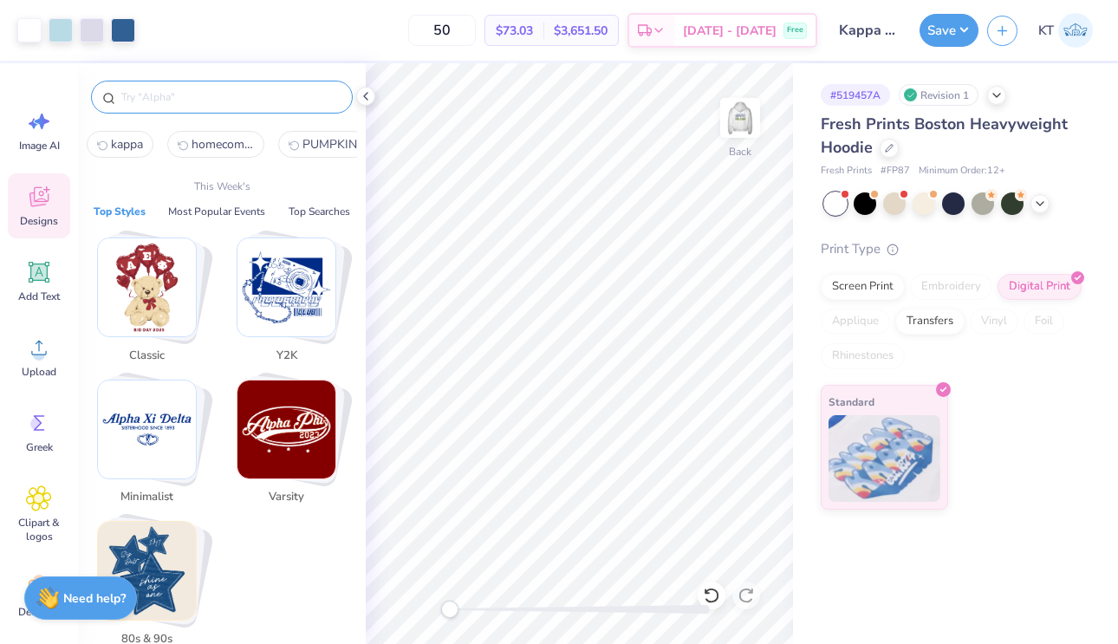
click at [193, 94] on input "text" at bounding box center [231, 96] width 222 height 17
click at [135, 153] on button "kappa" at bounding box center [120, 144] width 67 height 27
type input "kappa"
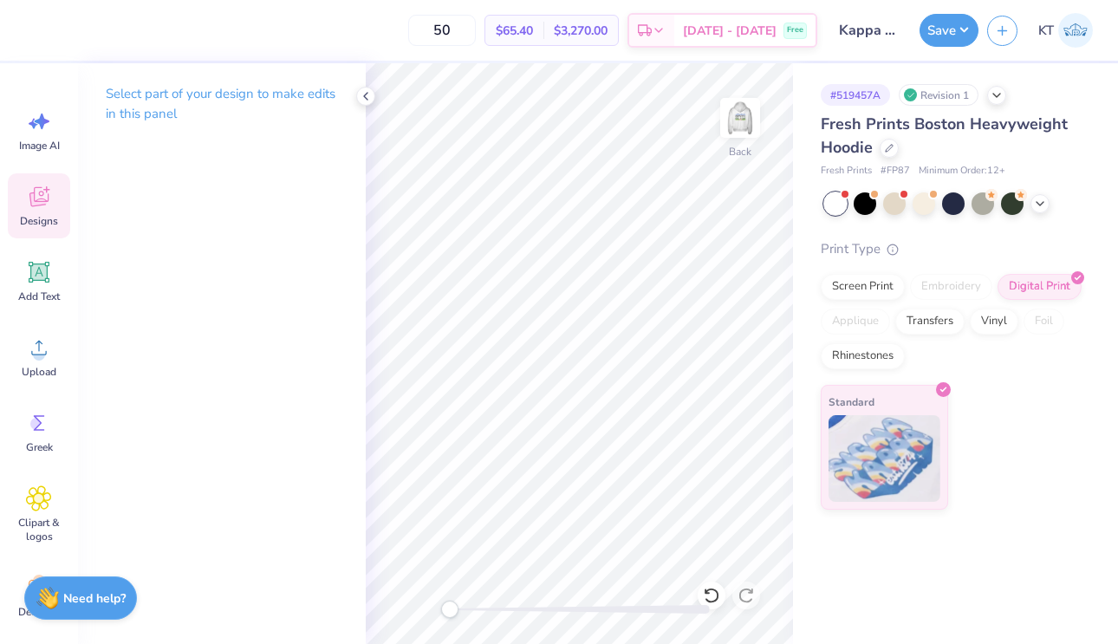
click at [50, 217] on span "Designs" at bounding box center [39, 221] width 38 height 14
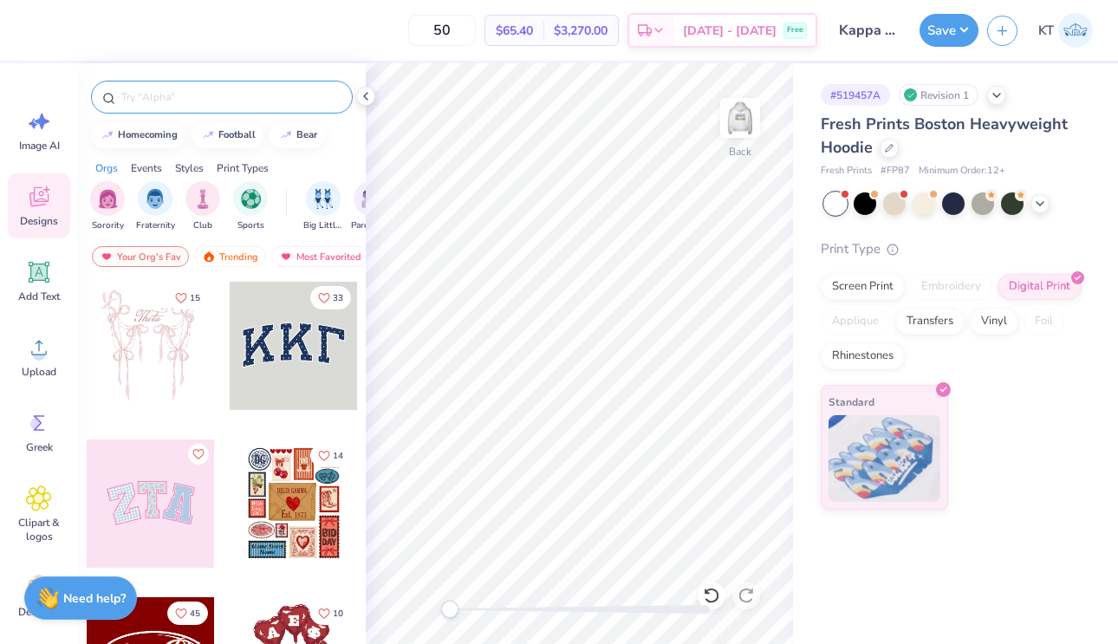
click at [235, 113] on div at bounding box center [222, 97] width 262 height 33
click at [235, 109] on div at bounding box center [222, 97] width 262 height 33
click at [201, 106] on div at bounding box center [222, 97] width 262 height 33
click at [200, 101] on input "text" at bounding box center [231, 96] width 222 height 17
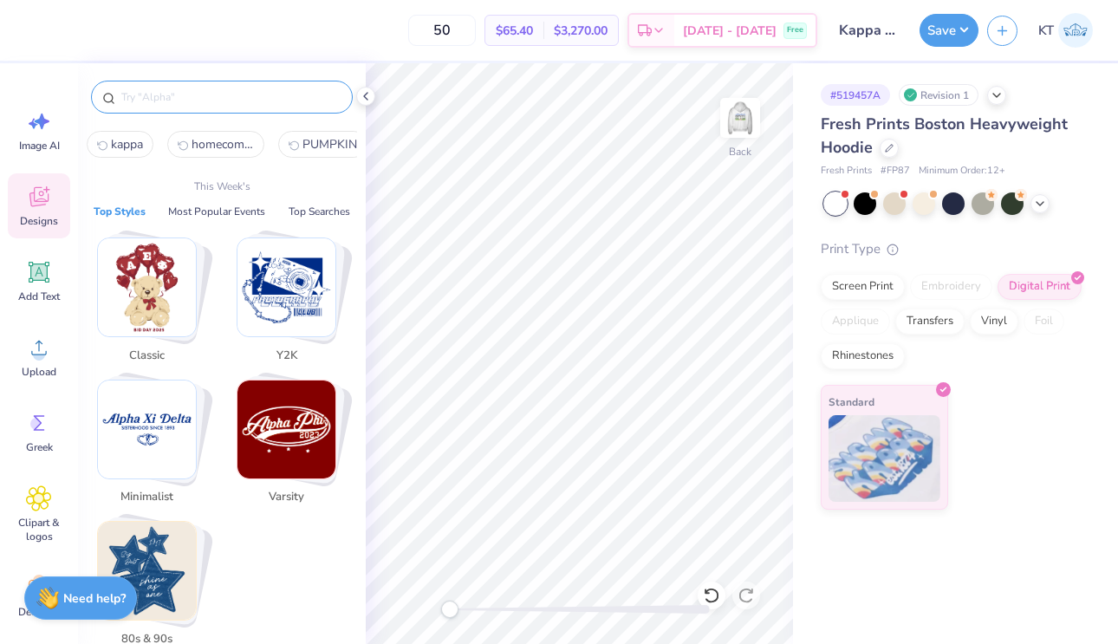
click at [133, 154] on button "kappa" at bounding box center [120, 144] width 67 height 27
type input "kappa"
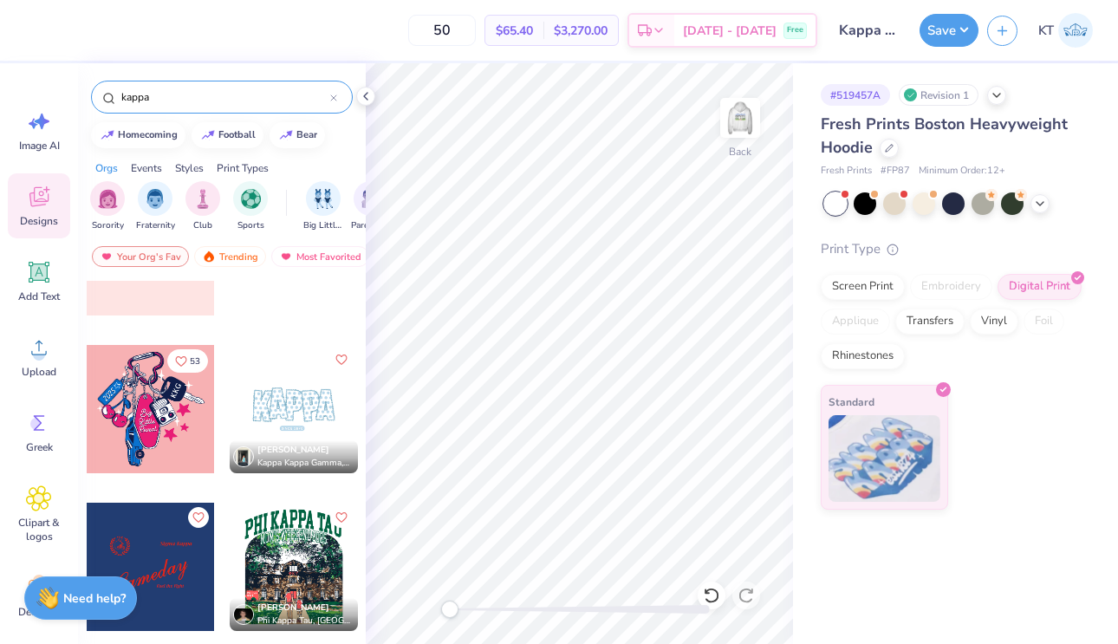
scroll to position [1985, 0]
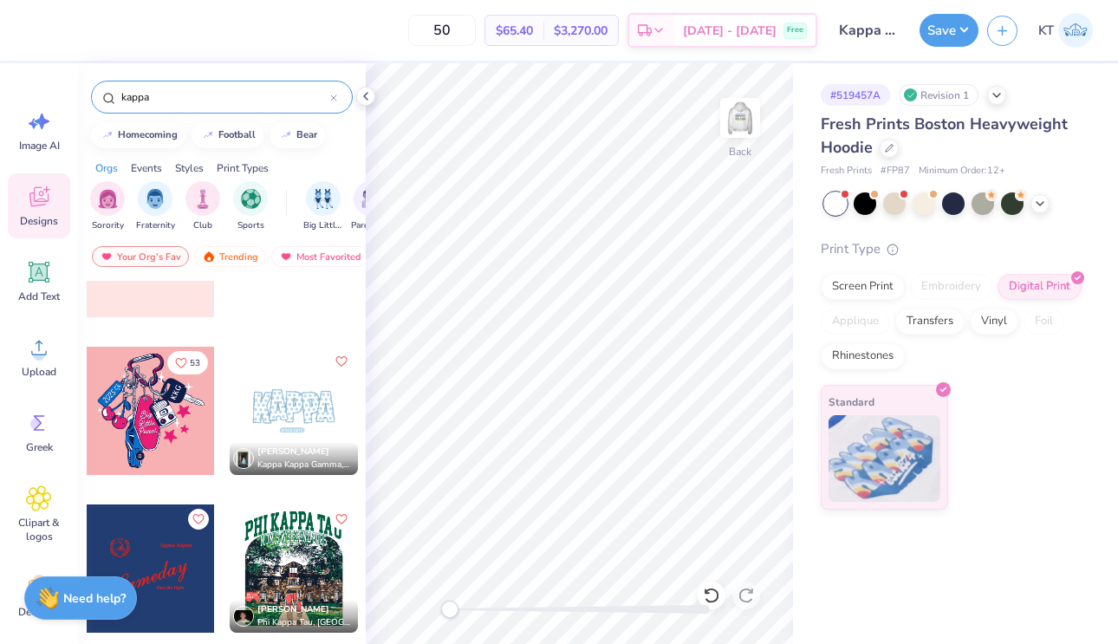
click at [297, 417] on div at bounding box center [294, 411] width 128 height 128
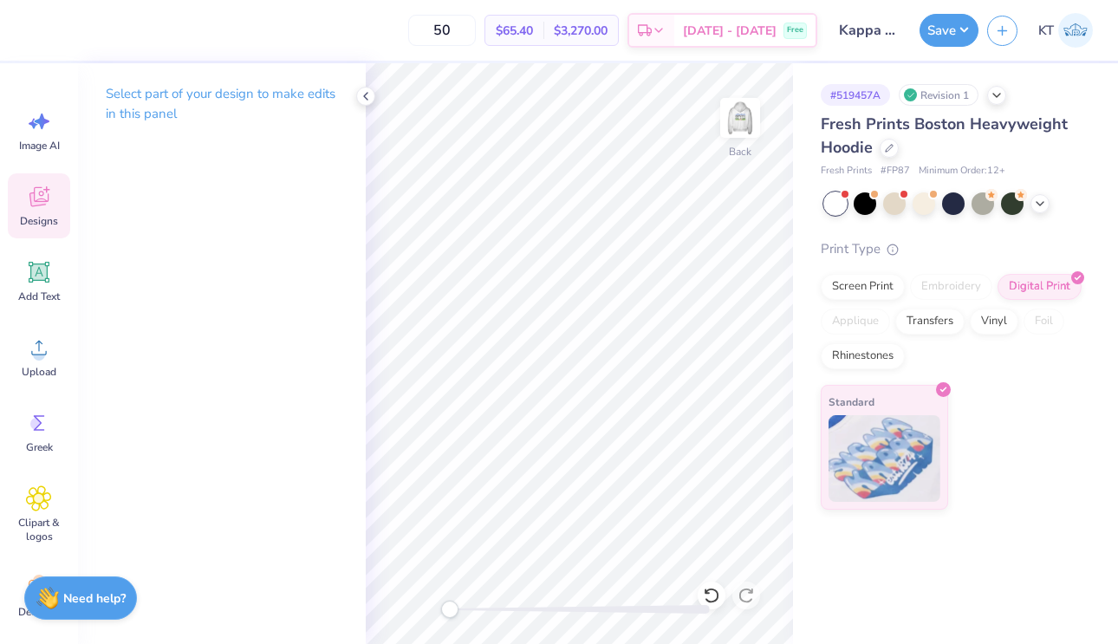
click at [16, 200] on div "Designs" at bounding box center [39, 205] width 62 height 65
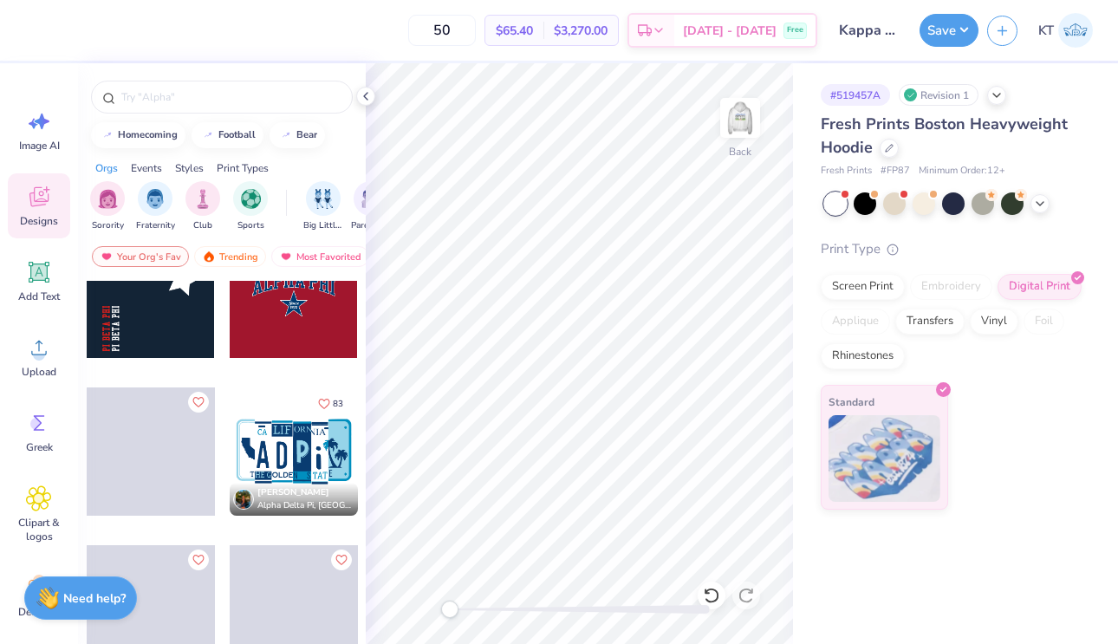
scroll to position [2794, 0]
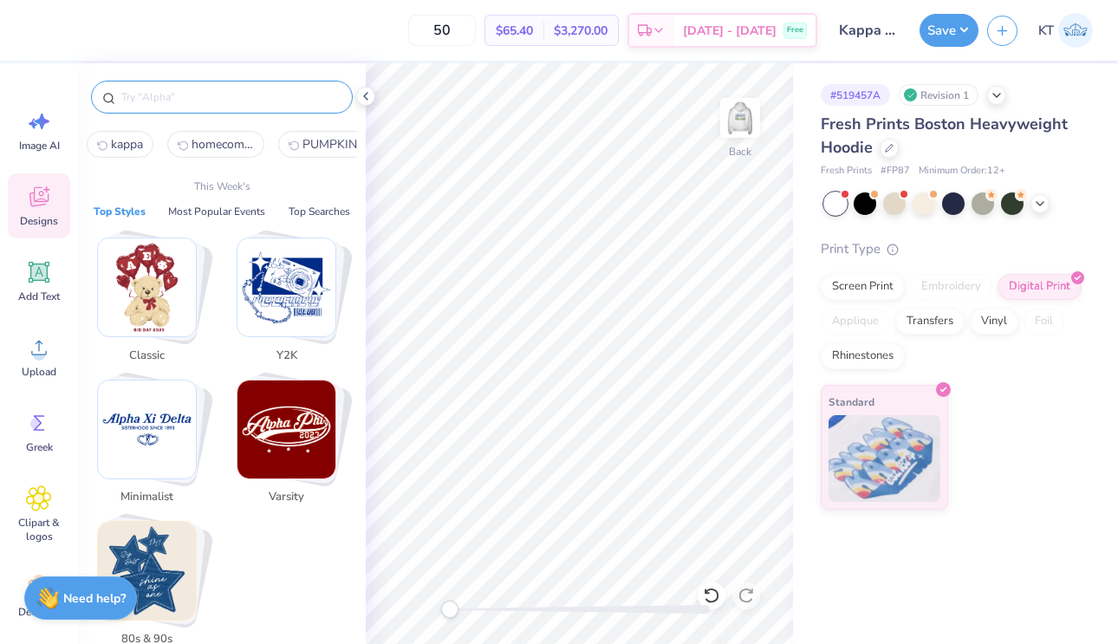
click at [235, 104] on input "text" at bounding box center [231, 96] width 222 height 17
click at [116, 133] on button "kappa" at bounding box center [120, 144] width 67 height 27
type input "kappa"
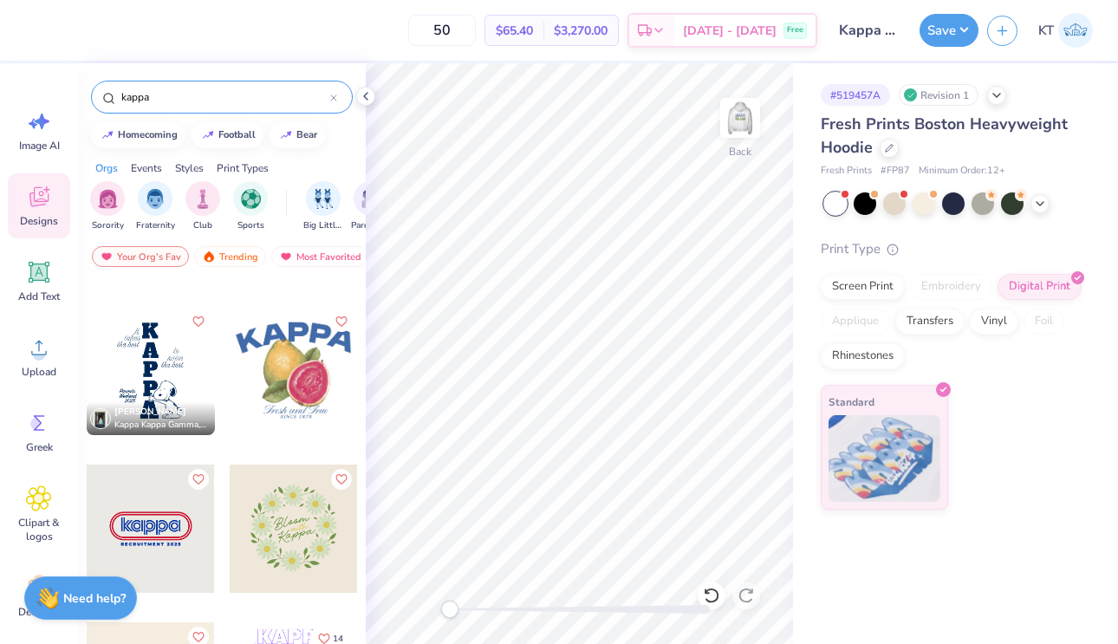
scroll to position [304, 0]
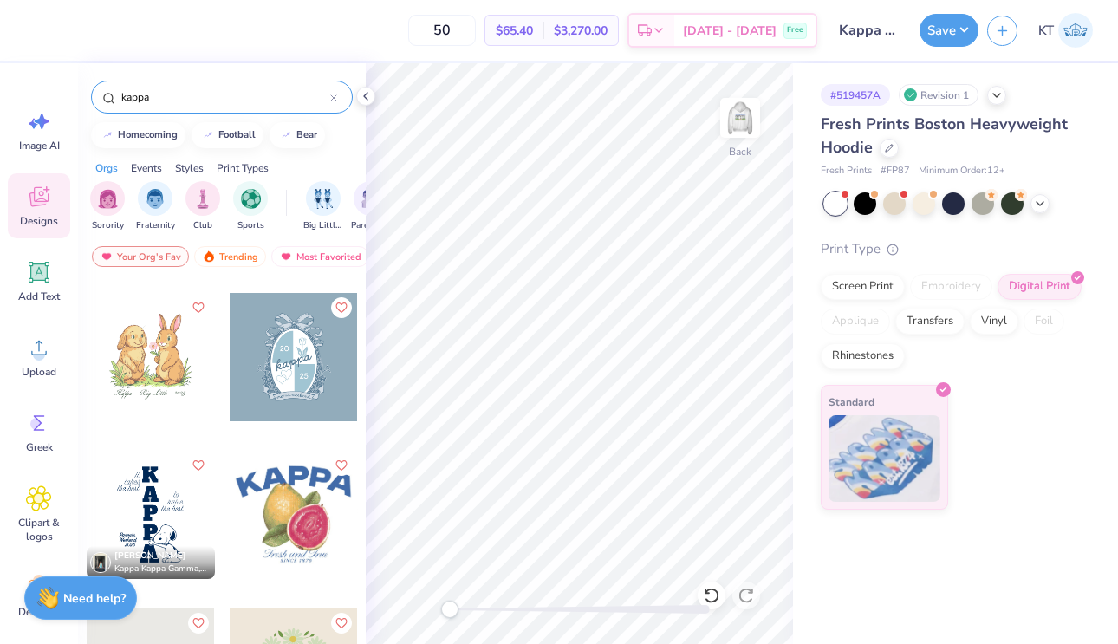
click at [180, 382] on div at bounding box center [151, 357] width 128 height 128
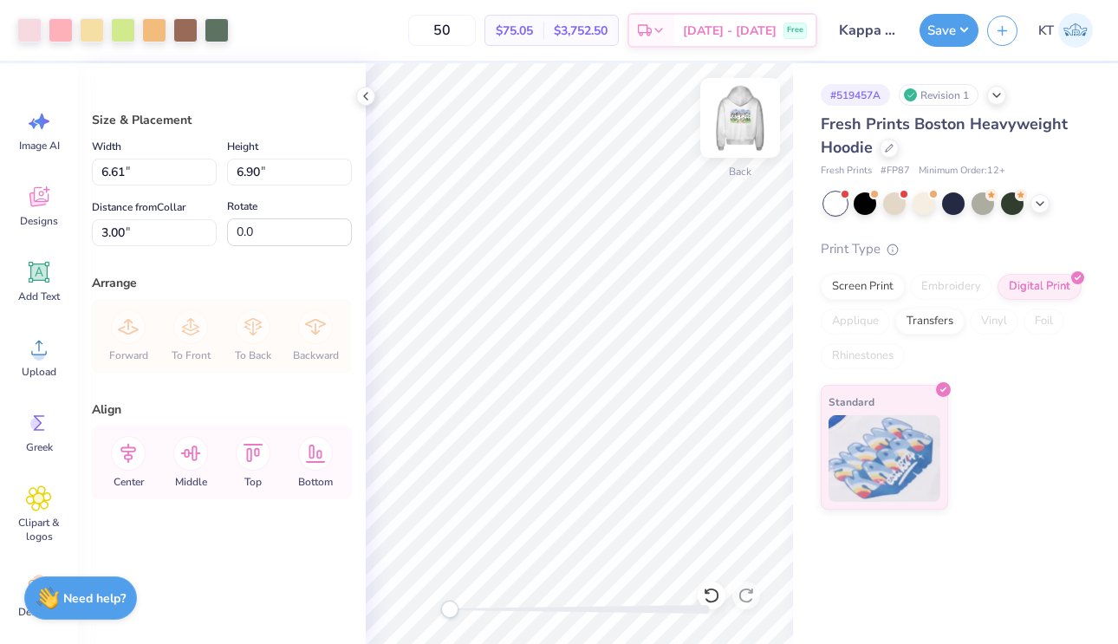
click at [748, 130] on img at bounding box center [739, 117] width 69 height 69
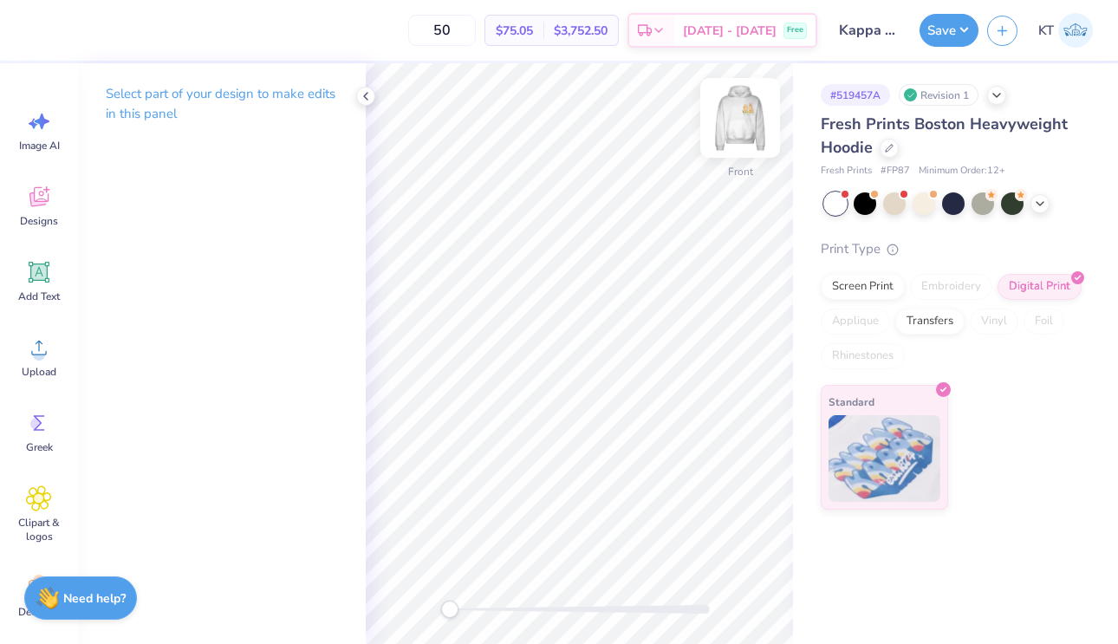
click at [740, 123] on img at bounding box center [739, 117] width 69 height 69
click at [70, 200] on div "Image AI Designs Add Text Upload Greek Clipart & logos Decorate" at bounding box center [39, 353] width 78 height 581
click at [43, 137] on div "Image AI" at bounding box center [39, 130] width 62 height 65
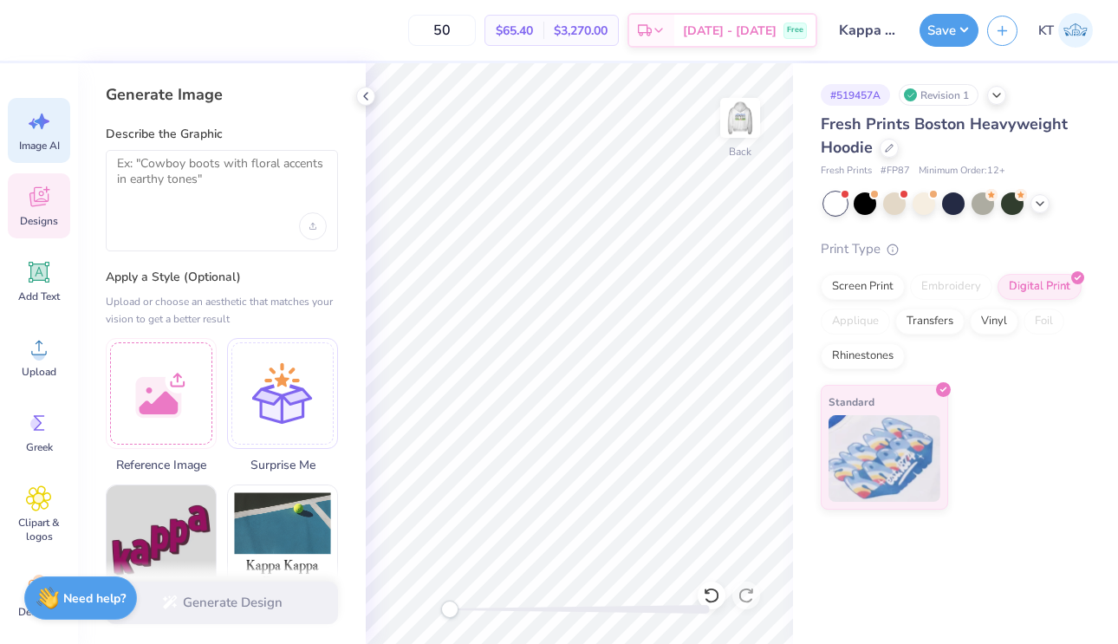
click at [29, 212] on div "Designs" at bounding box center [39, 205] width 62 height 65
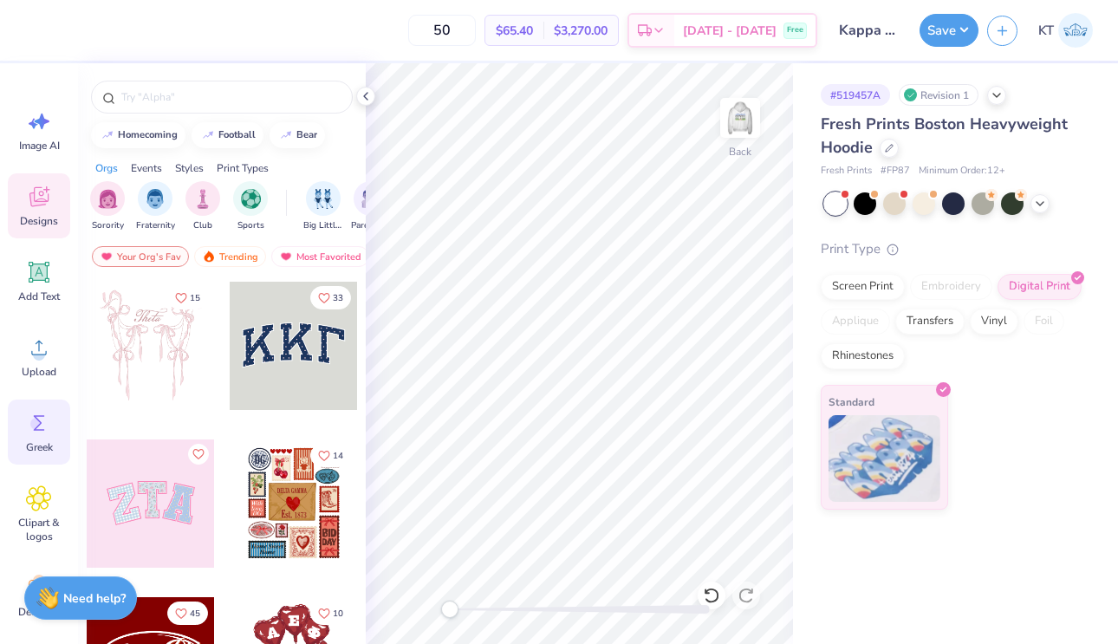
click at [49, 435] on icon at bounding box center [39, 423] width 26 height 26
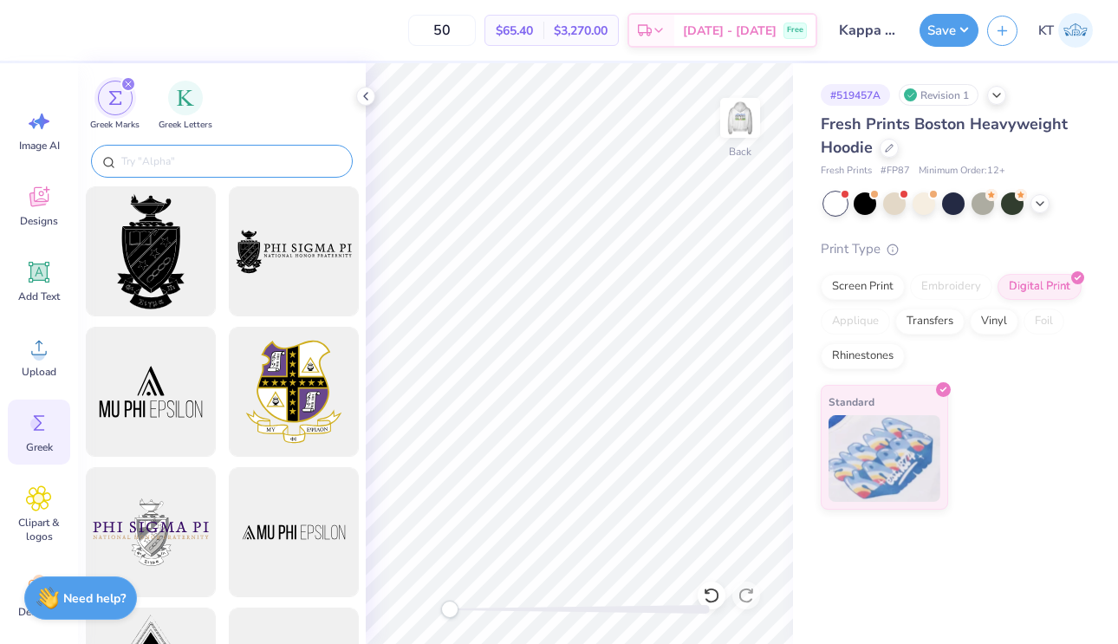
click at [211, 153] on input "text" at bounding box center [231, 160] width 222 height 17
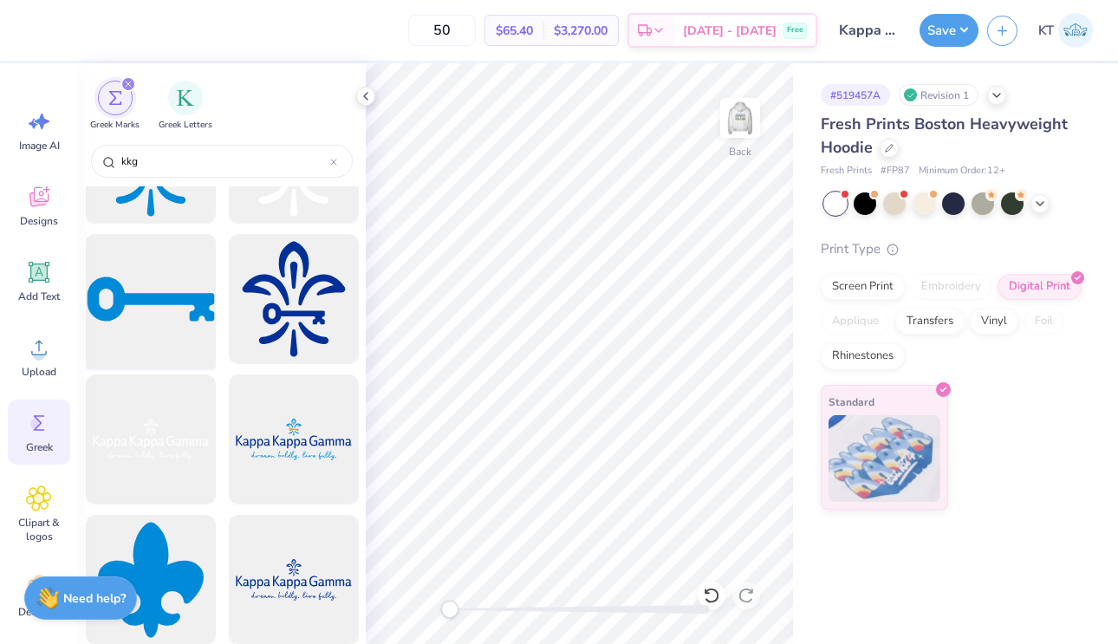
scroll to position [2763, 0]
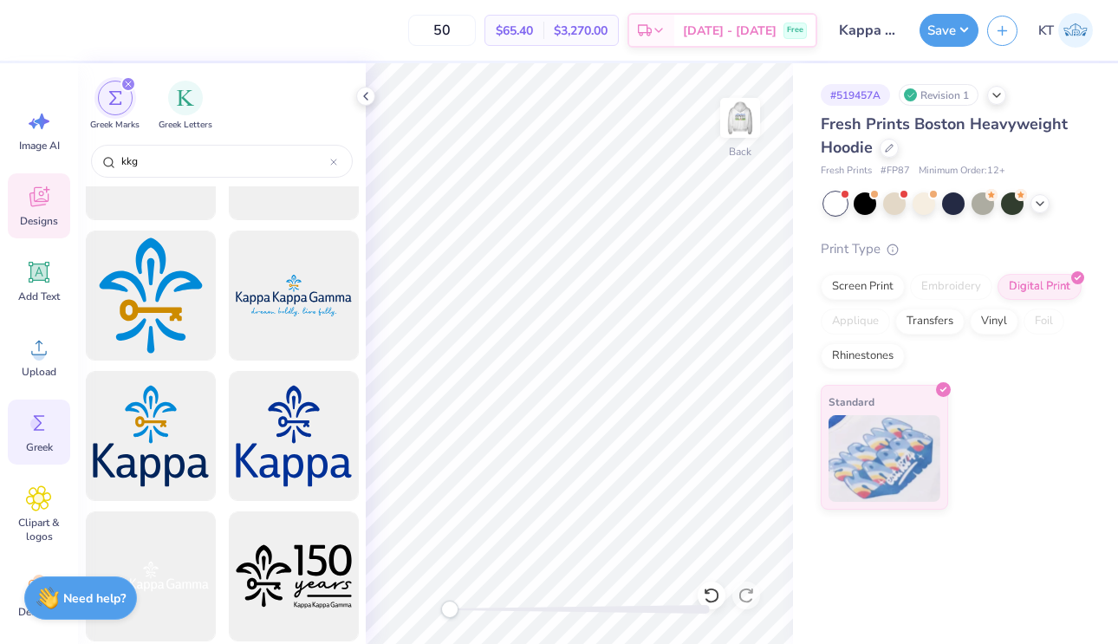
type input "kkg"
click at [34, 186] on icon at bounding box center [39, 197] width 26 height 26
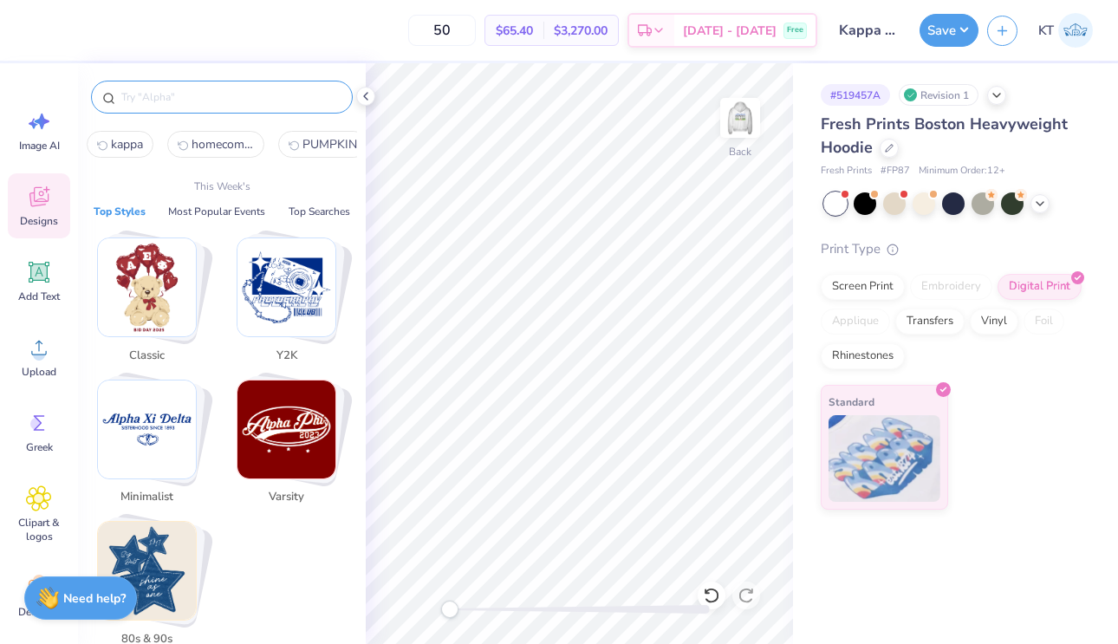
click at [201, 94] on input "text" at bounding box center [231, 96] width 222 height 17
click at [138, 144] on span "kappa" at bounding box center [127, 144] width 32 height 16
type input "kappa"
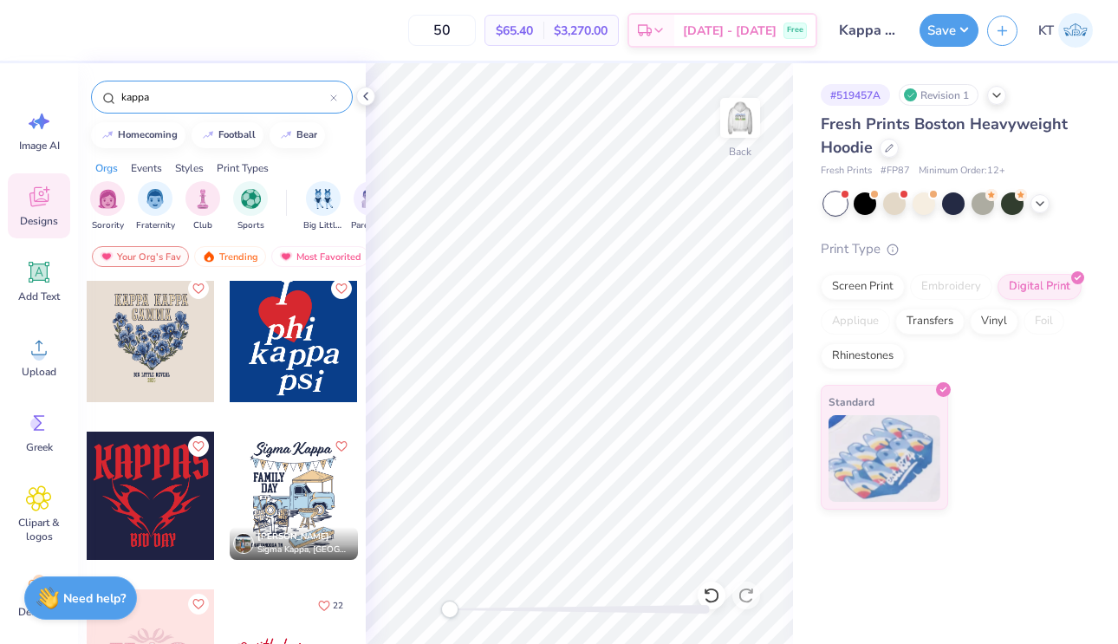
scroll to position [1628, 0]
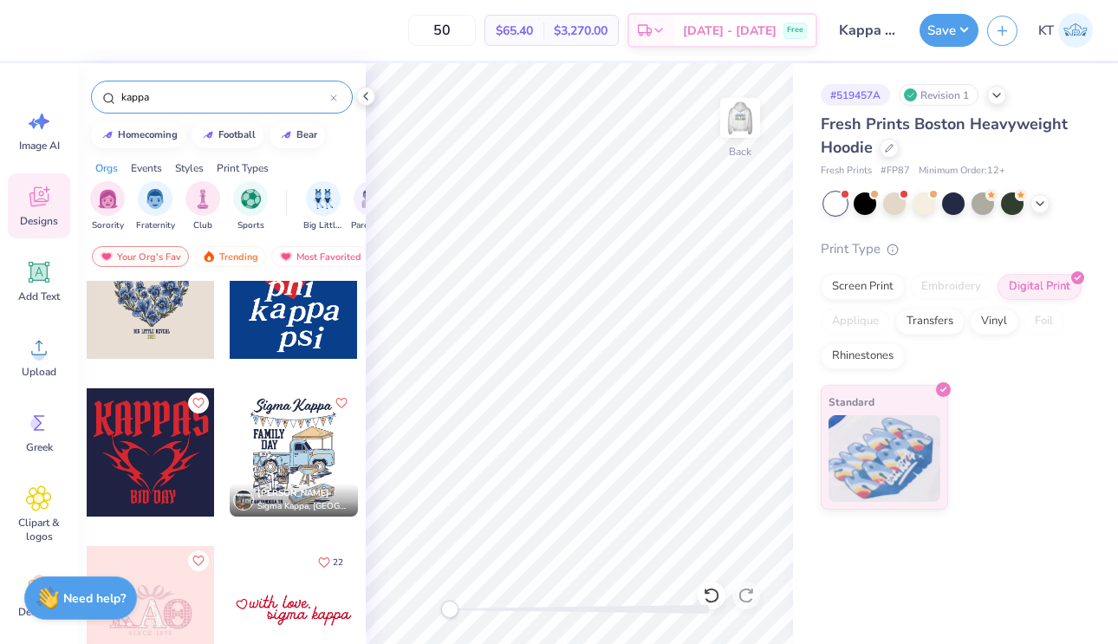
click at [179, 347] on div at bounding box center [151, 294] width 128 height 128
